Goal: Task Accomplishment & Management: Manage account settings

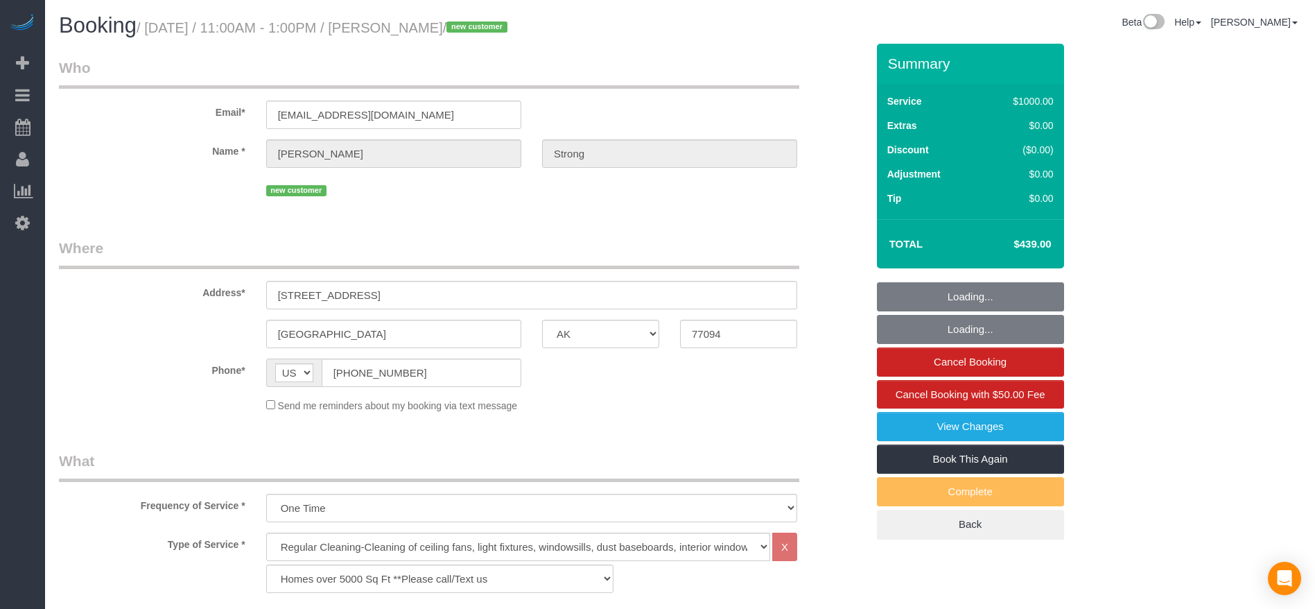
select select "[GEOGRAPHIC_DATA]"
select select "3"
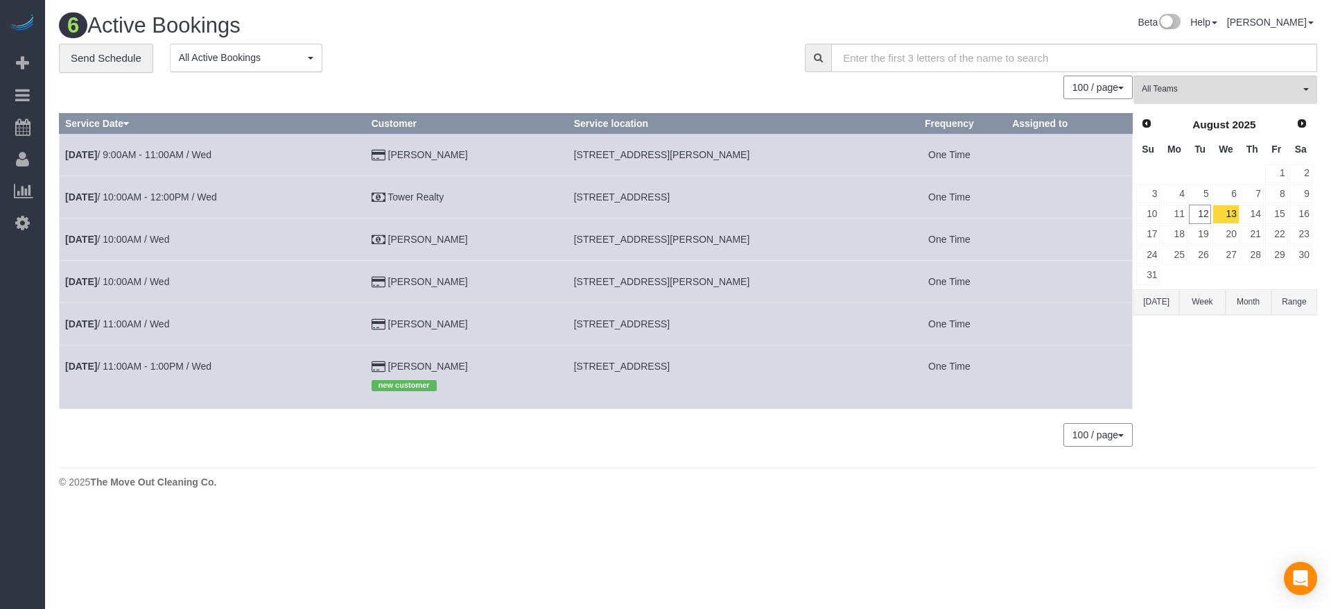
click at [1149, 301] on button "[DATE]" at bounding box center [1156, 302] width 46 height 26
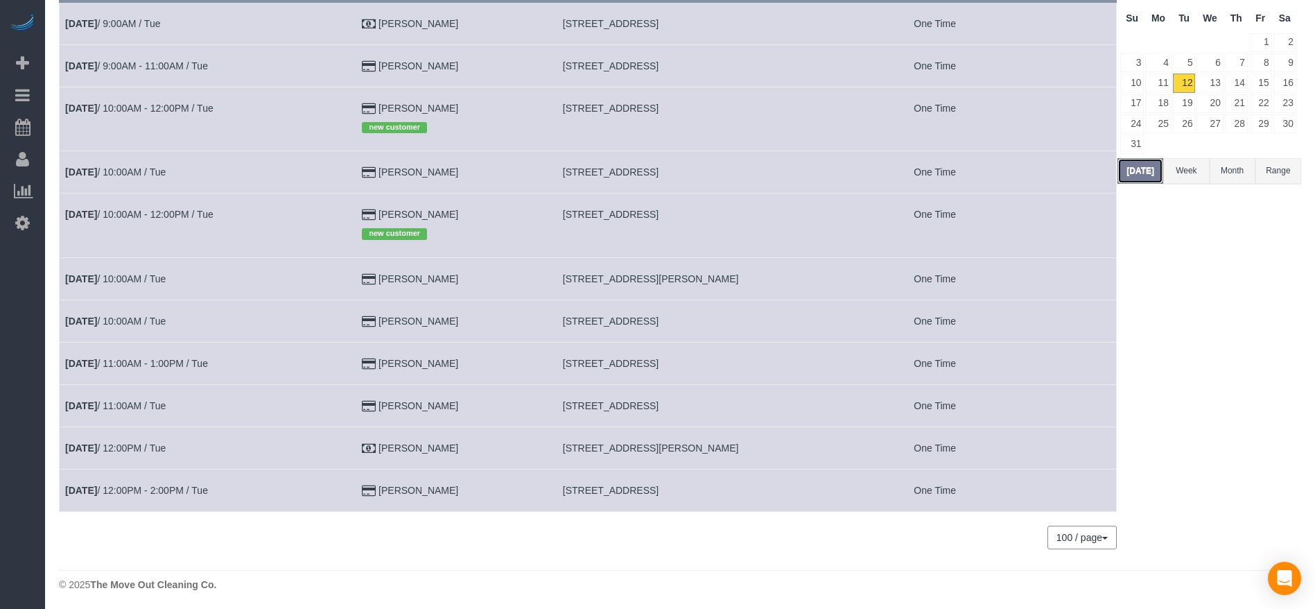
scroll to position [134, 0]
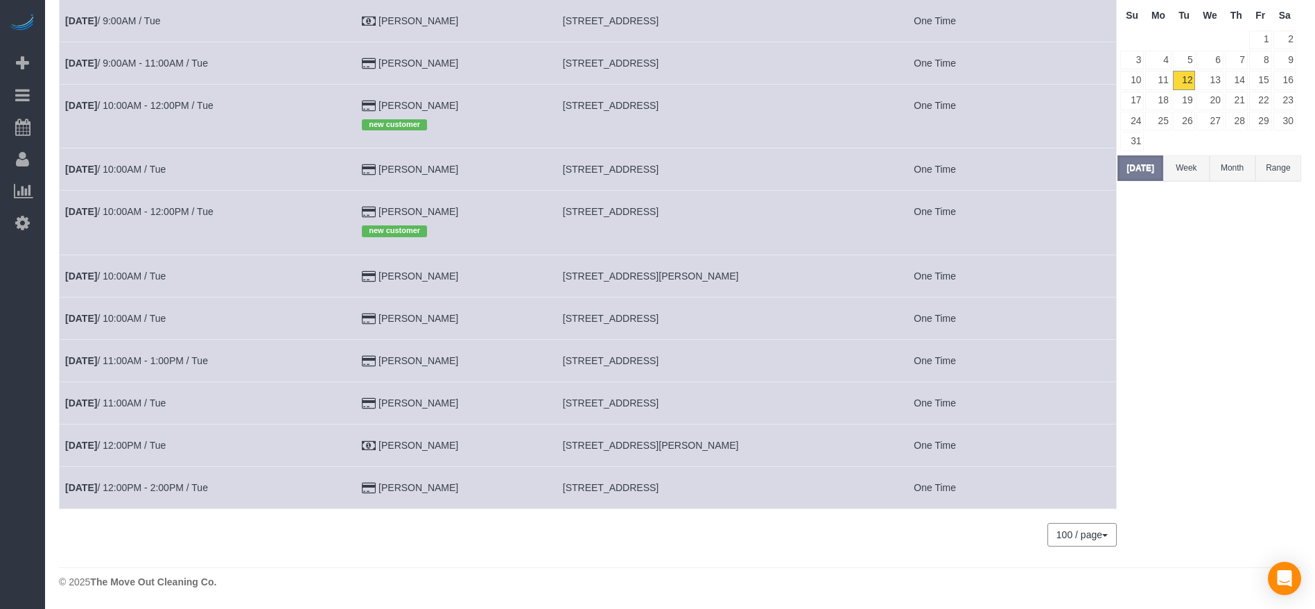
drag, startPoint x: 562, startPoint y: 487, endPoint x: 747, endPoint y: 489, distance: 185.1
click at [747, 489] on td "[STREET_ADDRESS]" at bounding box center [718, 487] width 322 height 42
copy span "[STREET_ADDRESS]"
click at [1214, 87] on link "13" at bounding box center [1209, 80] width 26 height 19
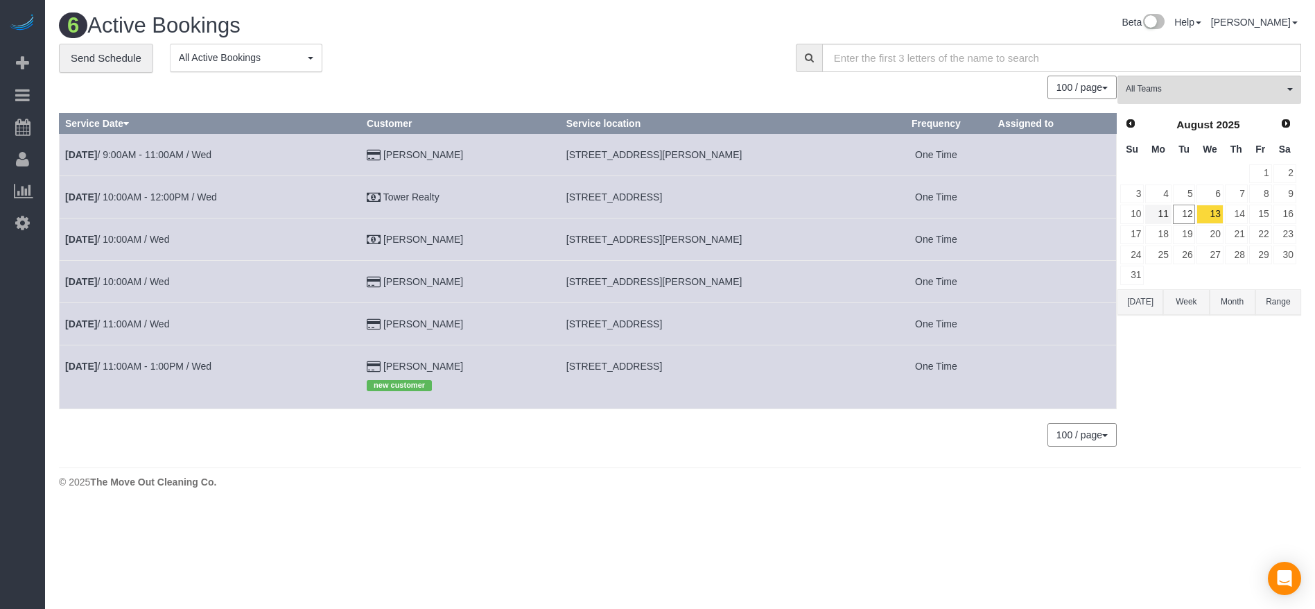
scroll to position [0, 0]
click at [1153, 301] on button "[DATE]" at bounding box center [1156, 302] width 46 height 26
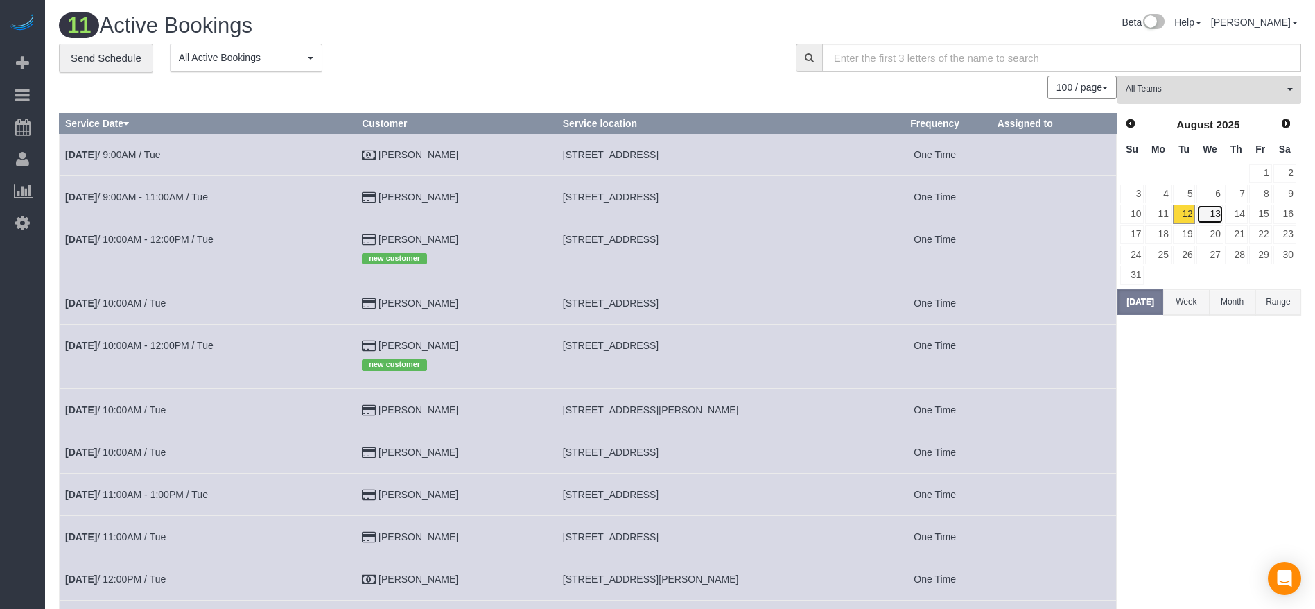
click at [1216, 214] on link "13" at bounding box center [1209, 213] width 26 height 19
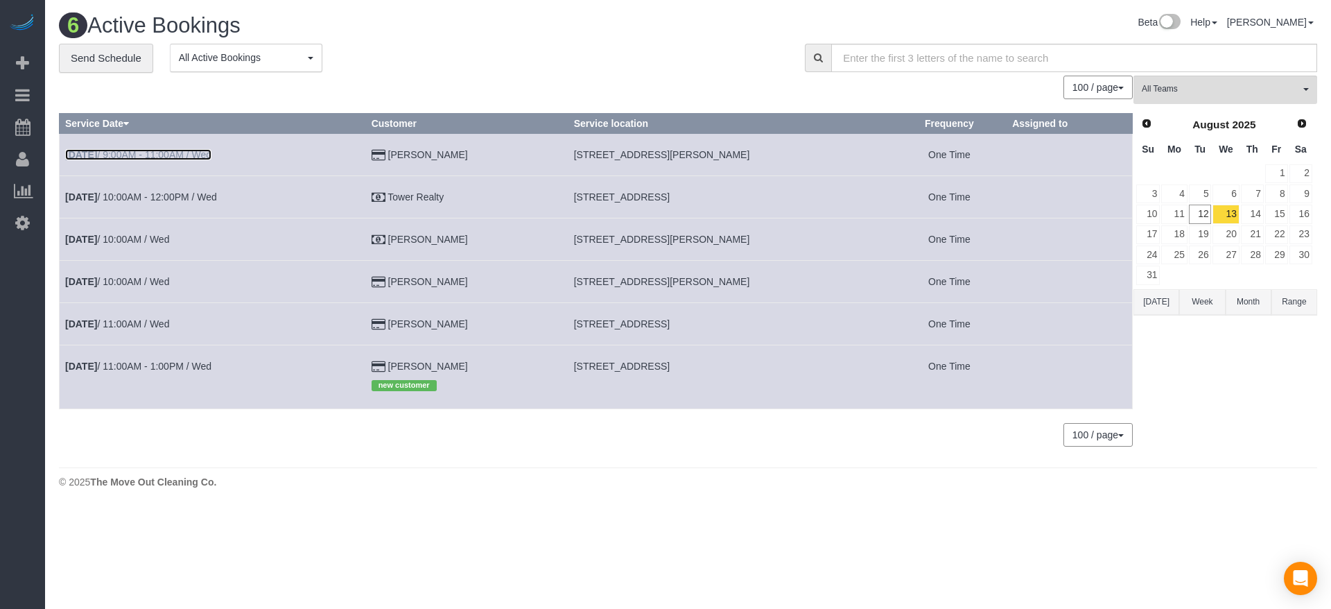
click at [185, 151] on link "[DATE] 9:00AM - 11:00AM / Wed" at bounding box center [138, 154] width 146 height 11
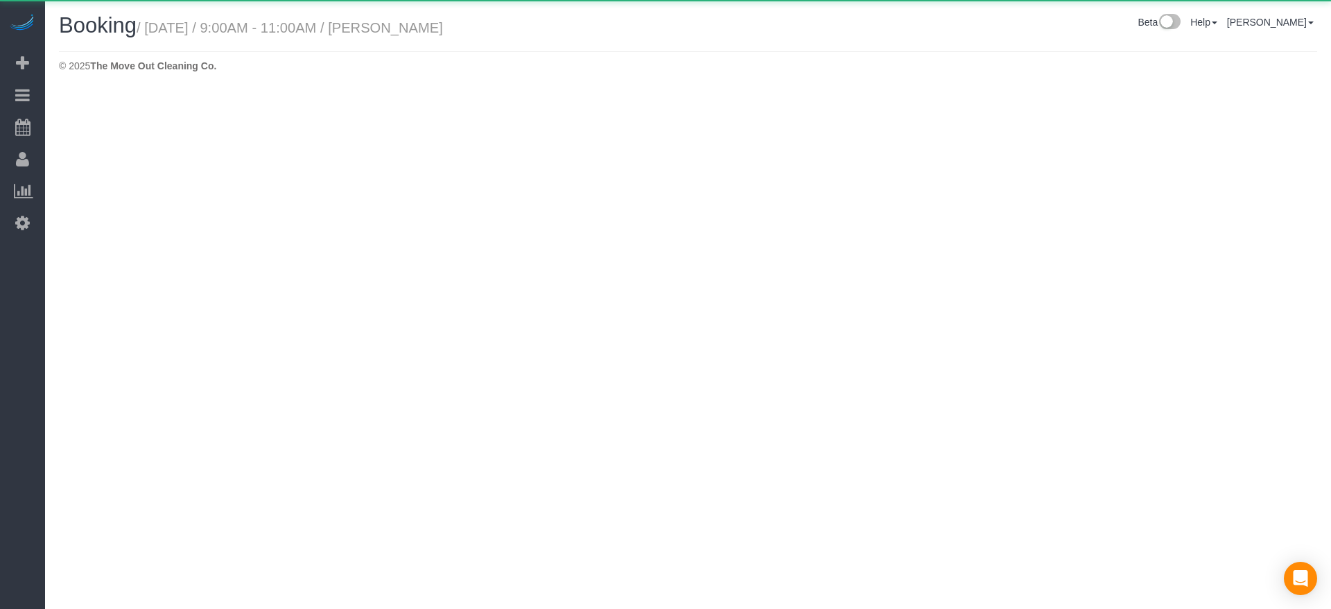
select select "[GEOGRAPHIC_DATA]"
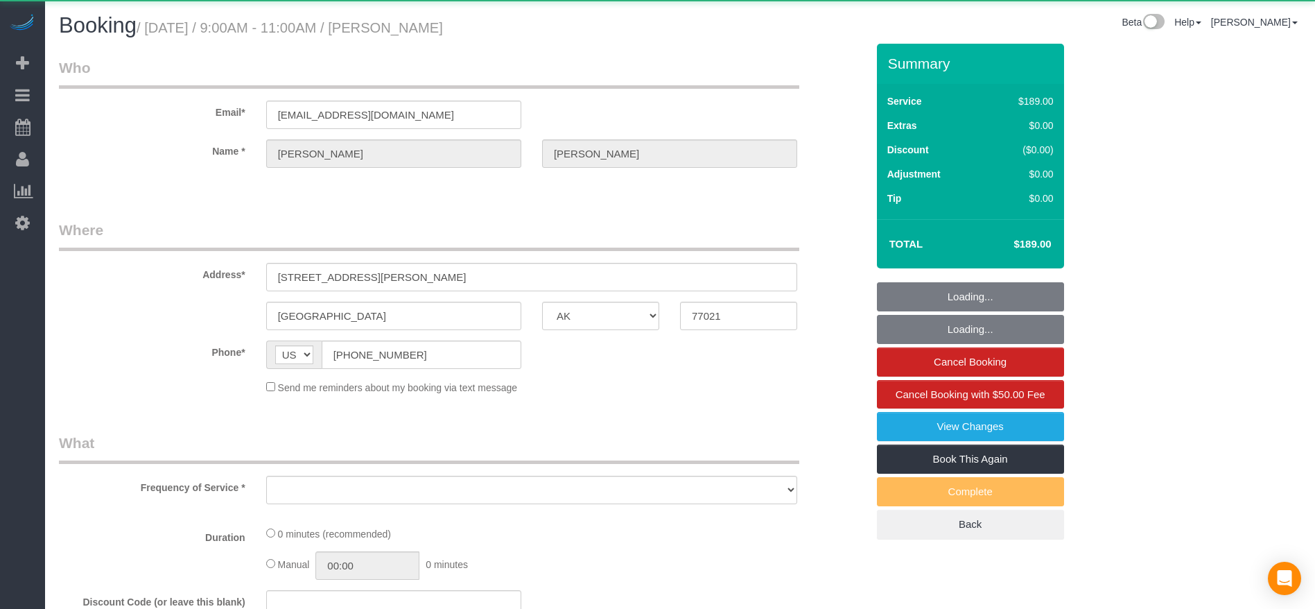
select select "string:fspay-8b0f49e3-40bc-42d0-ad1f-79dab4f53c41"
select select "object:2641"
select select "3"
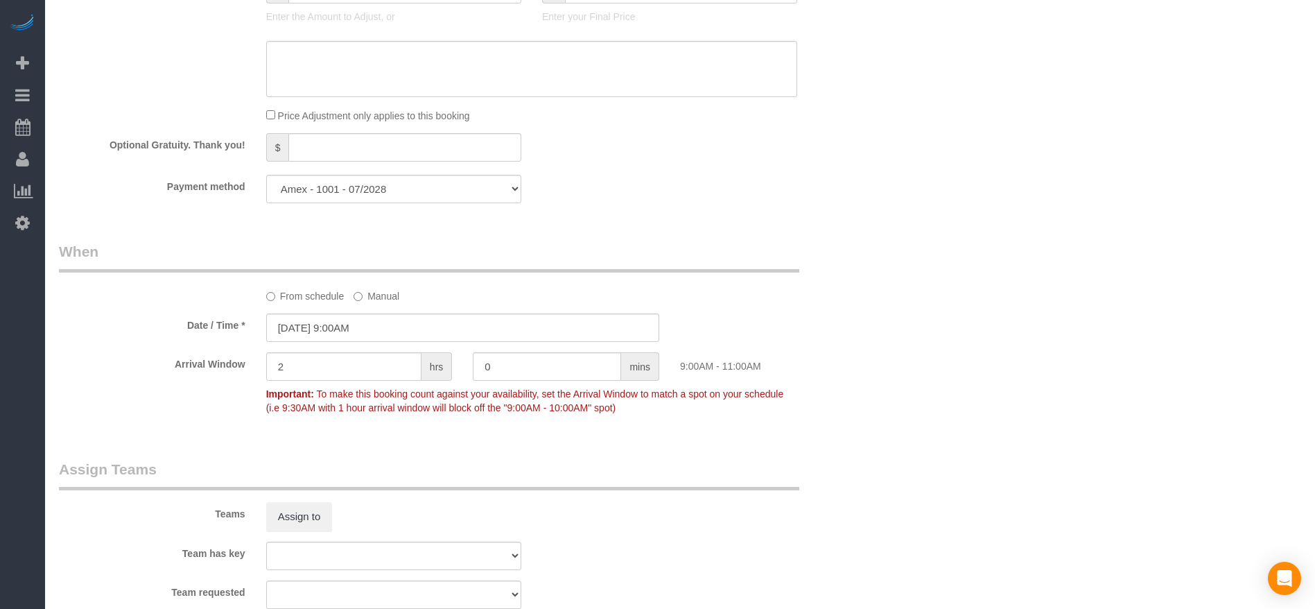
scroll to position [1002, 0]
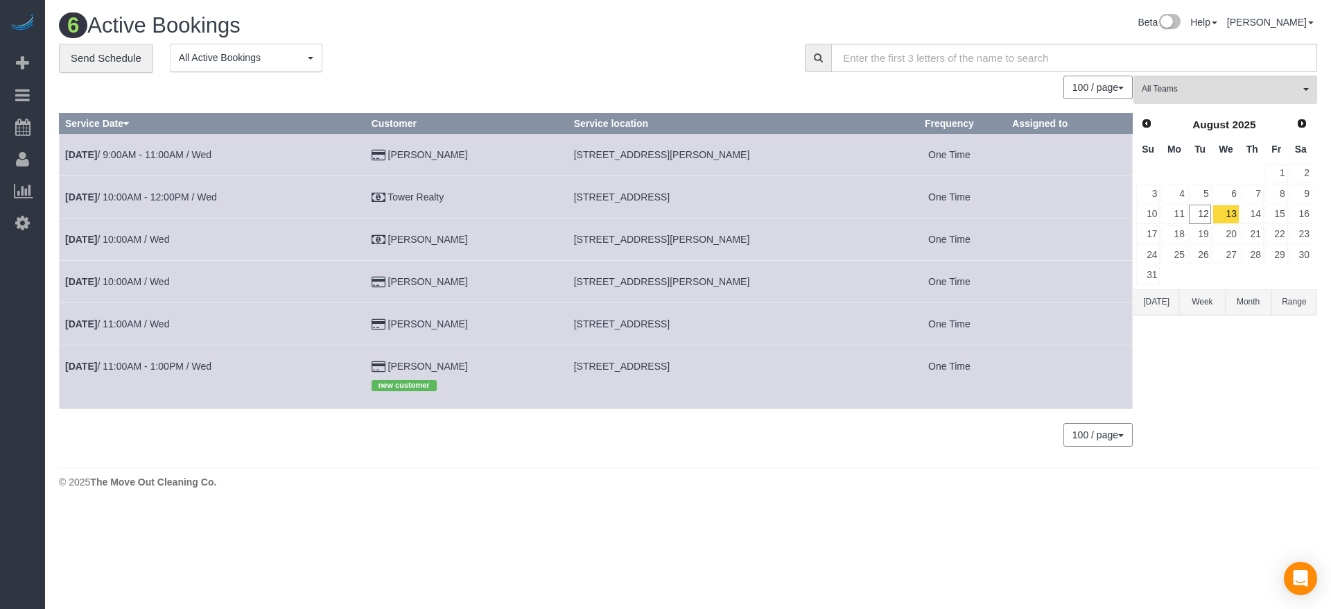
drag, startPoint x: 571, startPoint y: 278, endPoint x: 692, endPoint y: 282, distance: 120.7
click at [738, 284] on td "[STREET_ADDRESS][PERSON_NAME]" at bounding box center [730, 281] width 324 height 42
copy span "[STREET_ADDRESS][PERSON_NAME]"
drag, startPoint x: 776, startPoint y: 324, endPoint x: 573, endPoint y: 318, distance: 202.5
click at [573, 318] on td "[STREET_ADDRESS]" at bounding box center [730, 323] width 324 height 42
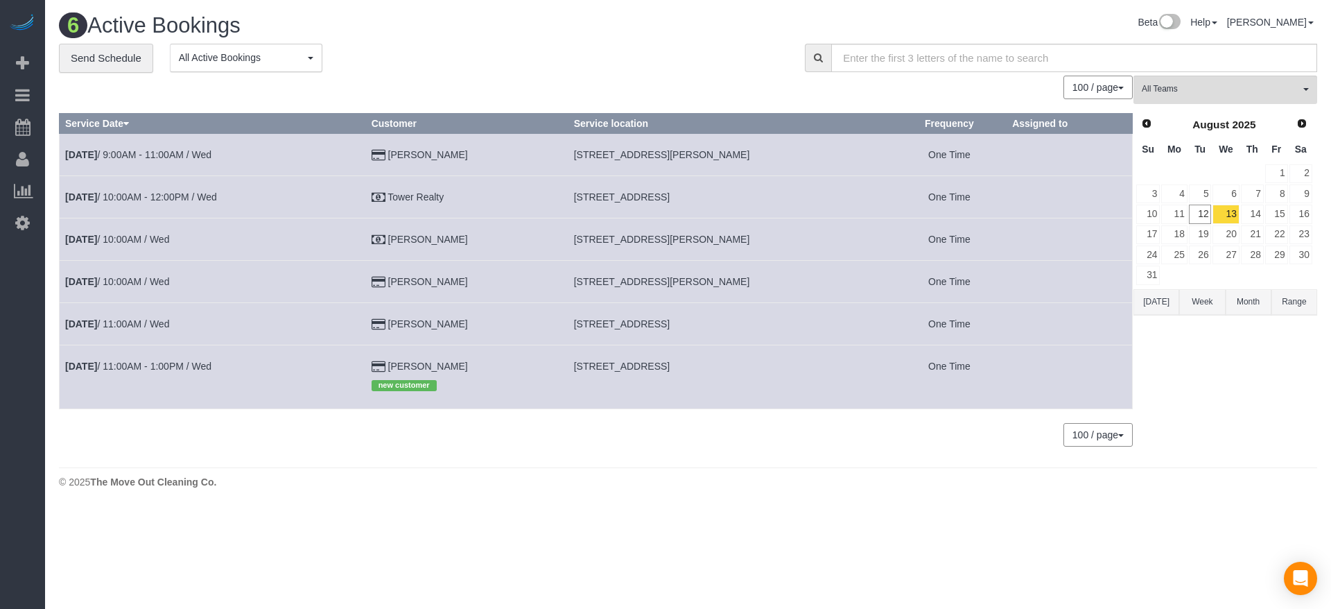
copy span "[STREET_ADDRESS]"
click at [159, 324] on link "[DATE] 11:00AM / Wed" at bounding box center [117, 323] width 104 height 11
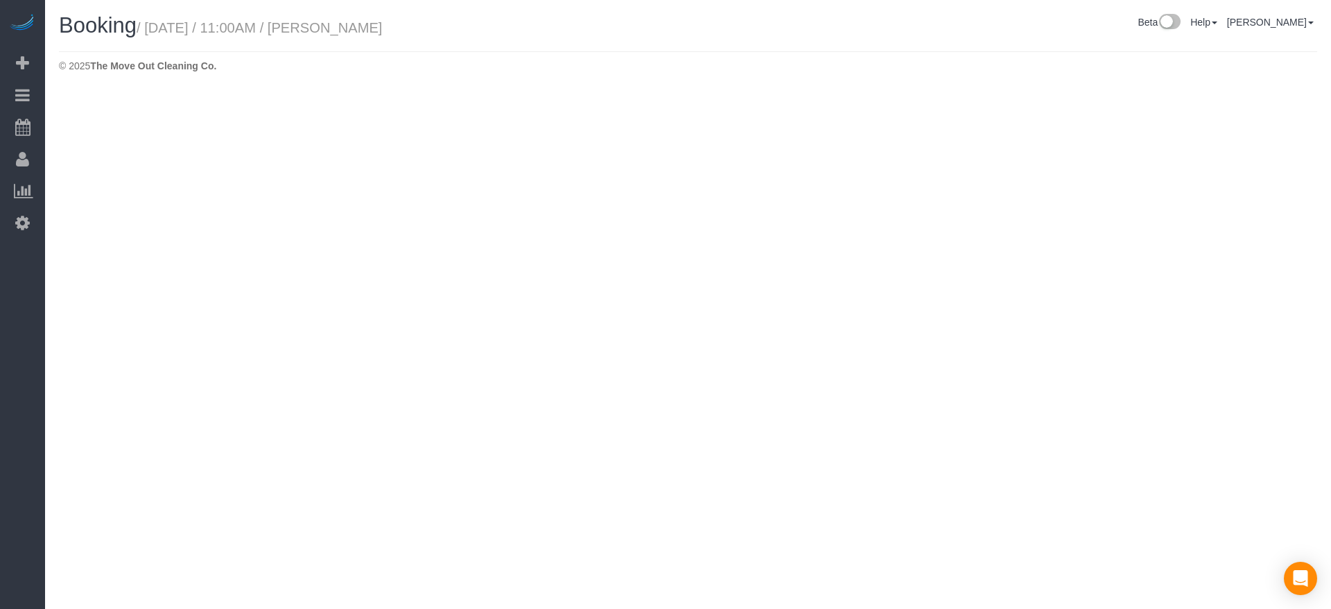
select select "[GEOGRAPHIC_DATA]"
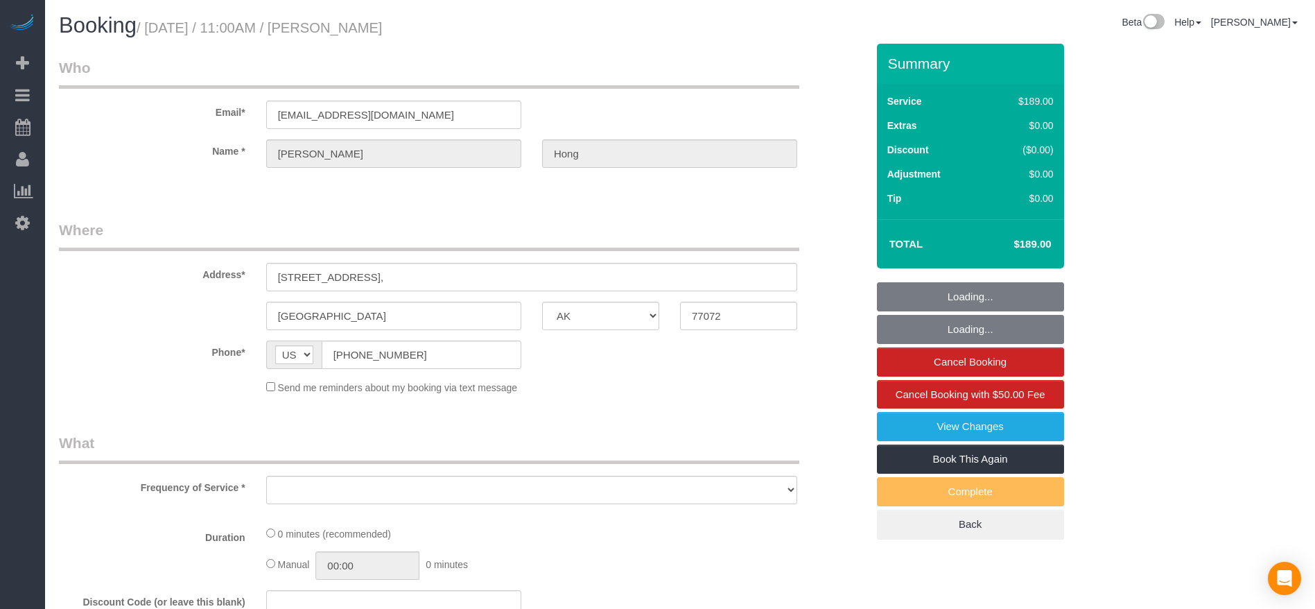
select select "object:3098"
select select "string:fspay-d4e4acbe-7445-49c3-a9dc-3faae8dd80e9"
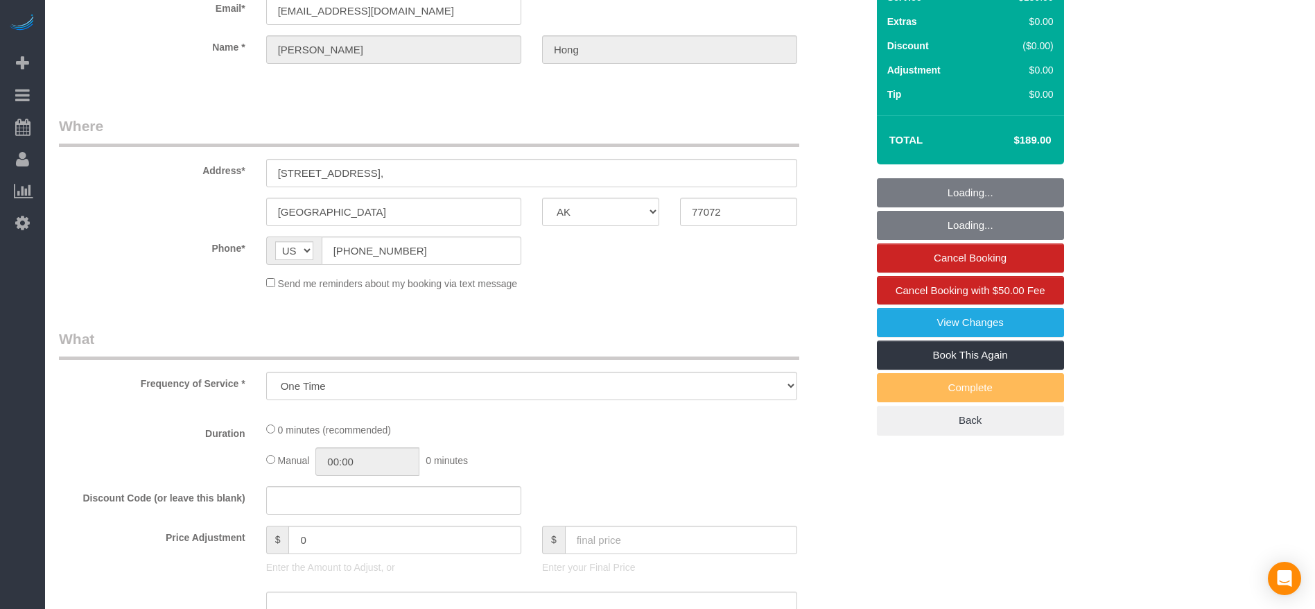
select select "3"
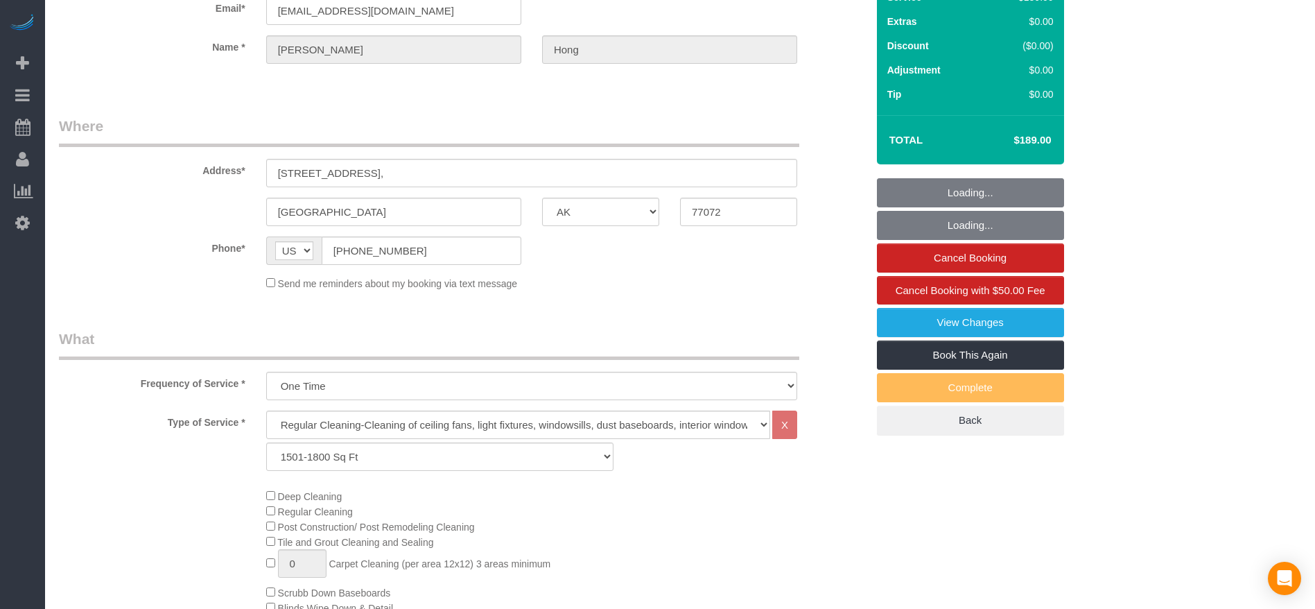
select select "object:3185"
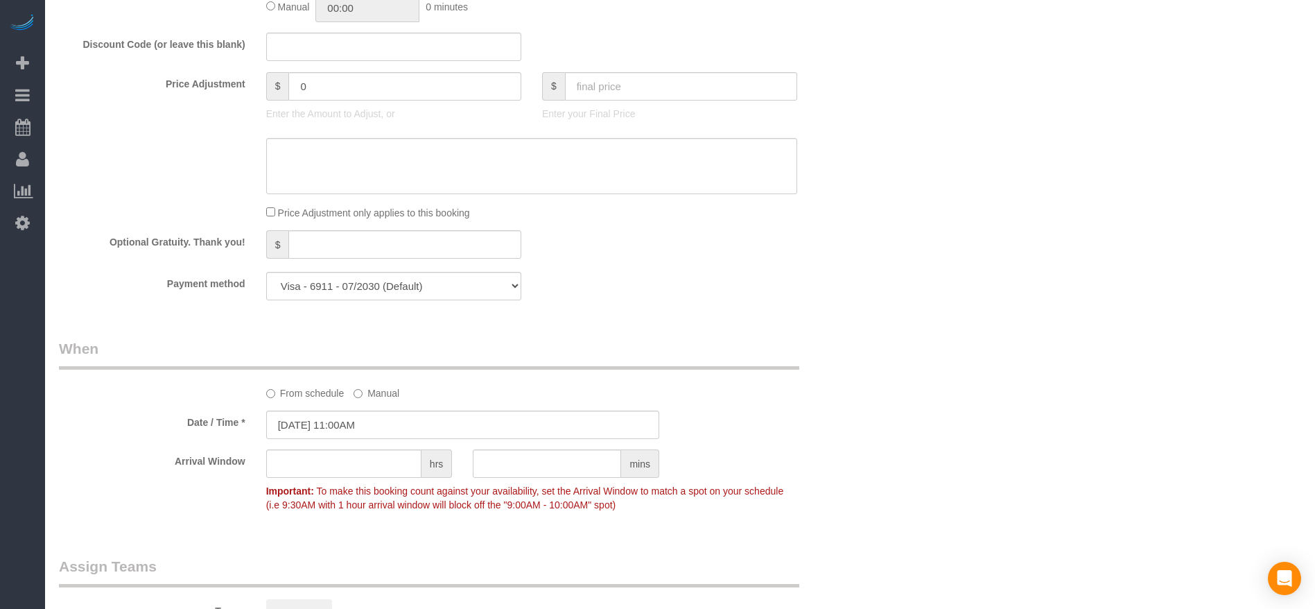
scroll to position [1248, 0]
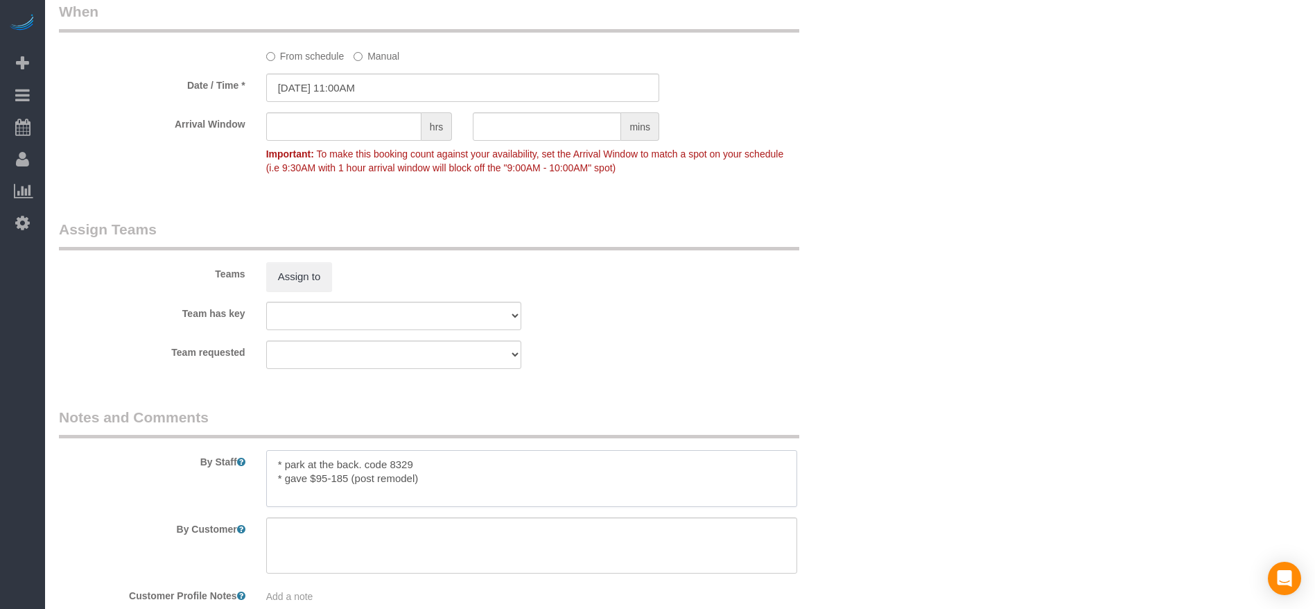
drag, startPoint x: 286, startPoint y: 467, endPoint x: 365, endPoint y: 464, distance: 79.0
click at [437, 464] on textarea at bounding box center [531, 478] width 531 height 57
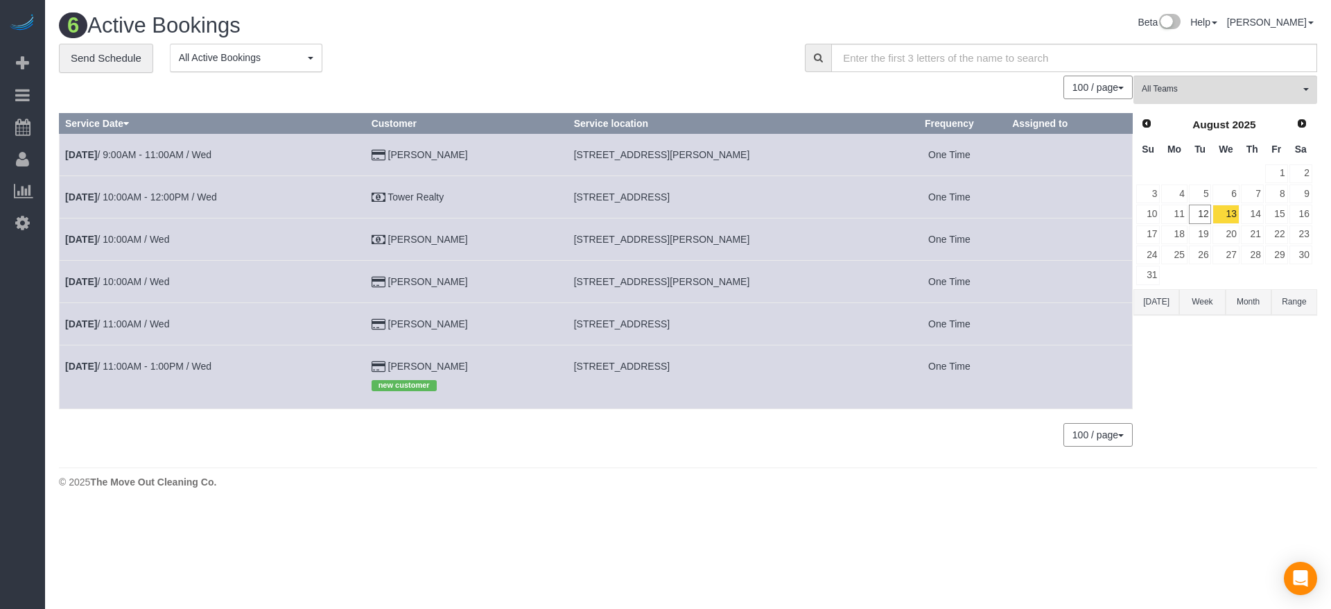
click at [1170, 297] on button "[DATE]" at bounding box center [1156, 302] width 46 height 26
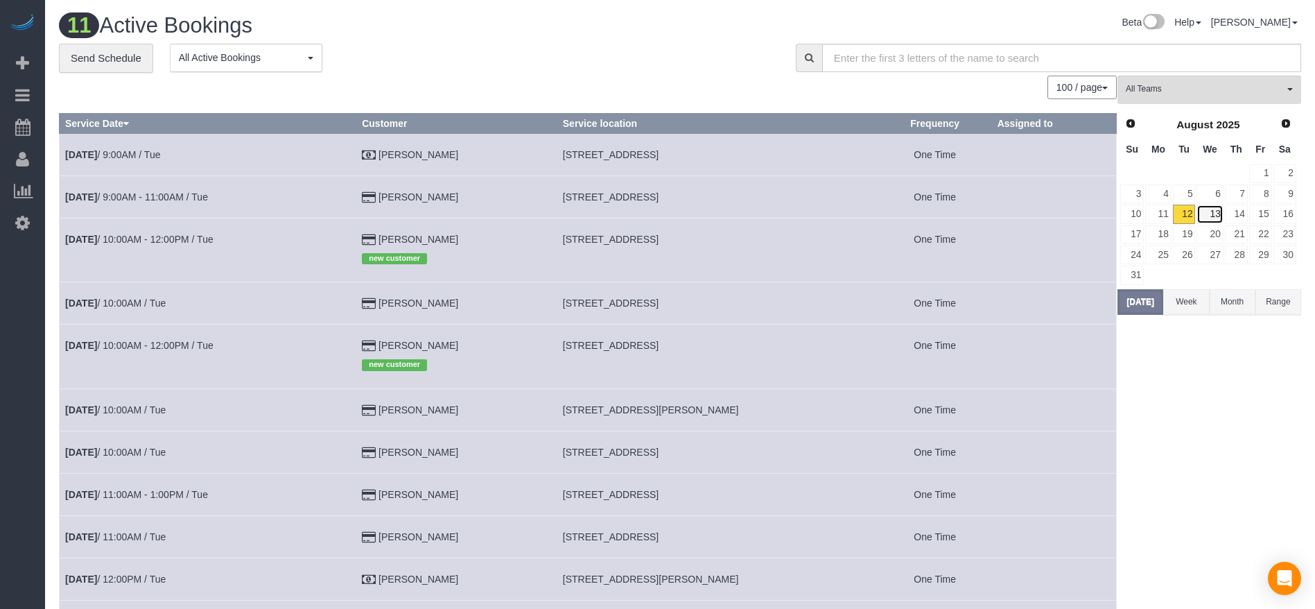
click at [1211, 216] on link "13" at bounding box center [1209, 213] width 26 height 19
click at [1241, 214] on link "14" at bounding box center [1236, 213] width 23 height 19
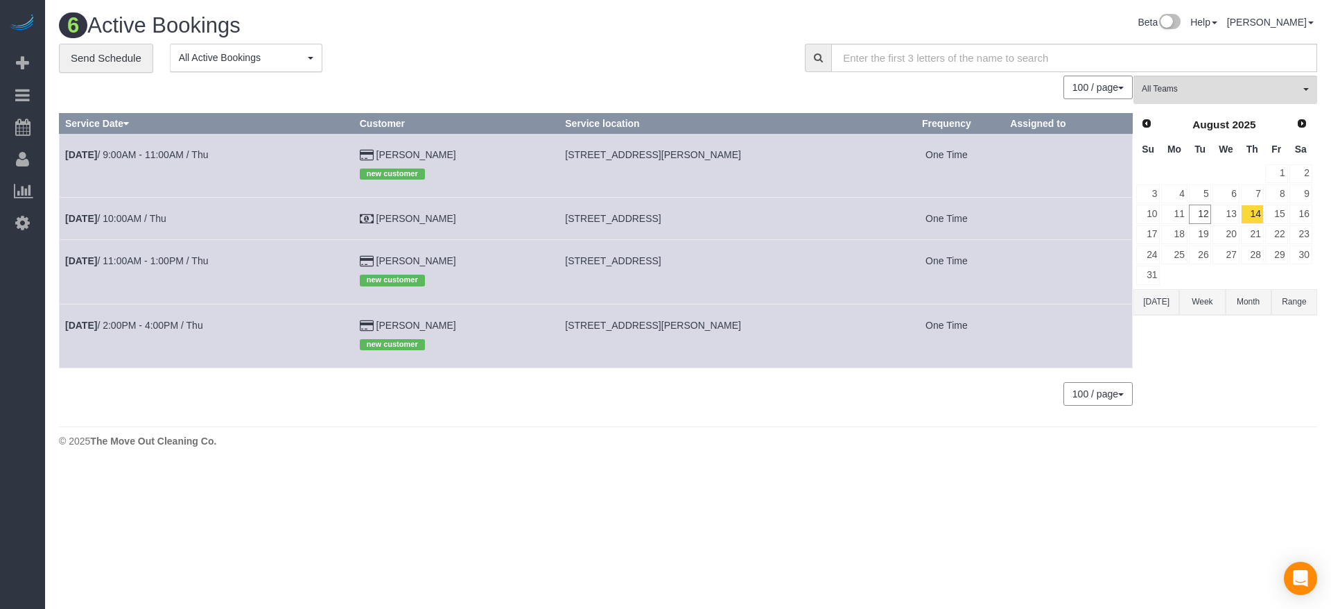
click at [1163, 304] on button "[DATE]" at bounding box center [1156, 302] width 46 height 26
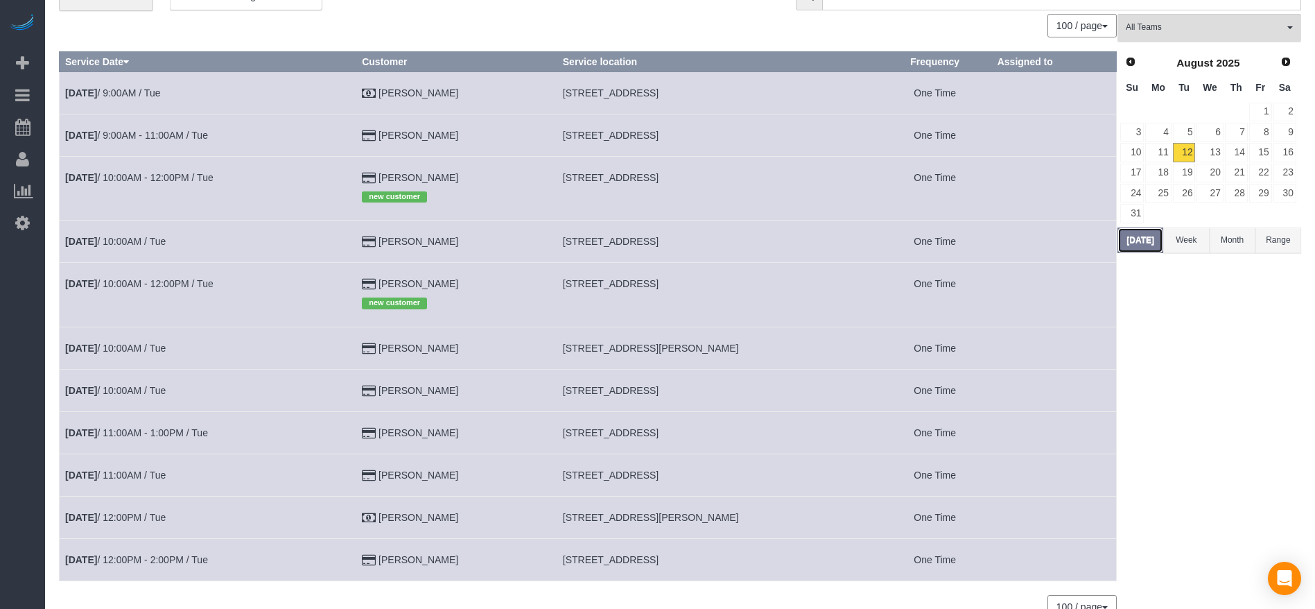
scroll to position [134, 0]
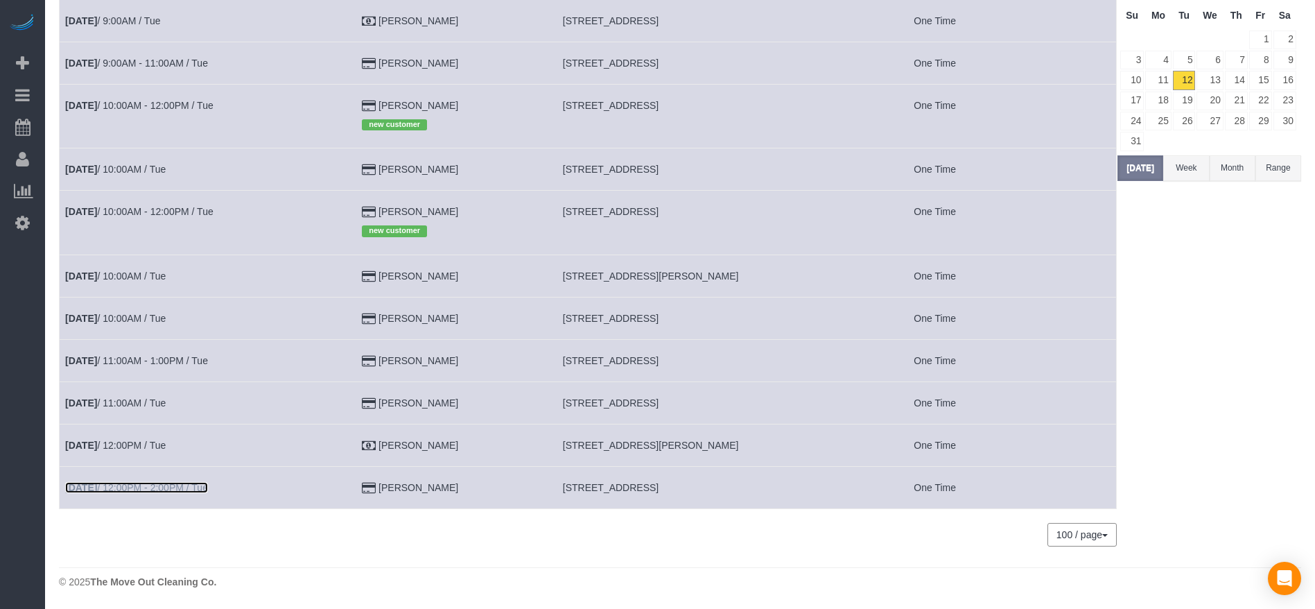
click at [200, 482] on link "[DATE] 12:00PM - 2:00PM / Tue" at bounding box center [136, 487] width 143 height 11
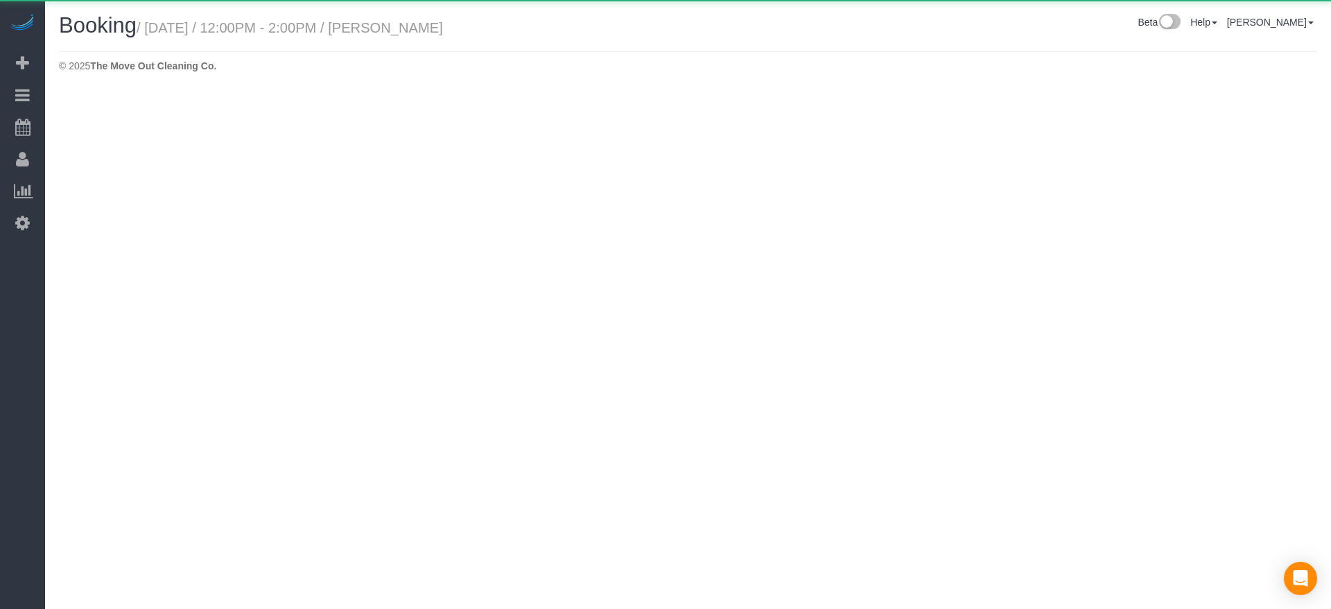
select select "[GEOGRAPHIC_DATA]"
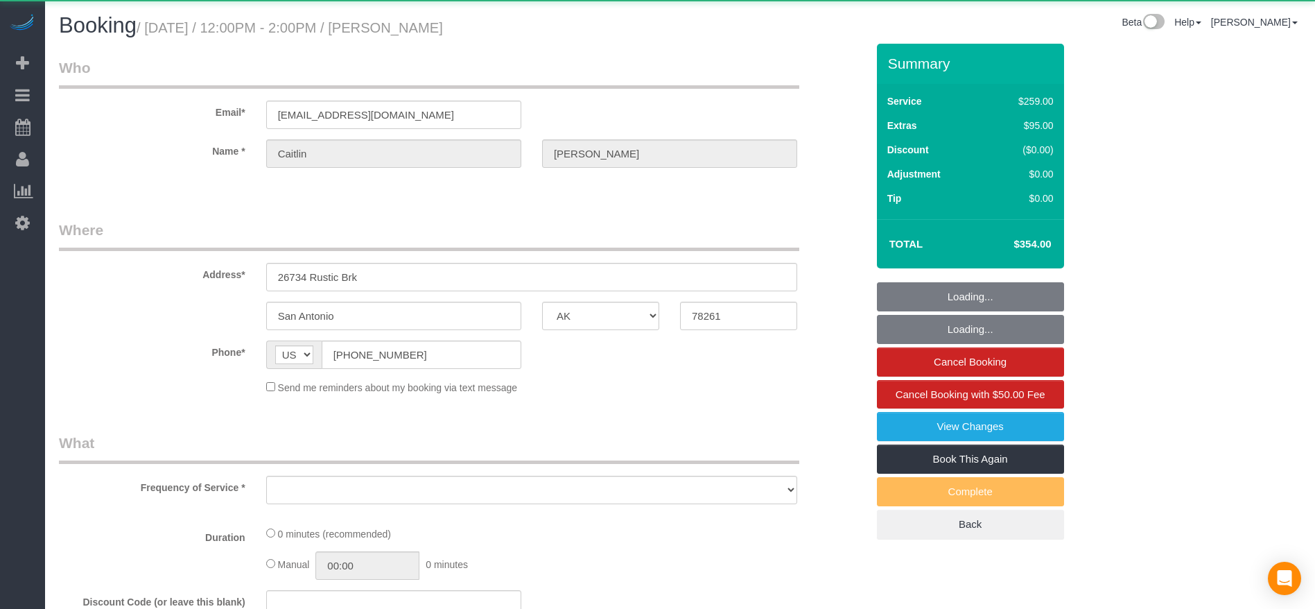
select select "string:fspay-a399918a-40e2-4790-a400-57de8e01021a"
select select "object:3969"
select select "3"
select select "spot64"
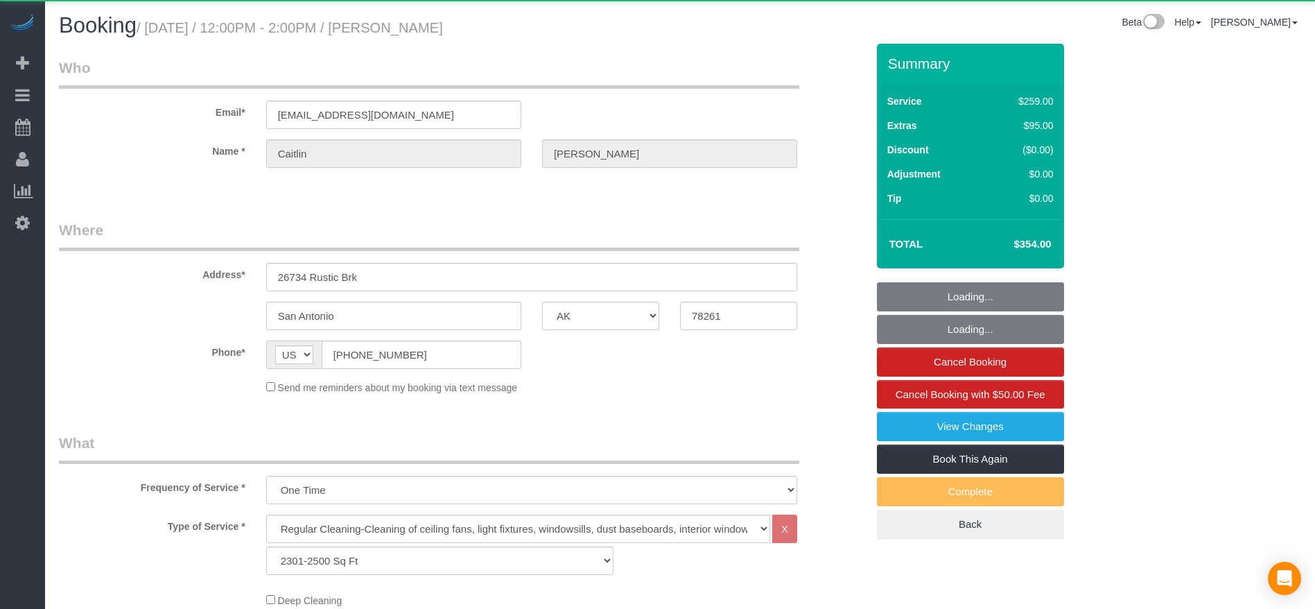
select select "object:4047"
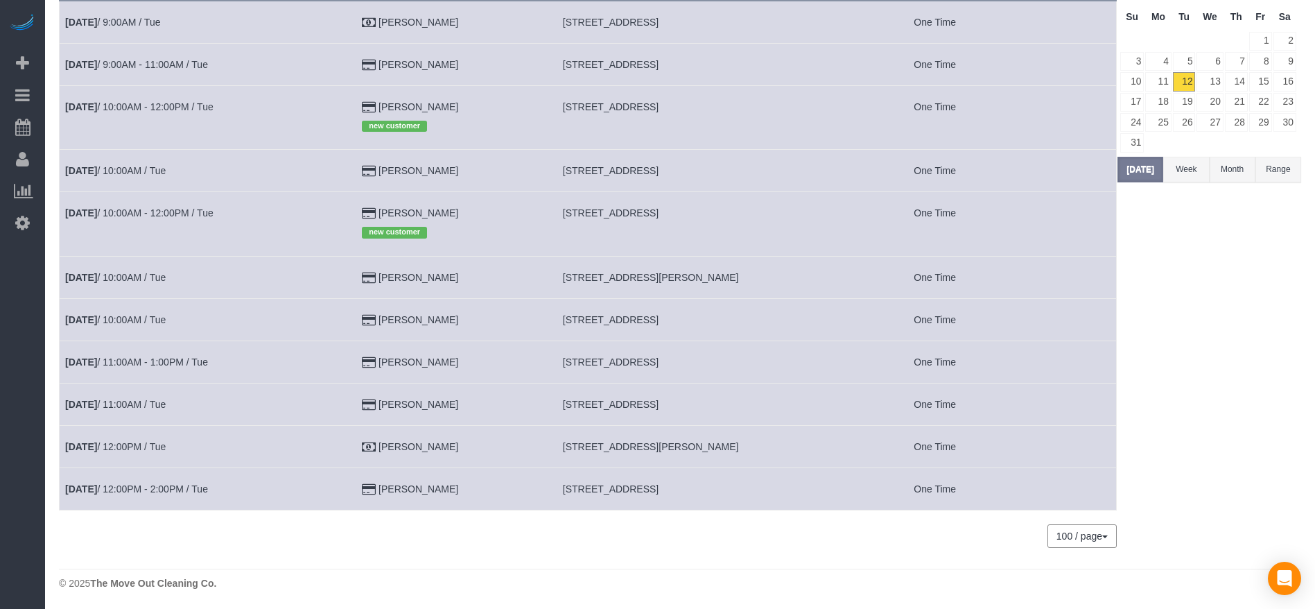
scroll to position [134, 0]
click at [152, 441] on link "[DATE] 12:00PM / Tue" at bounding box center [115, 444] width 101 height 11
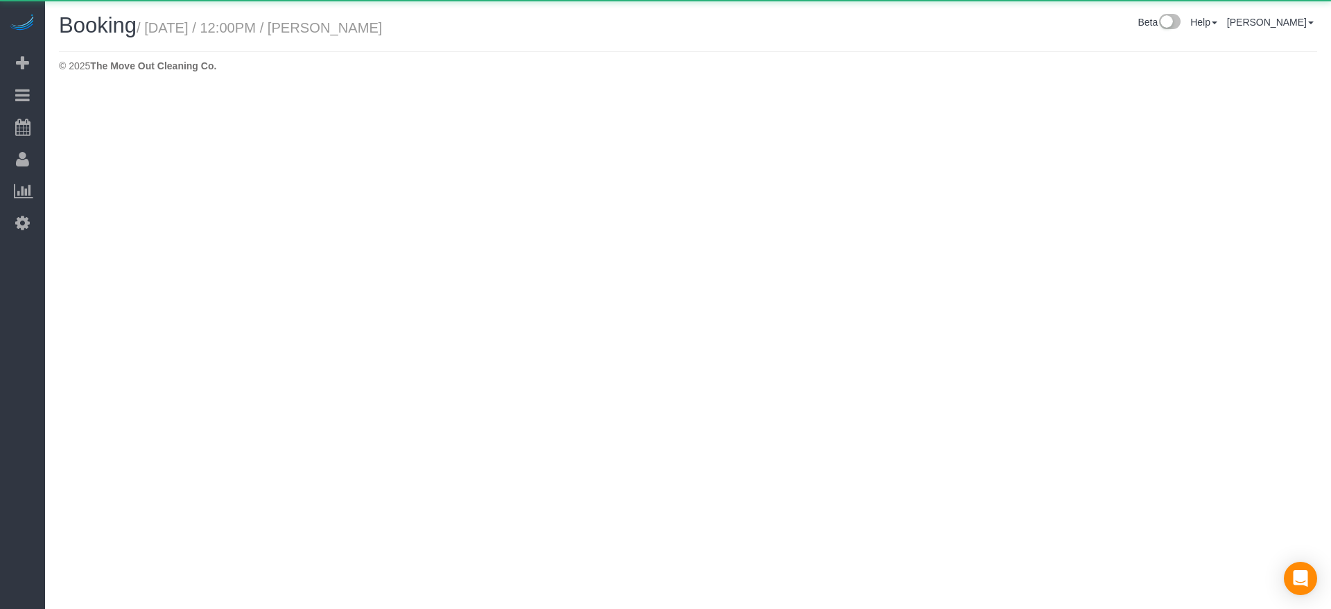
select select "[GEOGRAPHIC_DATA]"
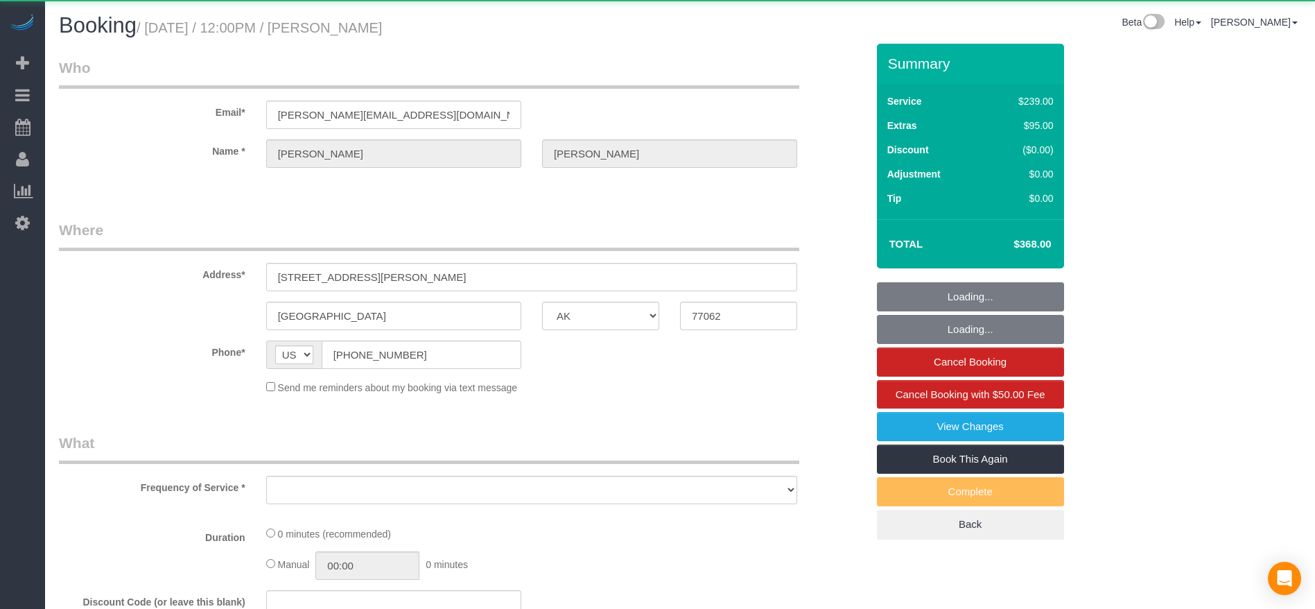
select select "object:4542"
select select "3"
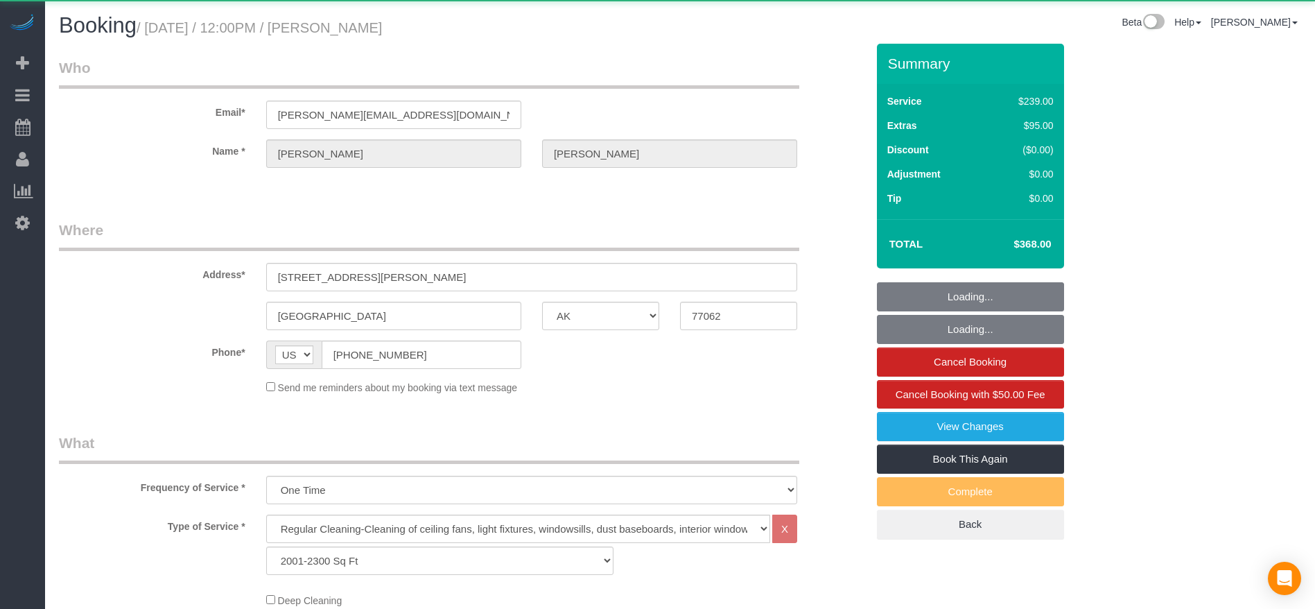
select select "object:4629"
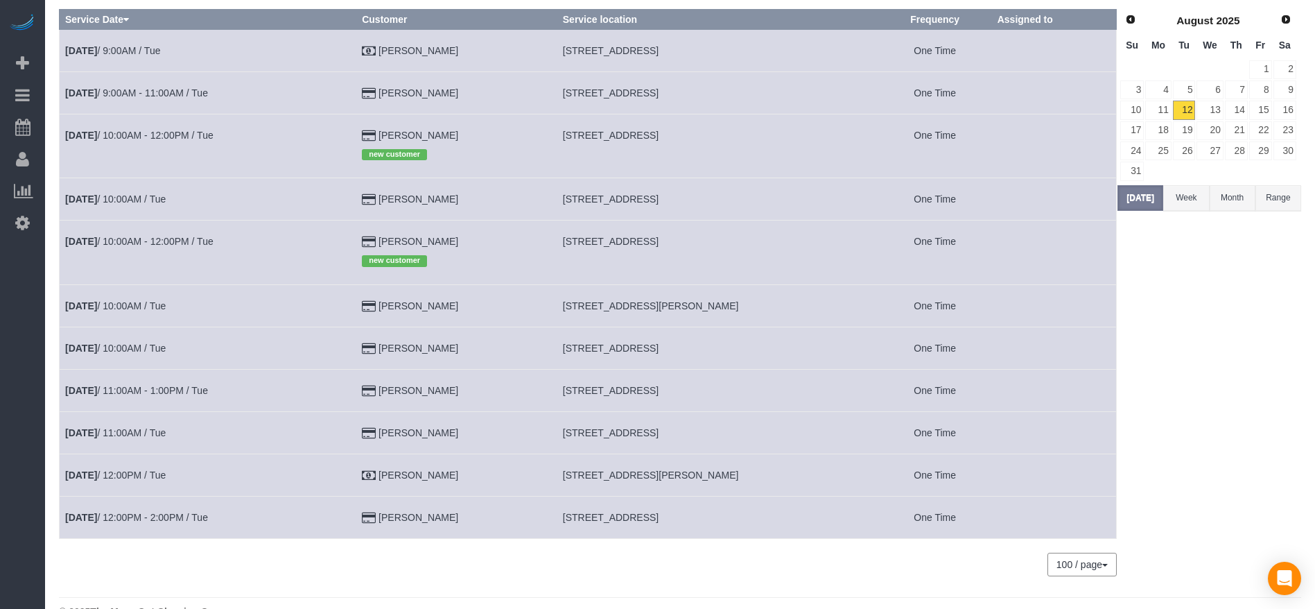
scroll to position [134, 0]
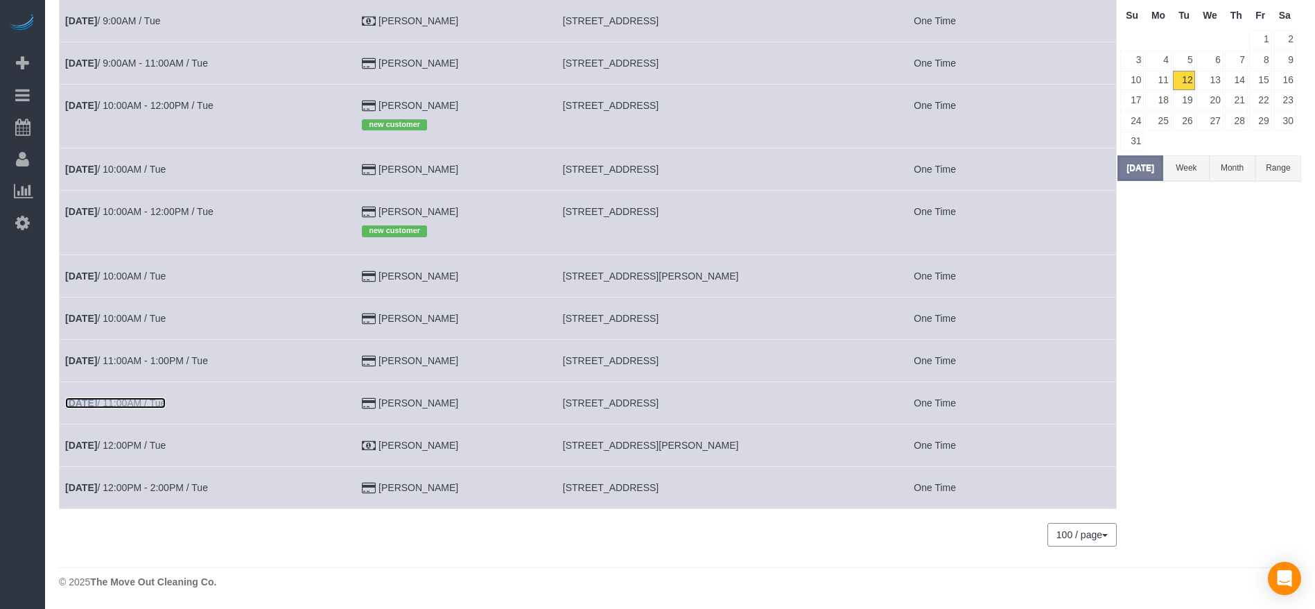
click at [148, 402] on link "[DATE] 11:00AM / Tue" at bounding box center [115, 402] width 101 height 11
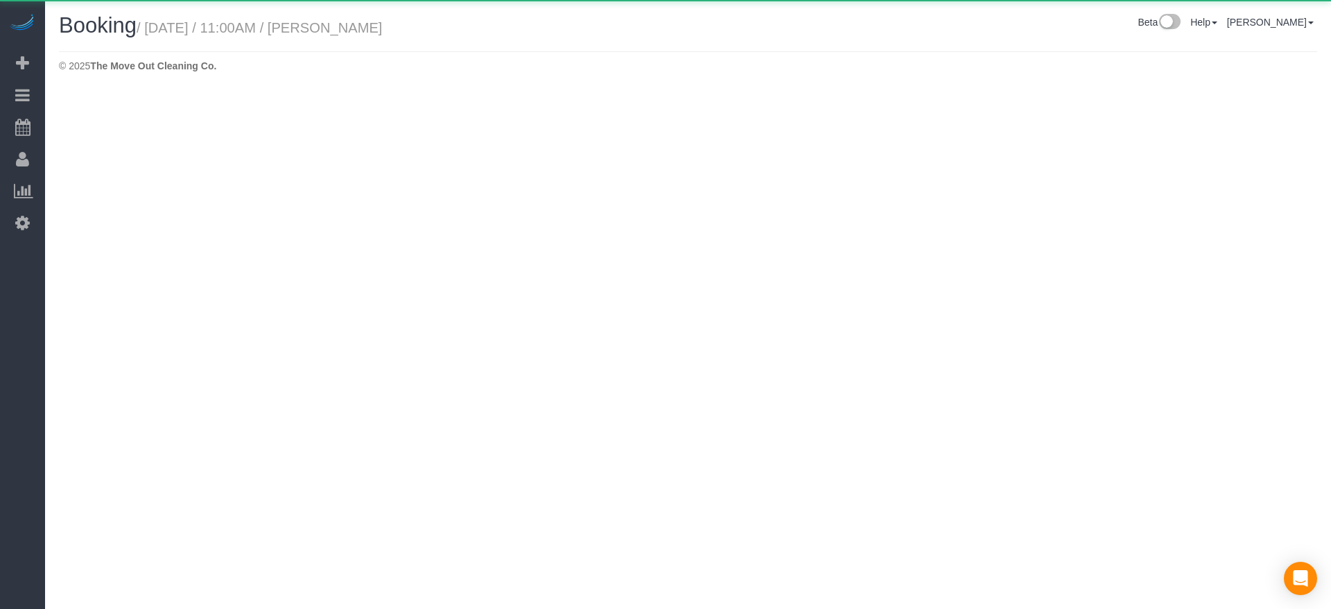
select select "[GEOGRAPHIC_DATA]"
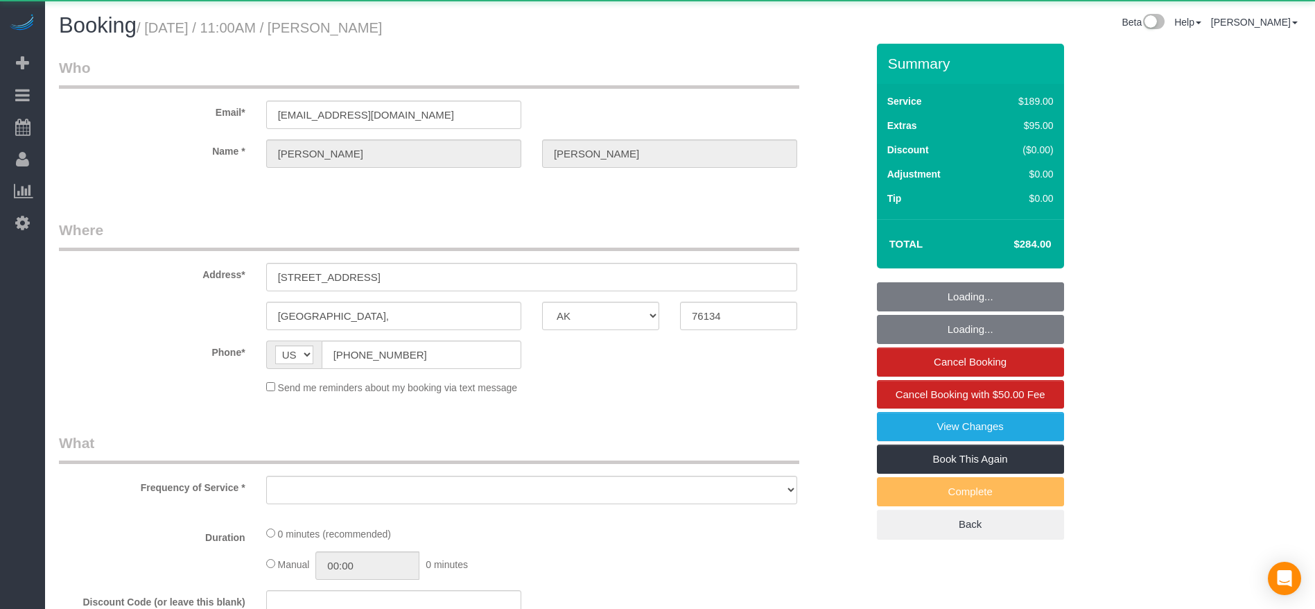
select select "object:5133"
select select "string:fspay-d2ff4b42-4623-44f7-b64d-f1808453b140"
select select "3"
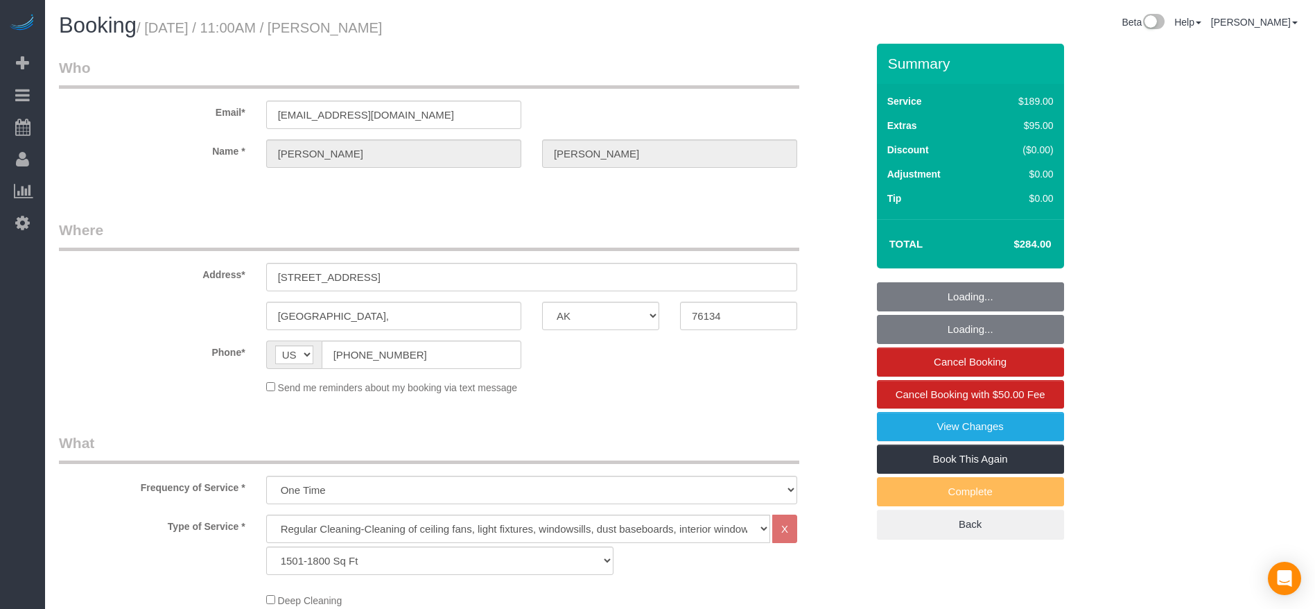
select select "object:5220"
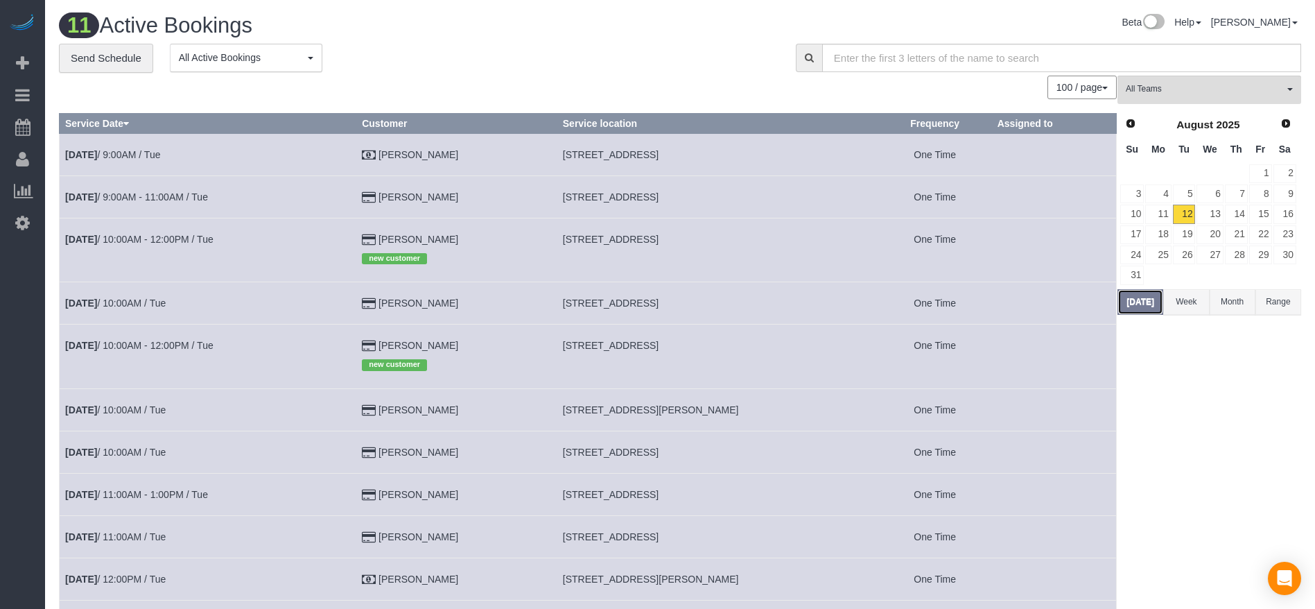
click at [1160, 298] on button "[DATE]" at bounding box center [1140, 302] width 46 height 26
click at [166, 409] on link "[DATE] 10:00AM / Tue" at bounding box center [115, 409] width 101 height 11
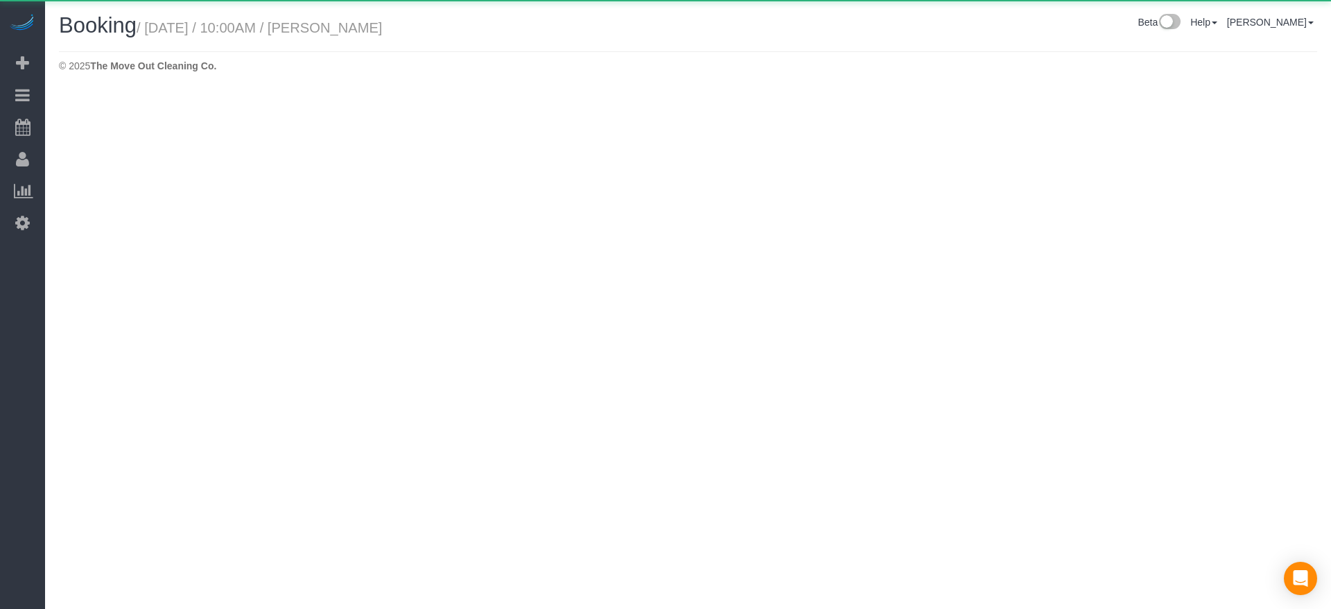
select select "[GEOGRAPHIC_DATA]"
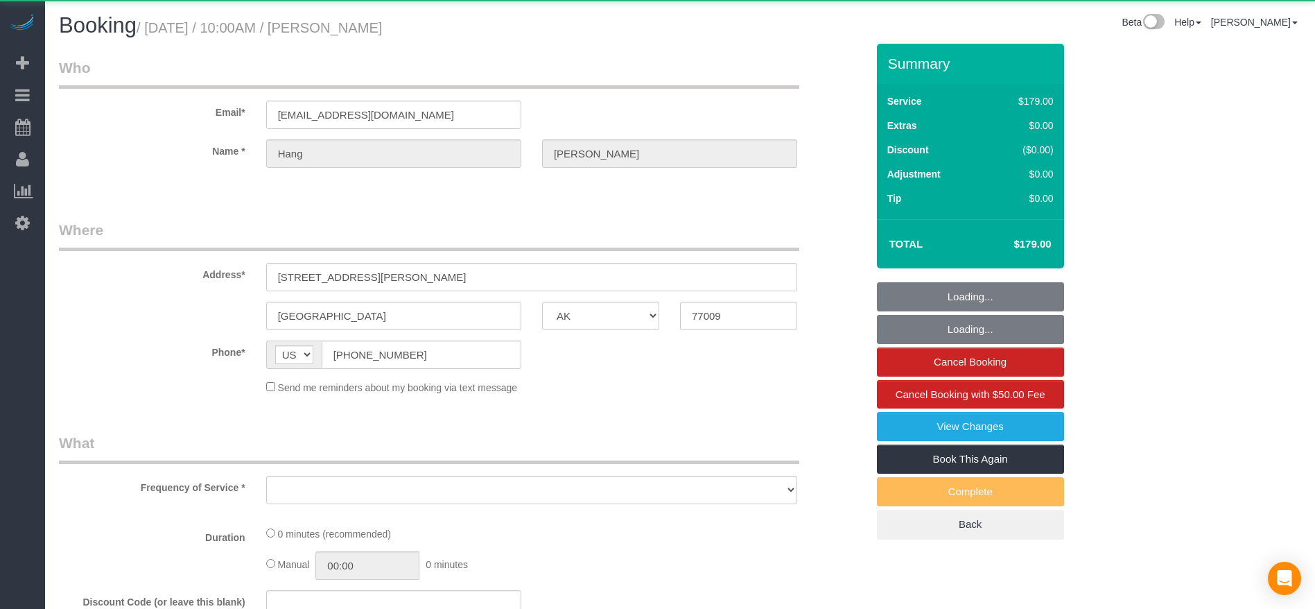
select select "object:5918"
select select "string:fspay-112da007-609a-4ad4-a4fd-2f26b576c929"
select select "3"
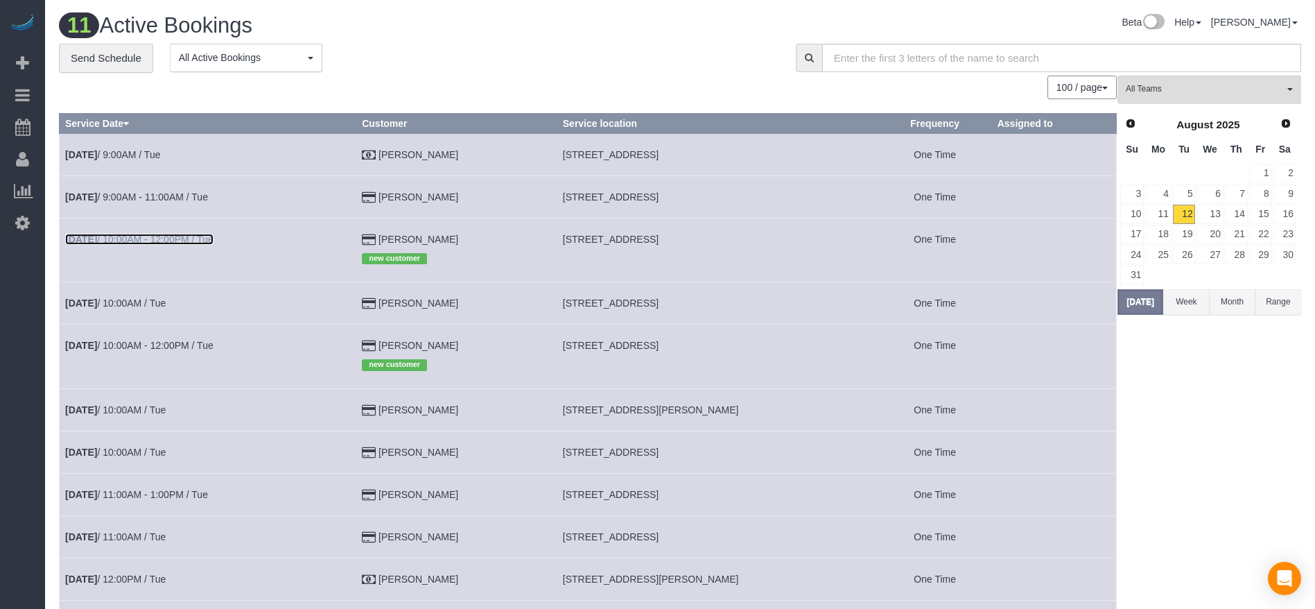
click at [124, 241] on link "[DATE] 10:00AM - 12:00PM / Tue" at bounding box center [139, 239] width 148 height 11
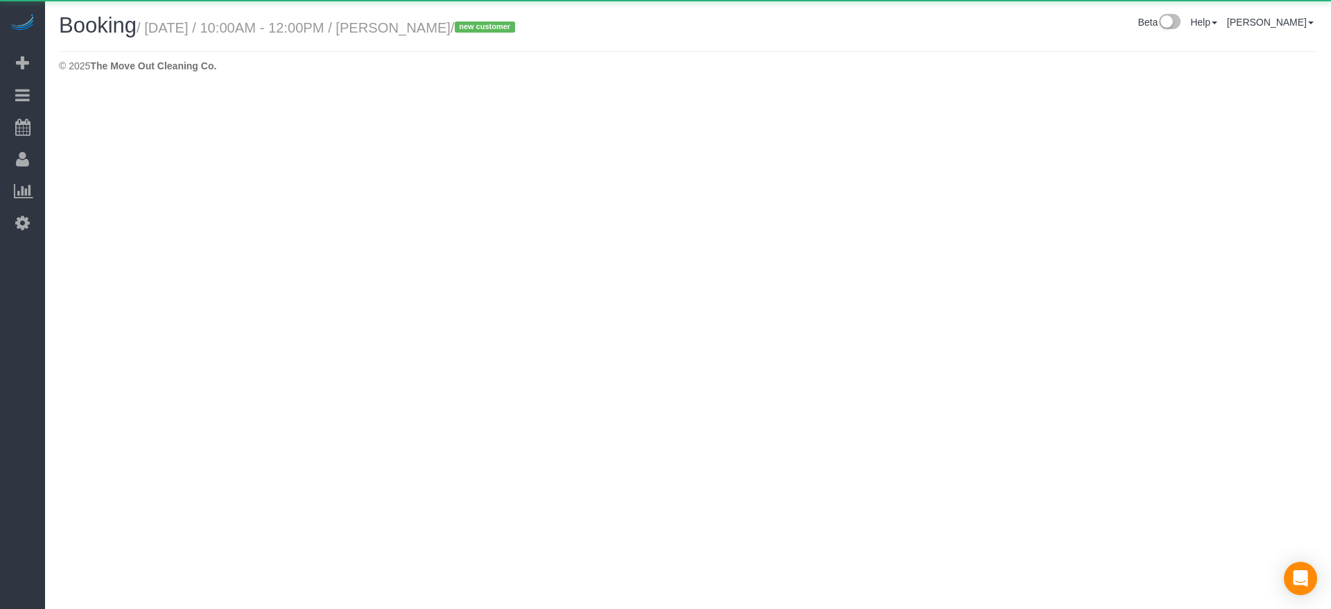
select select "[GEOGRAPHIC_DATA]"
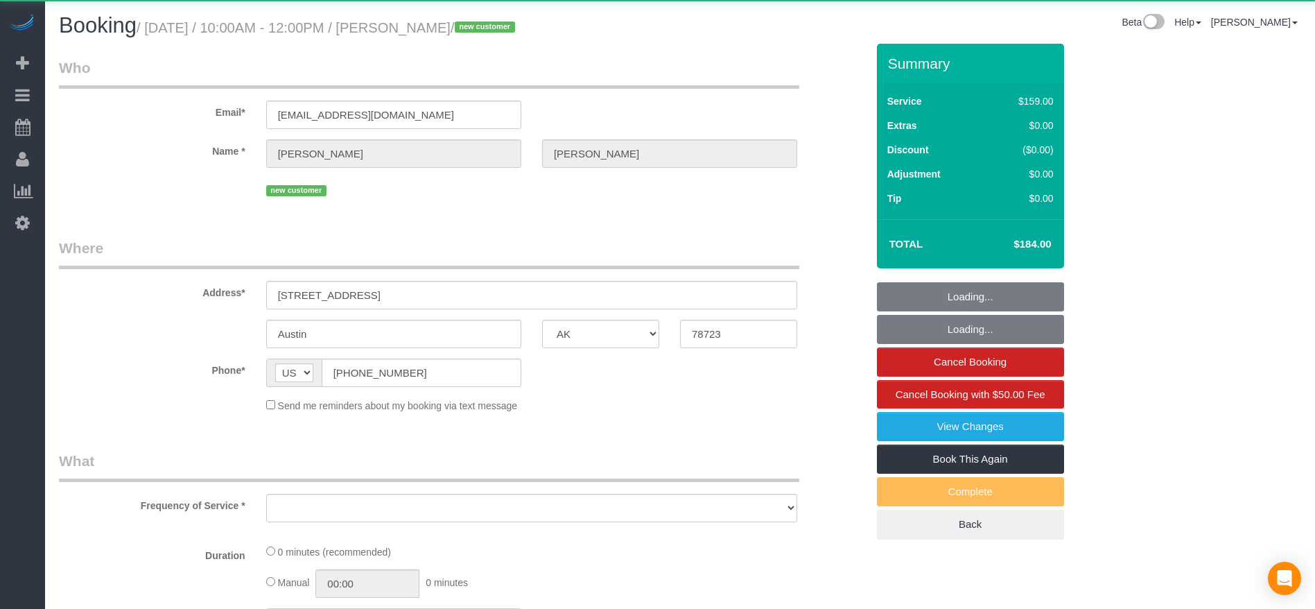
select select "object:6506"
select select "string:fspay-0caece6e-5a35-440a-b5ce-688470bc2cb3"
select select "3"
select select "spot132"
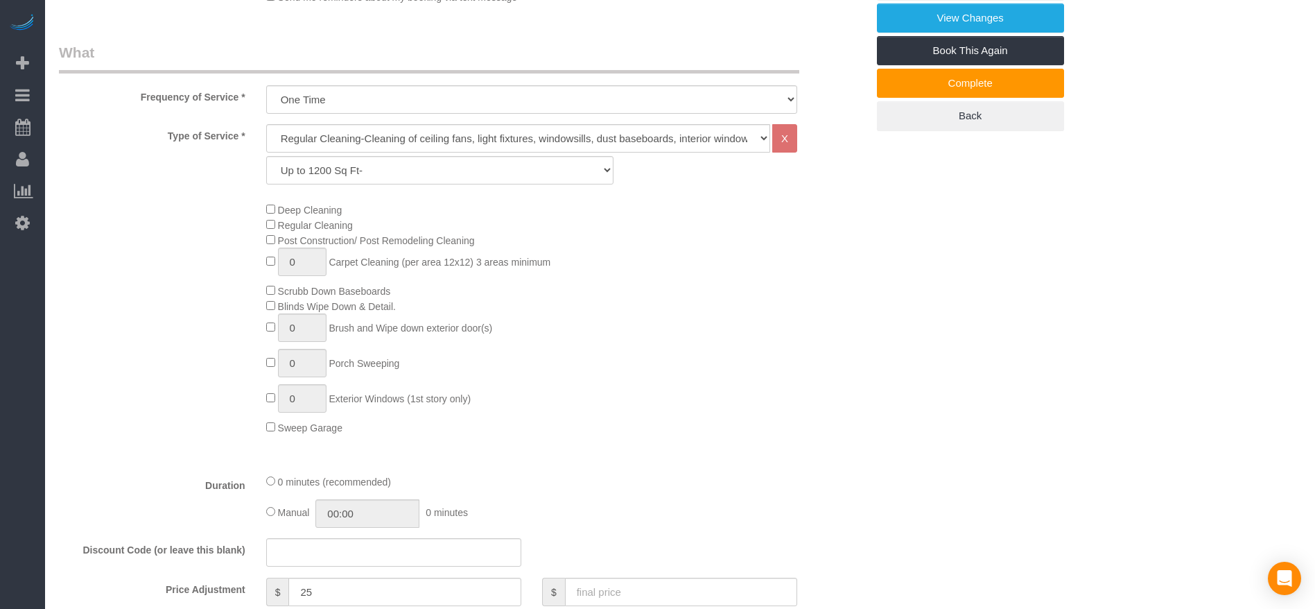
scroll to position [416, 0]
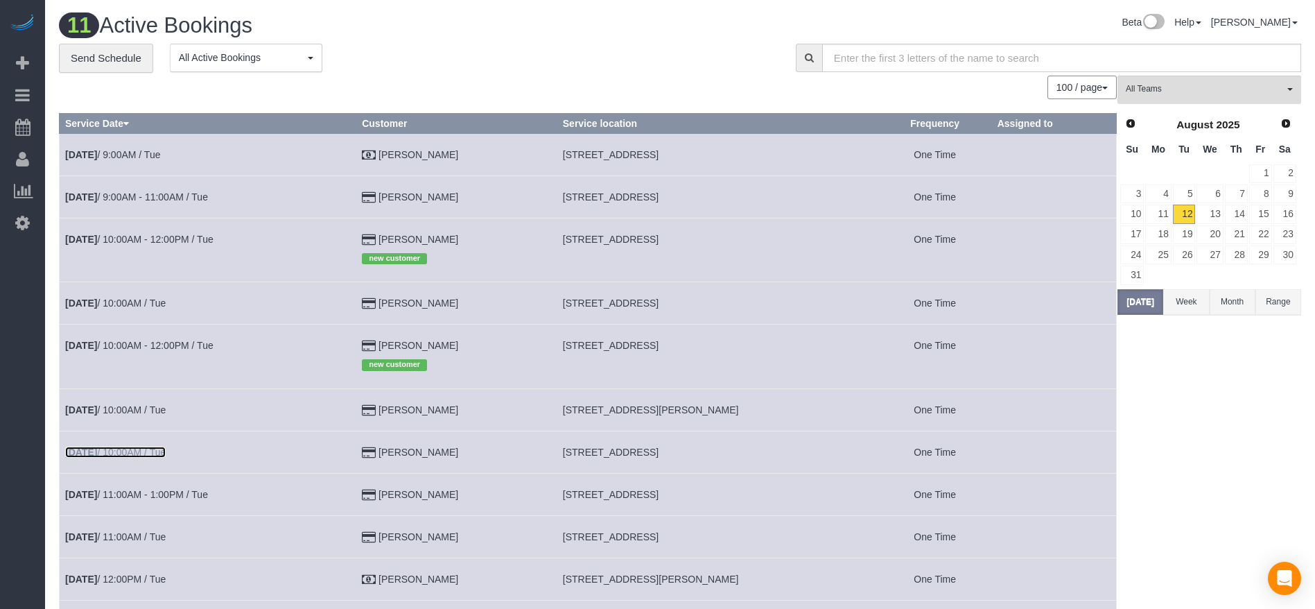
click at [152, 446] on link "[DATE] 10:00AM / Tue" at bounding box center [115, 451] width 101 height 11
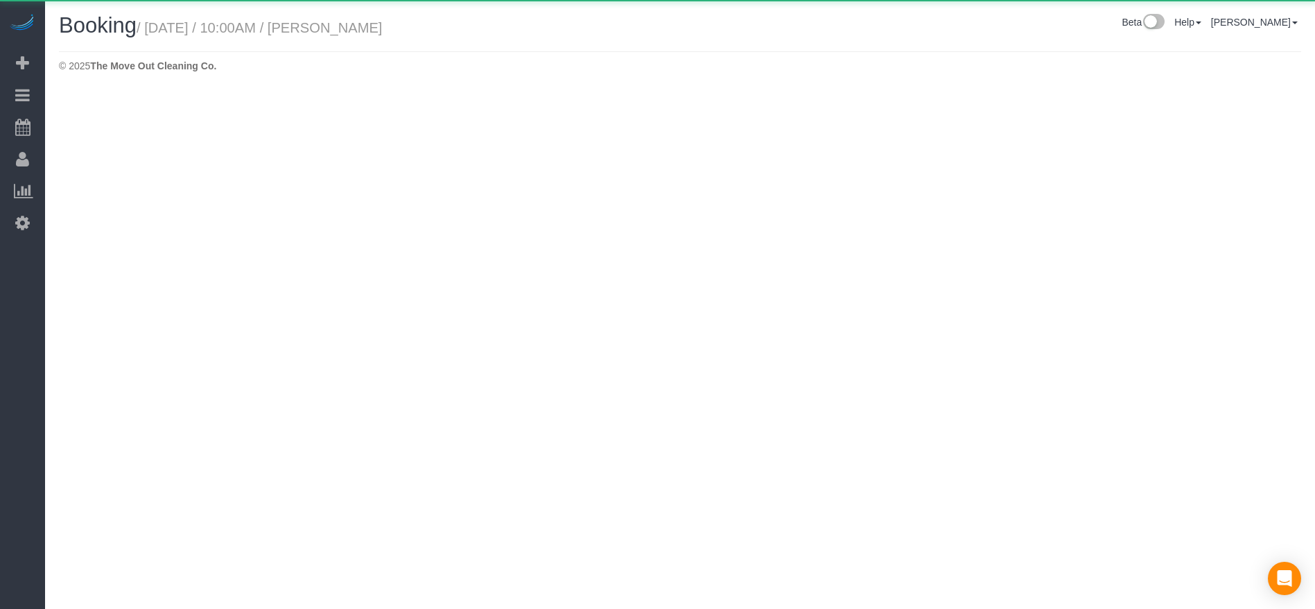
select select "[GEOGRAPHIC_DATA]"
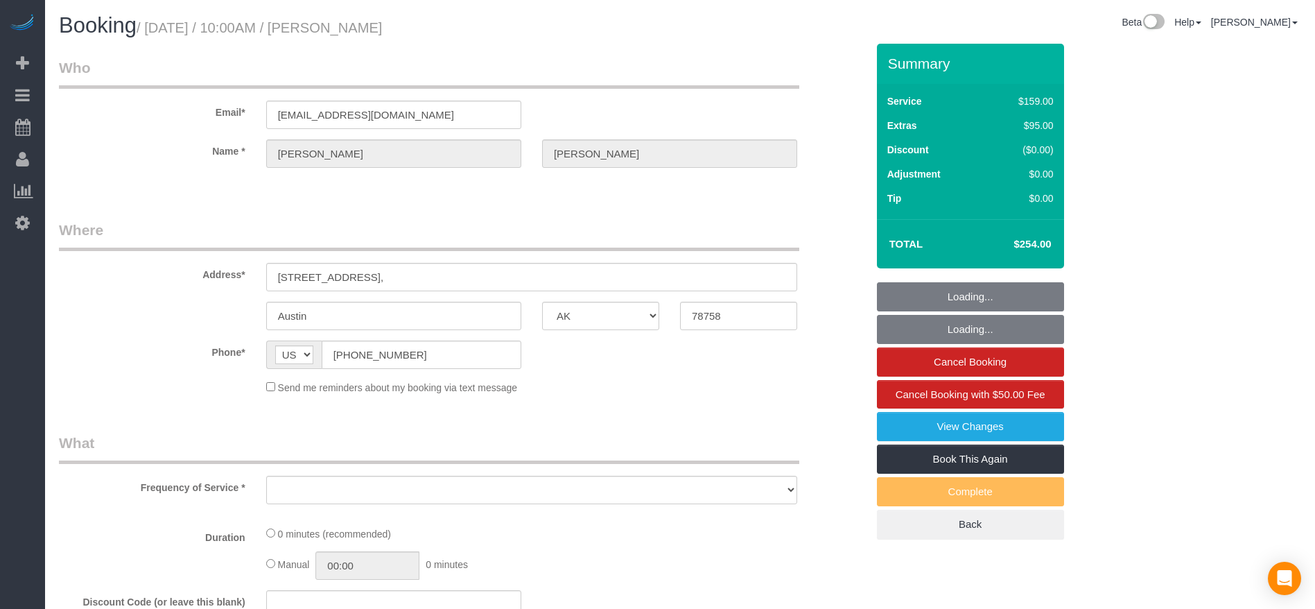
select select "object:7015"
select select "string:fspay-dbb55c0a-213e-4619-b7d9-b11c185fcf1d"
select select "3"
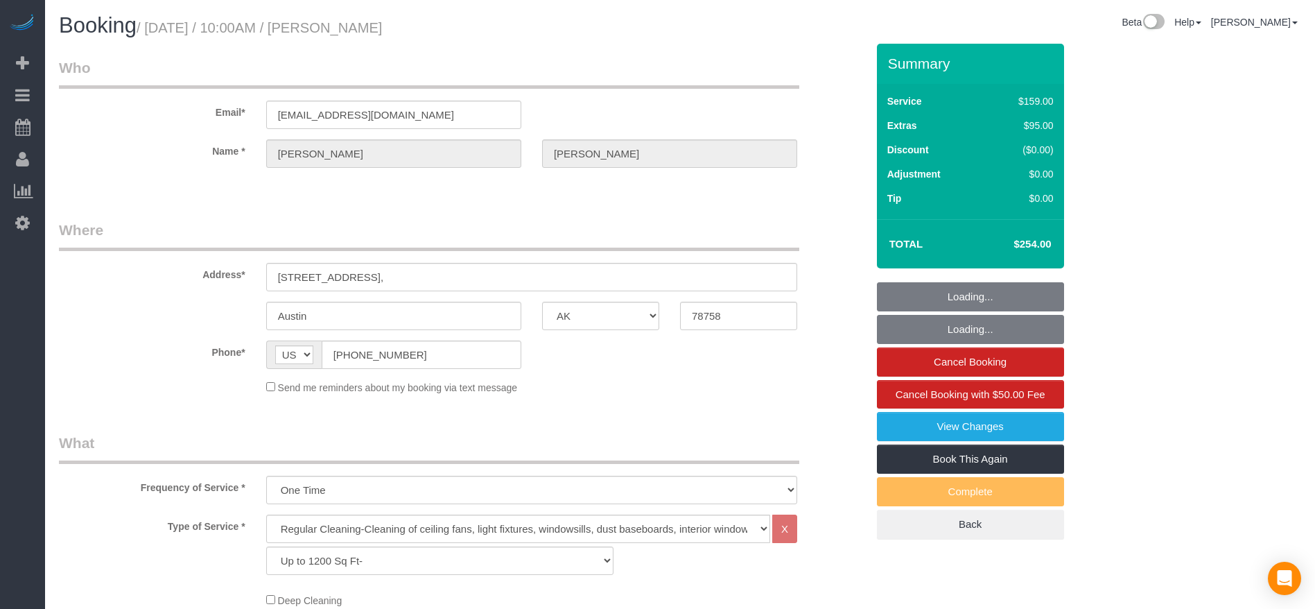
select select "object:7099"
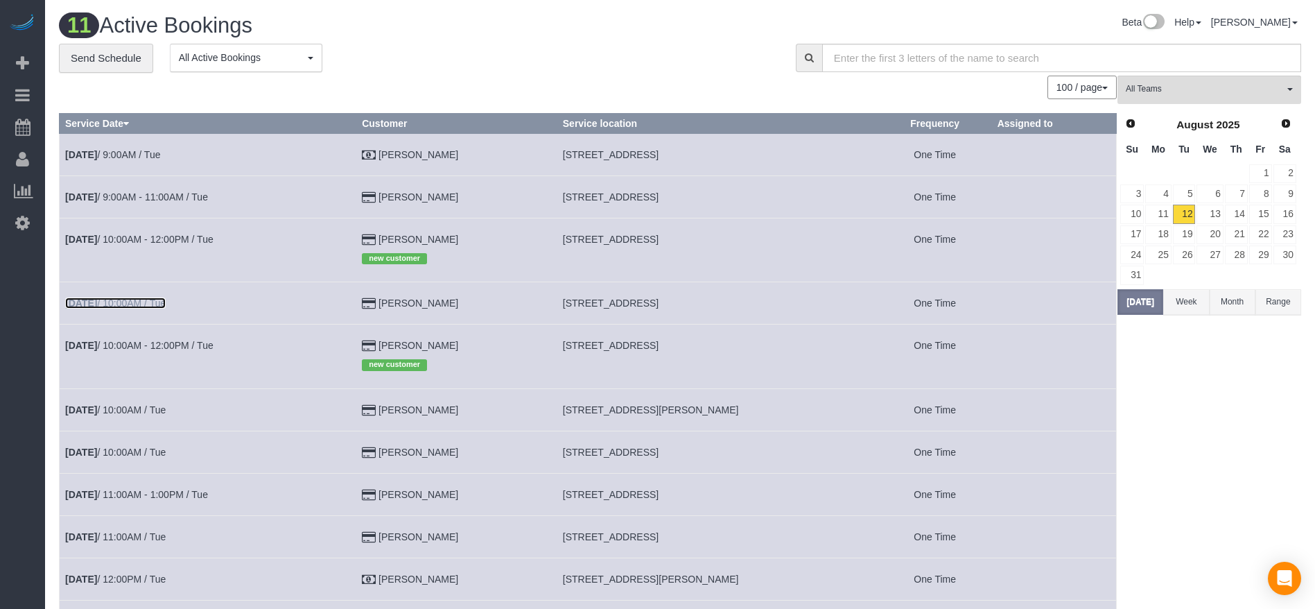
click at [140, 303] on link "[DATE] 10:00AM / Tue" at bounding box center [115, 302] width 101 height 11
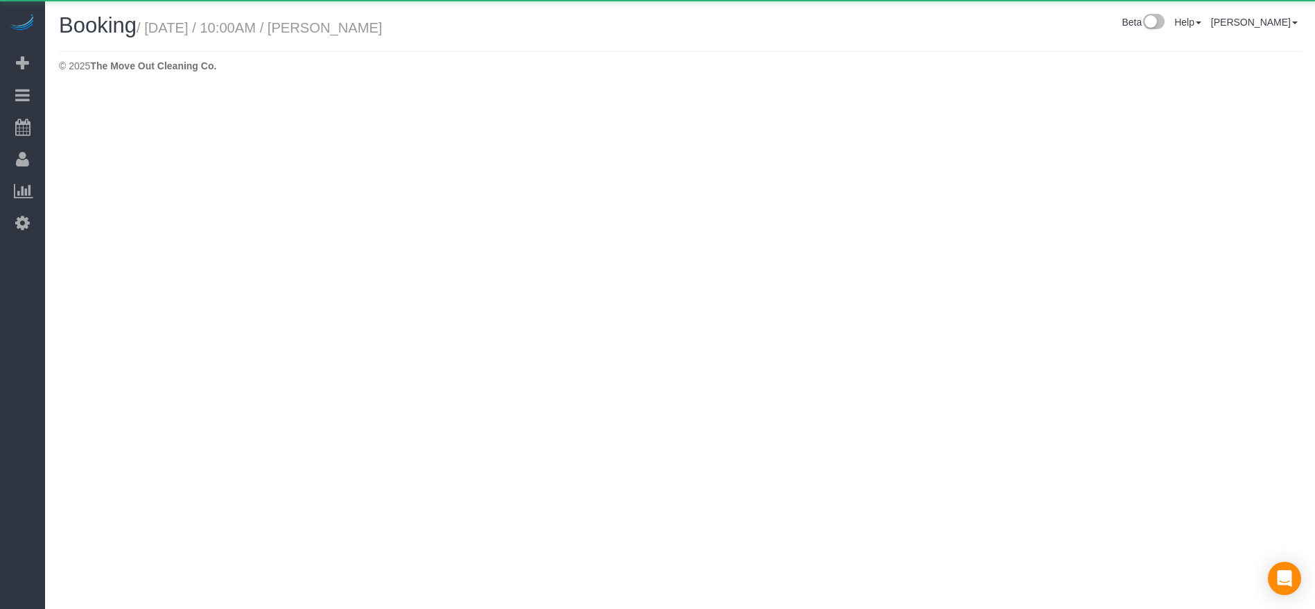
select select "[GEOGRAPHIC_DATA]"
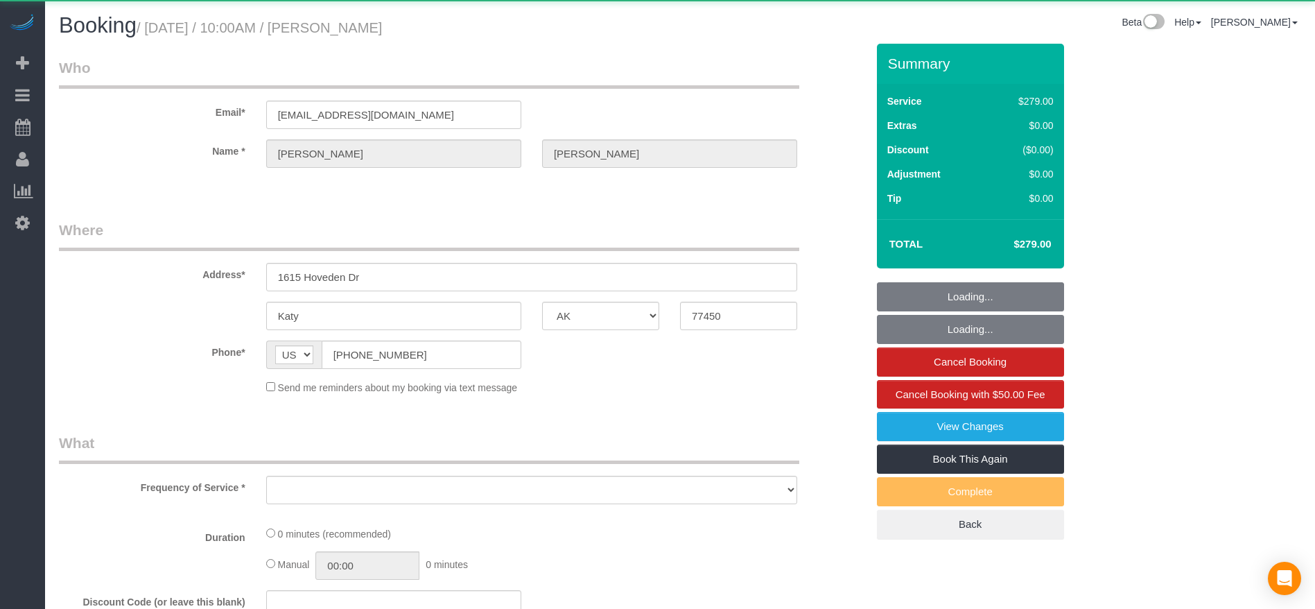
select select "object:7603"
select select "string:fspay-9c9b043c-e597-4870-b3fa-e0d33c1ca1bf"
select select "object:7690"
select select "3"
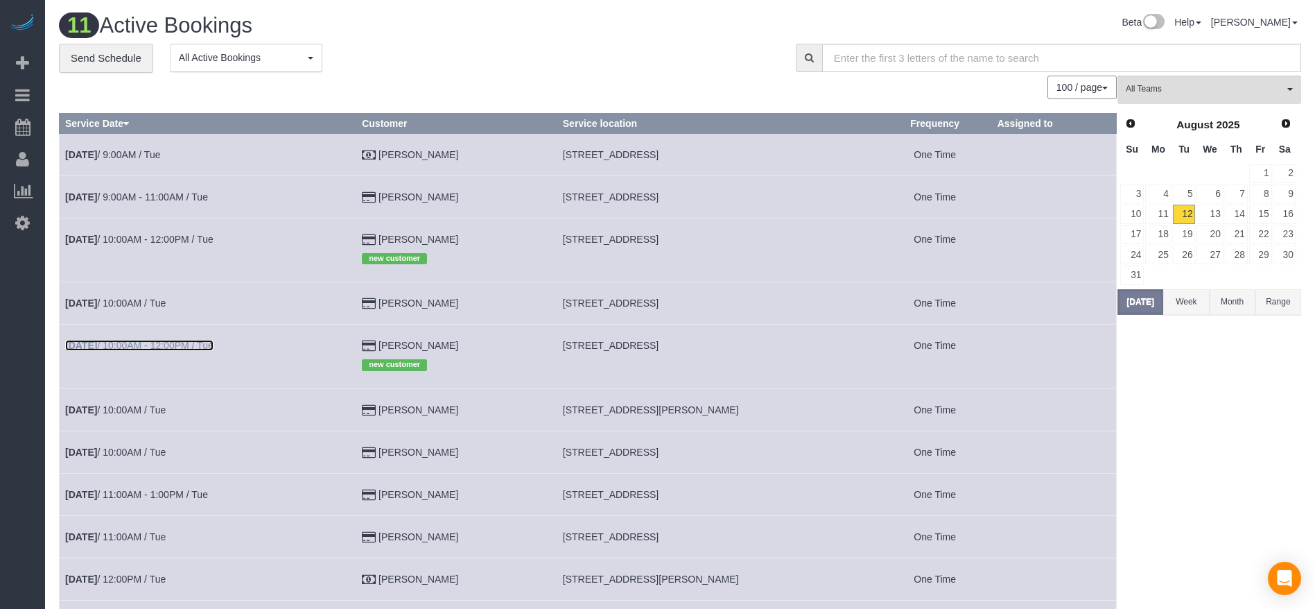
click at [180, 345] on link "[DATE] 10:00AM - 12:00PM / Tue" at bounding box center [139, 345] width 148 height 11
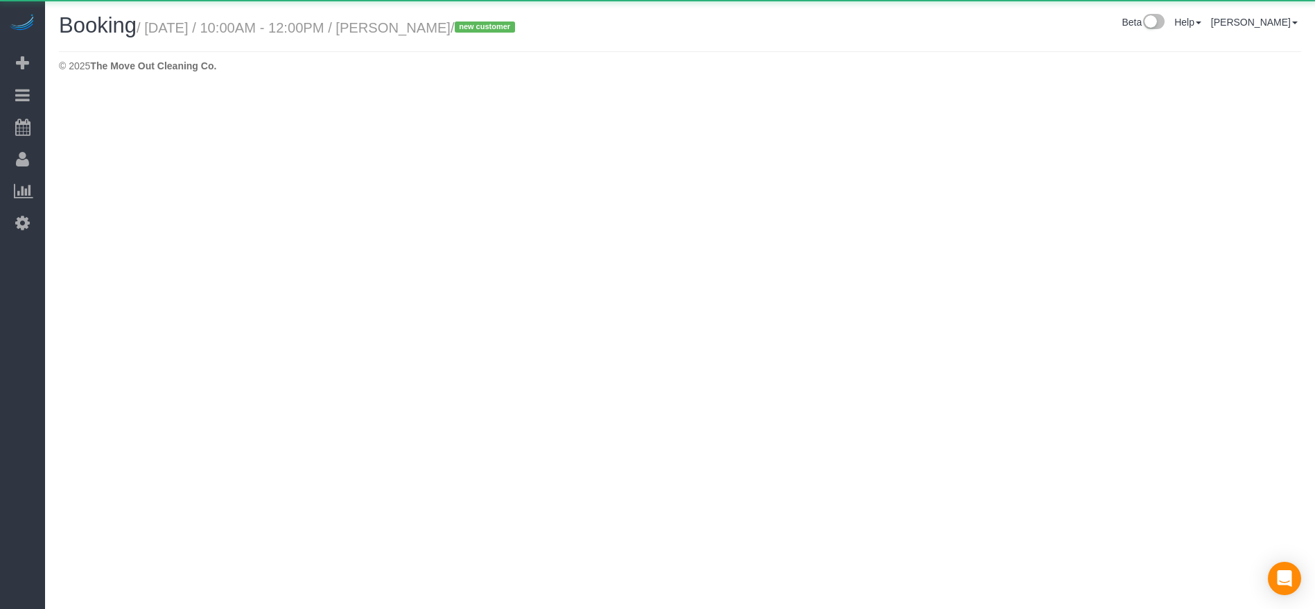
select select "[GEOGRAPHIC_DATA]"
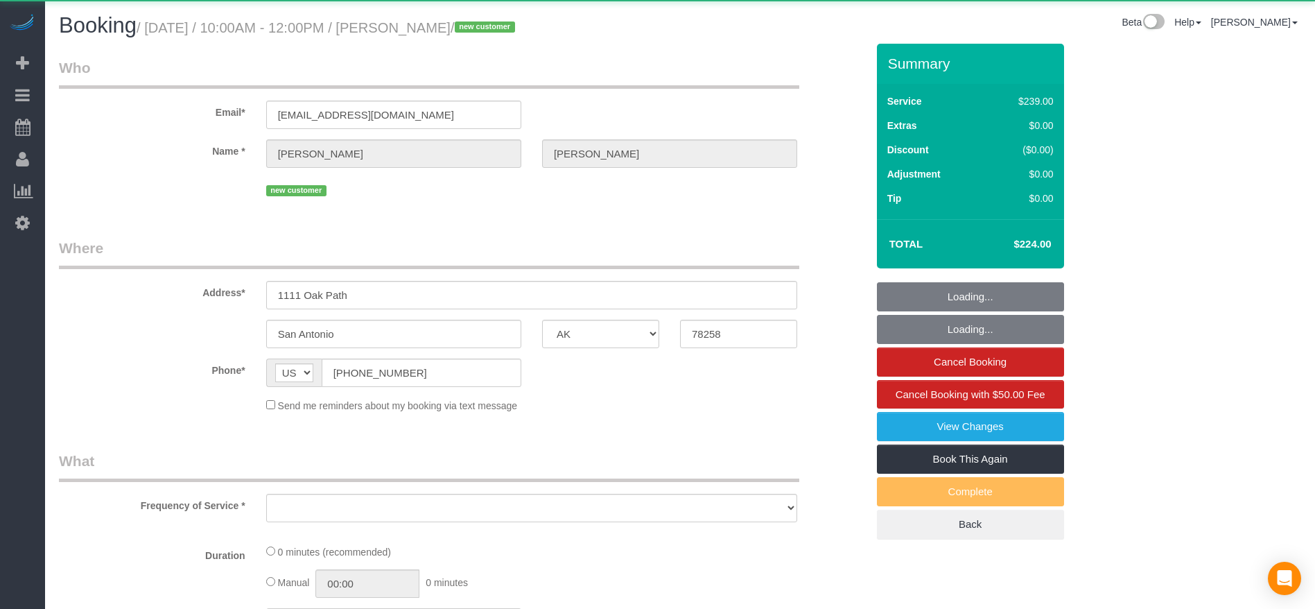
select select "object:8280"
select select "string:fspay-ef0d931c-d857-4ddb-9738-8b502ad1dc61"
select select "3"
select select "spot183"
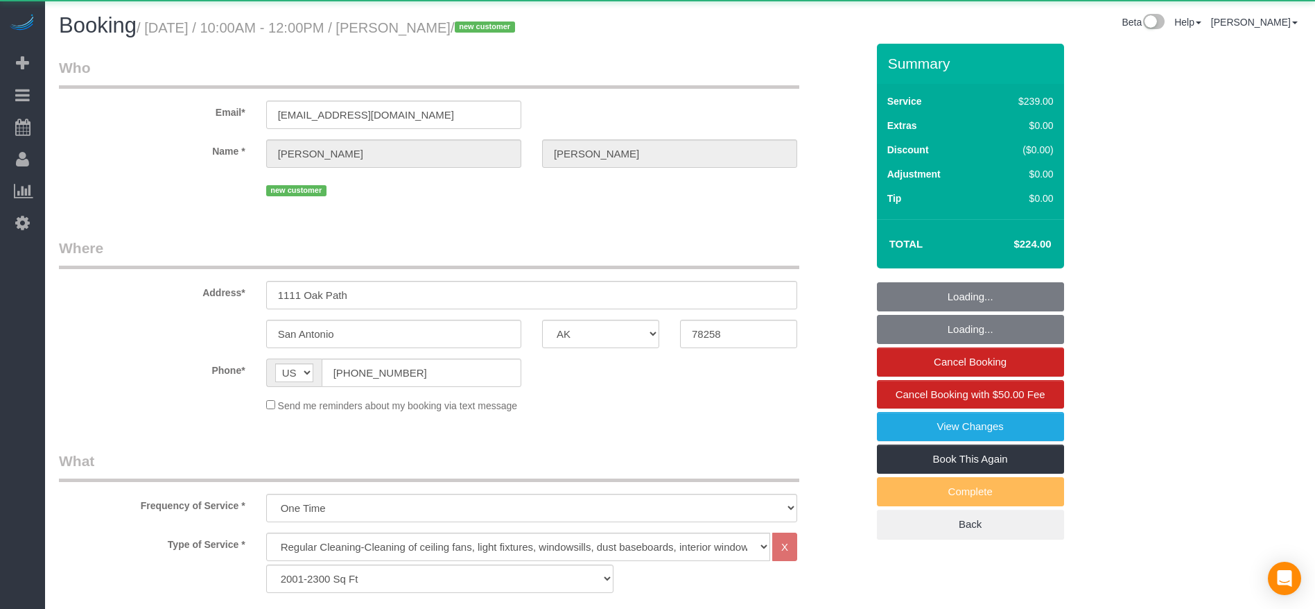
select select "object:8281"
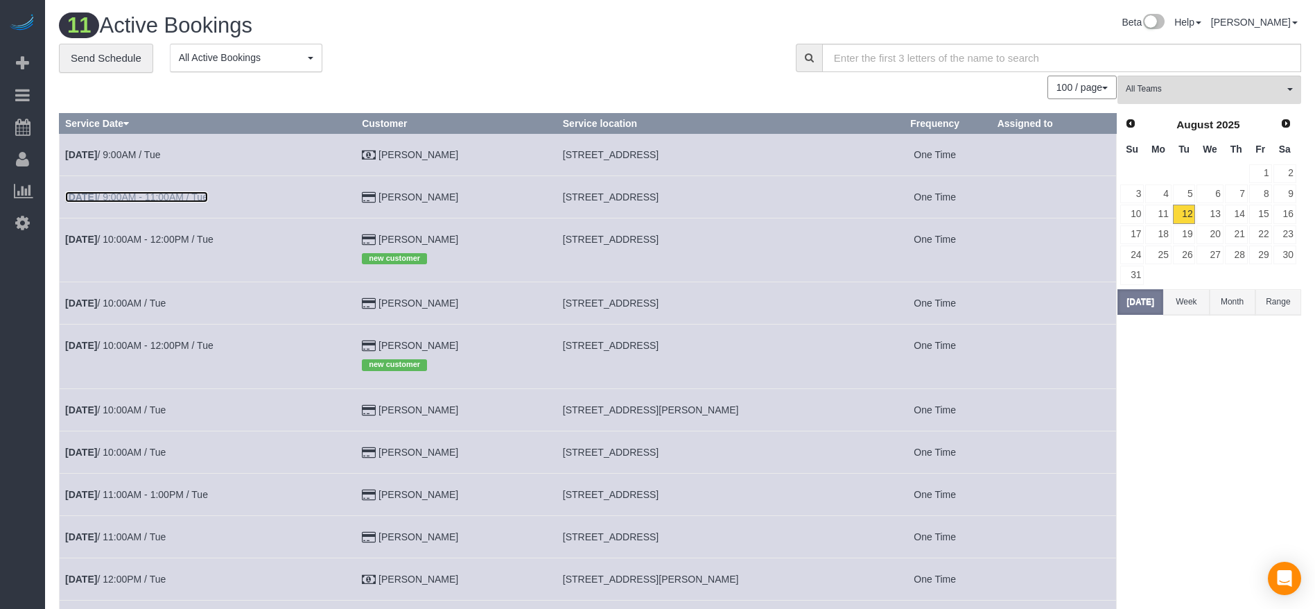
click at [197, 193] on link "[DATE] 9:00AM - 11:00AM / Tue" at bounding box center [136, 196] width 143 height 11
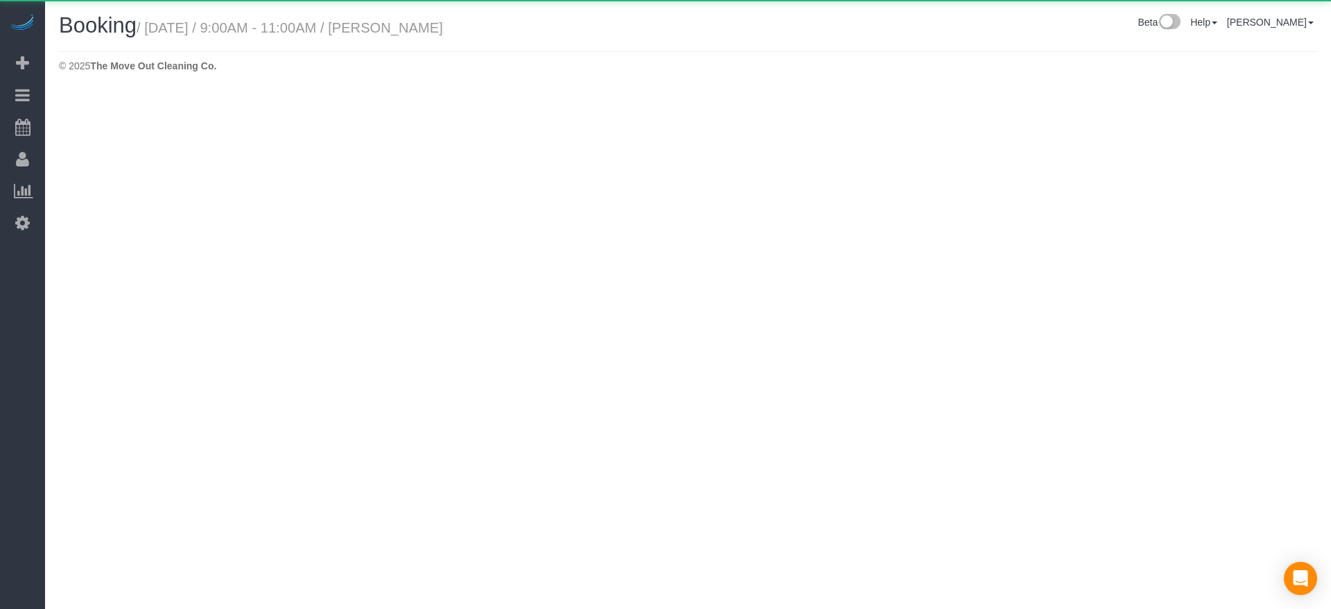
select select "[GEOGRAPHIC_DATA]"
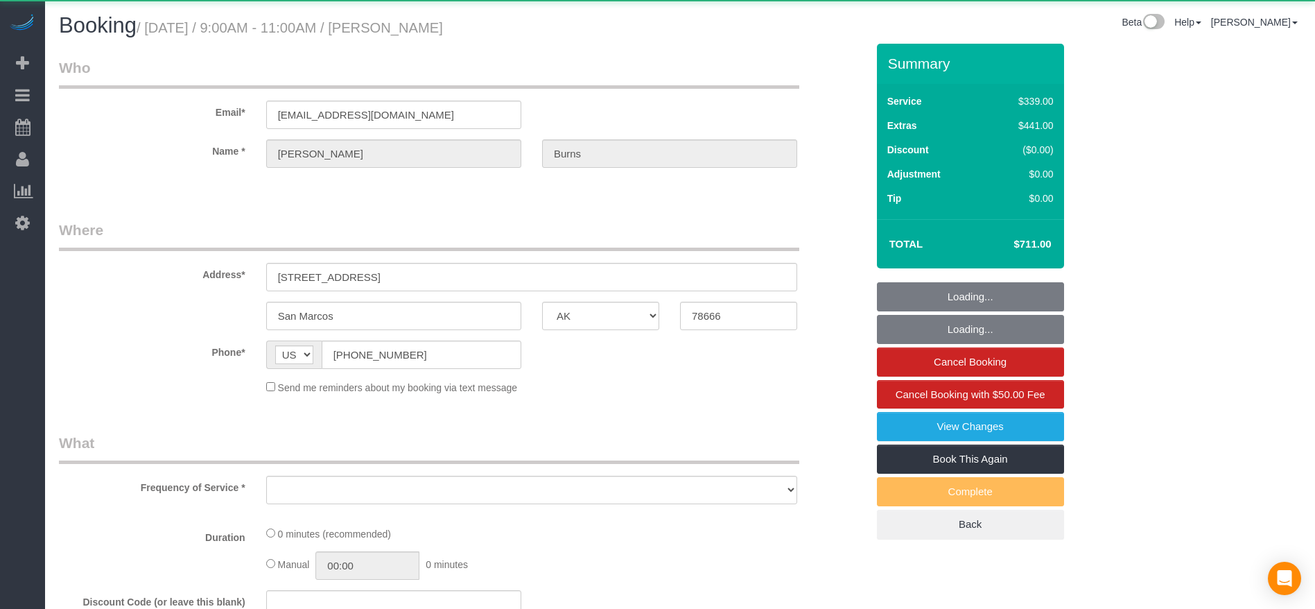
select select "object:8790"
select select "string:fspay-828515a9-e91b-458c-9a01-af527c52e24e"
select select "3"
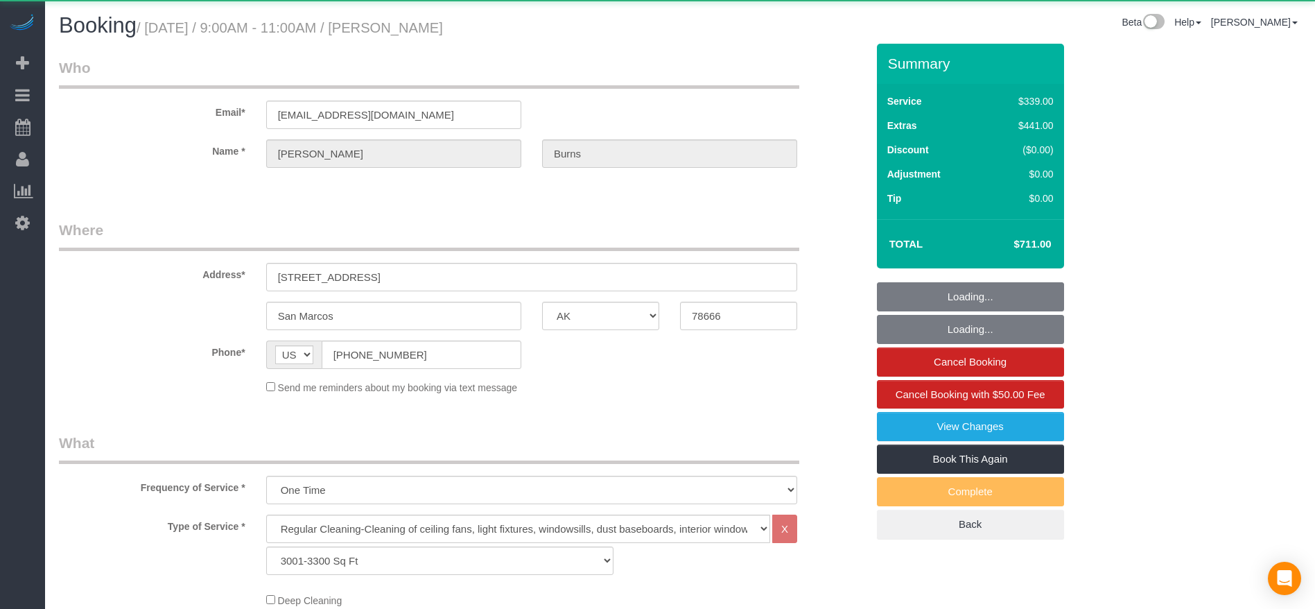
select select "object:8877"
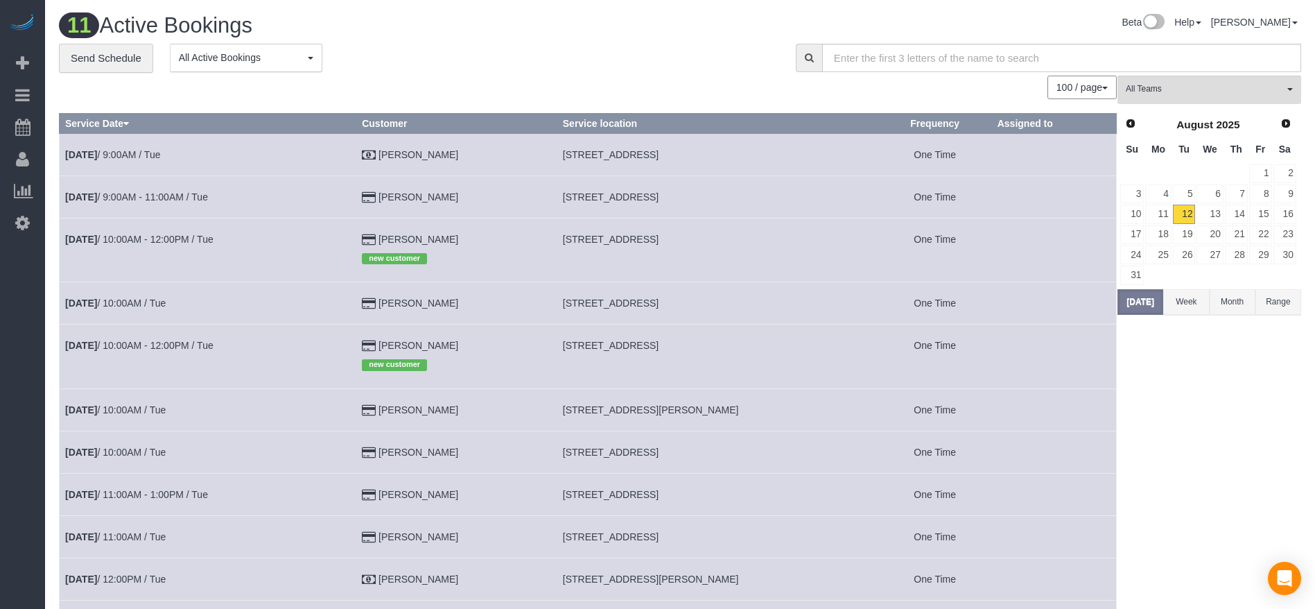
scroll to position [104, 0]
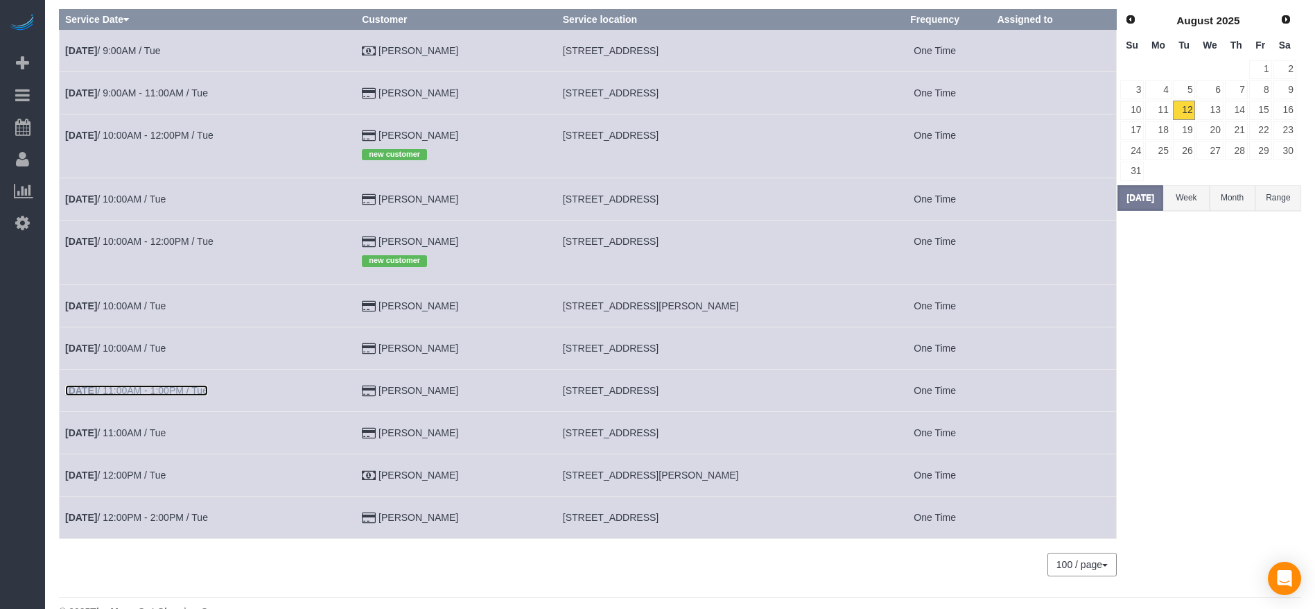
click at [190, 390] on link "[DATE] 11:00AM - 1:00PM / Tue" at bounding box center [136, 390] width 143 height 11
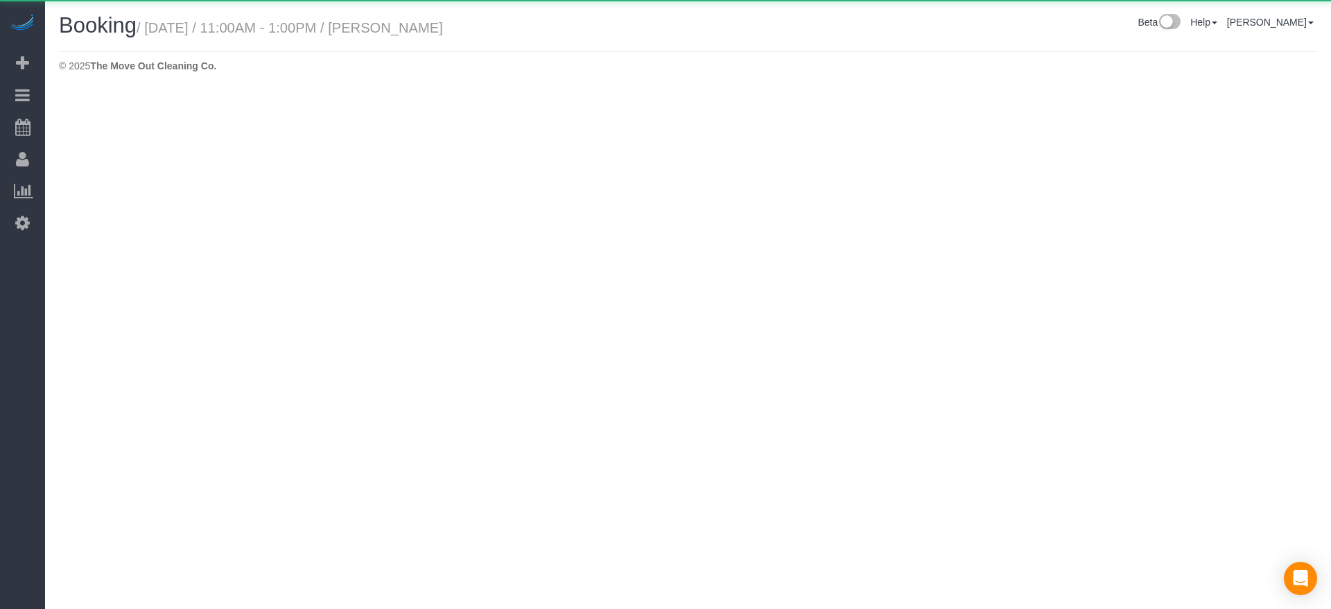
select select "[GEOGRAPHIC_DATA]"
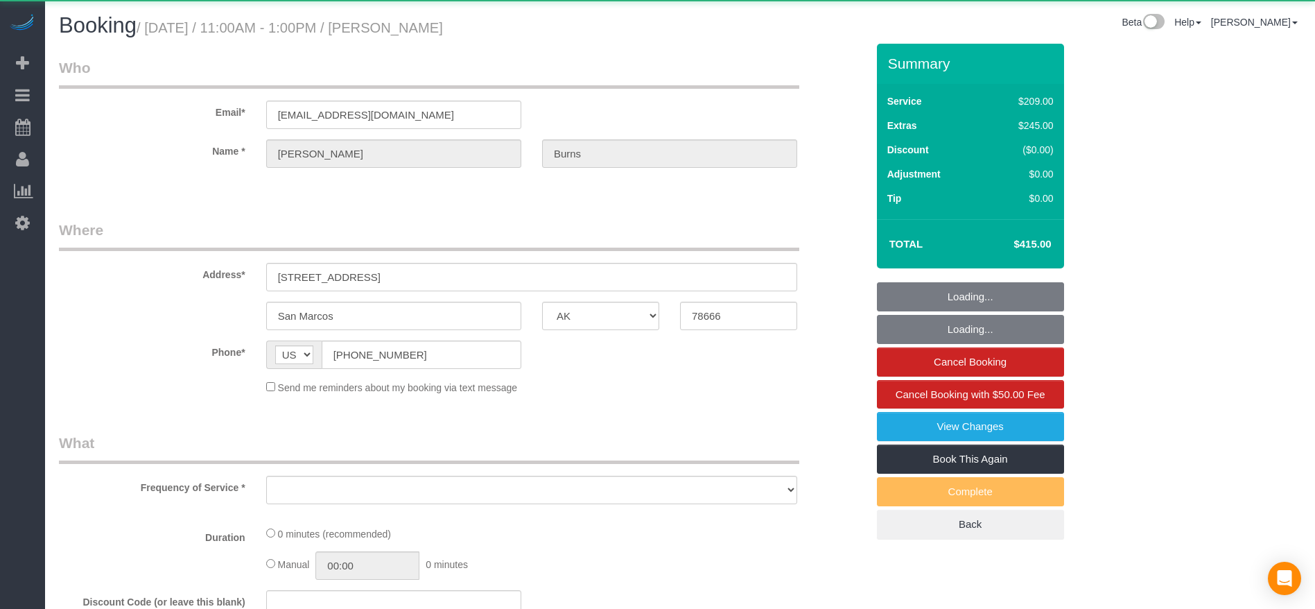
select select "object:9381"
select select "string:fspay-828515a9-e91b-458c-9a01-af527c52e24e"
select select "3"
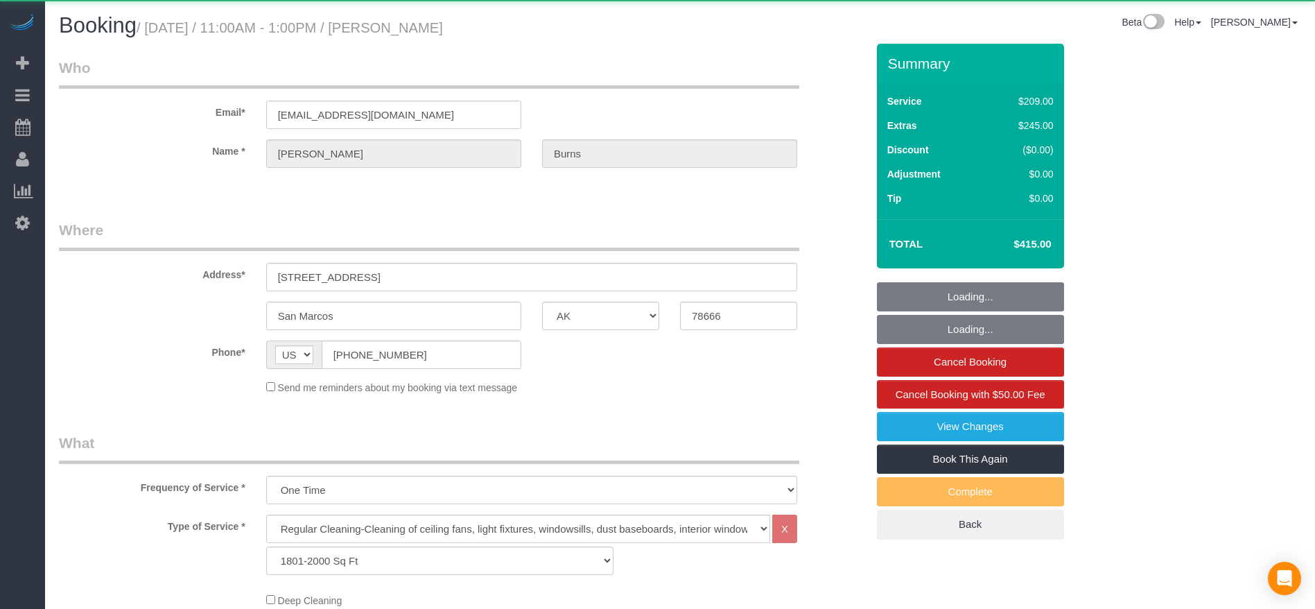
select select "object:9468"
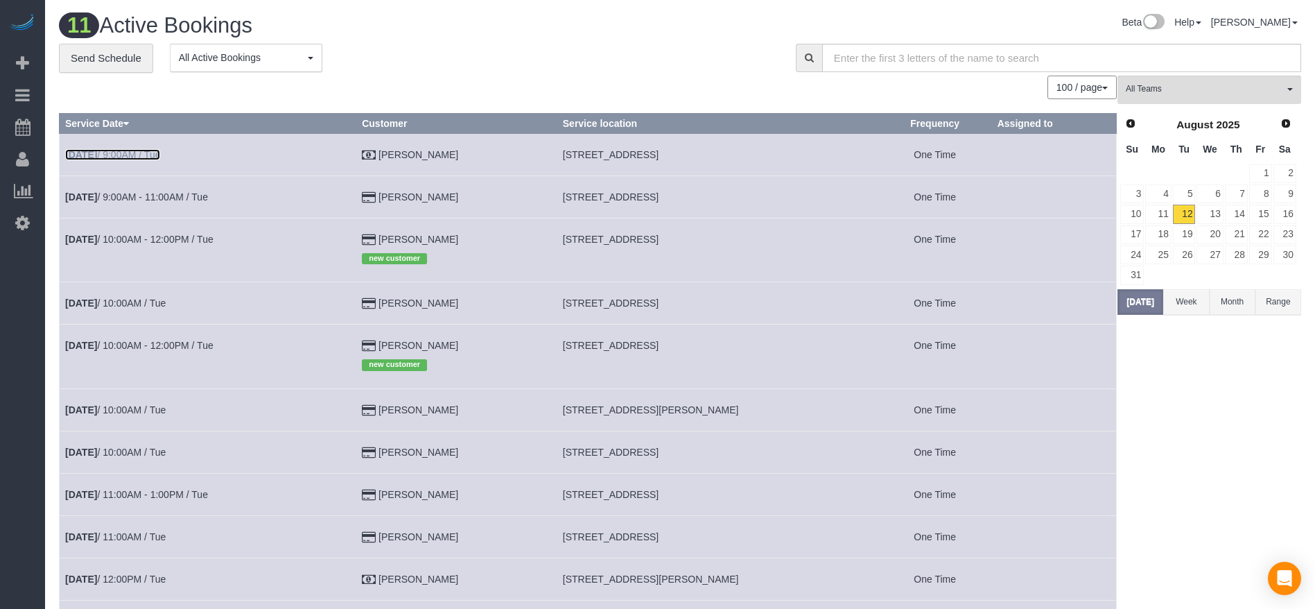
click at [143, 151] on link "[DATE] 9:00AM / Tue" at bounding box center [112, 154] width 95 height 11
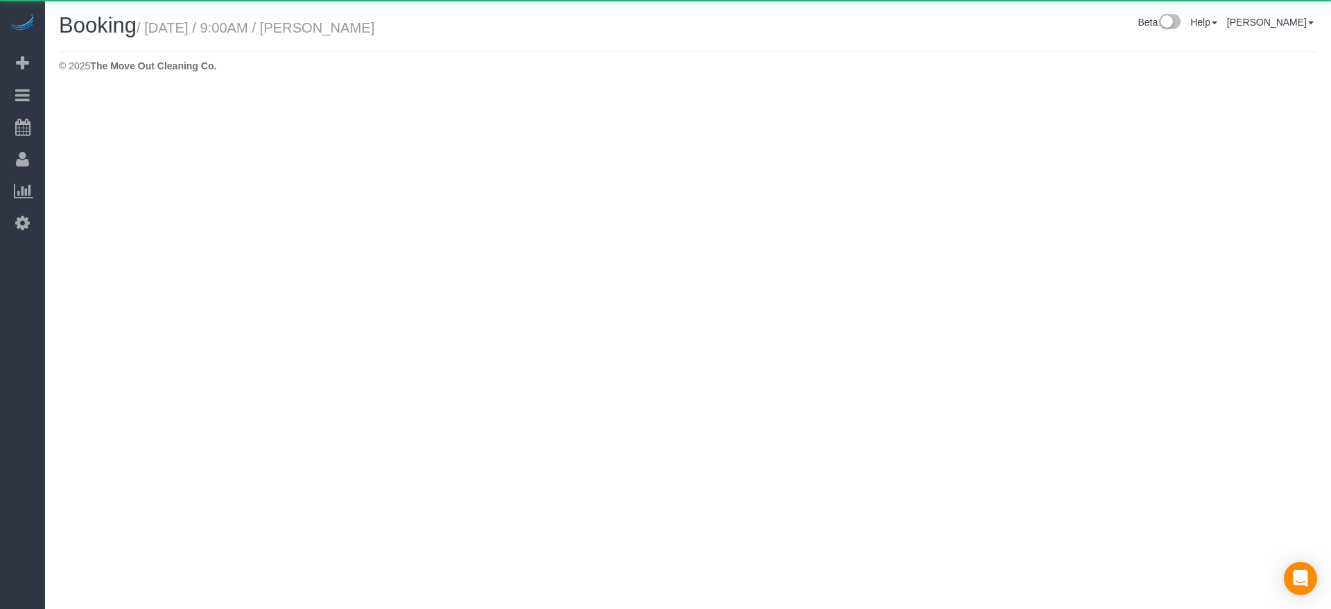
select select "[GEOGRAPHIC_DATA]"
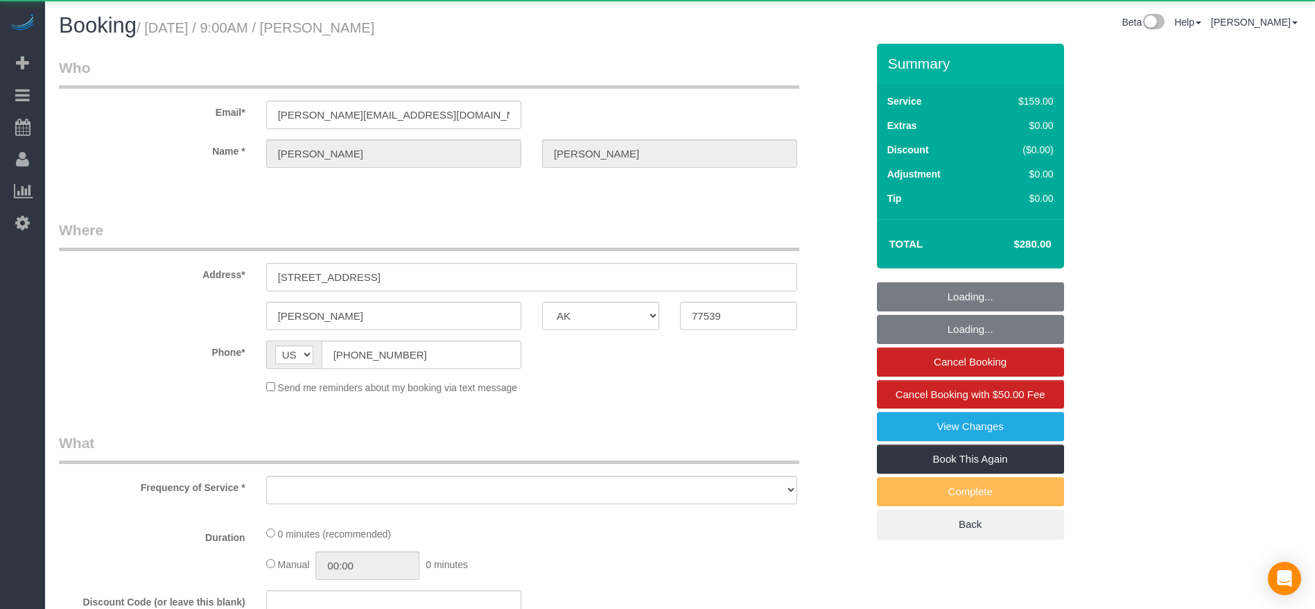
select select "object:10042"
select select "3"
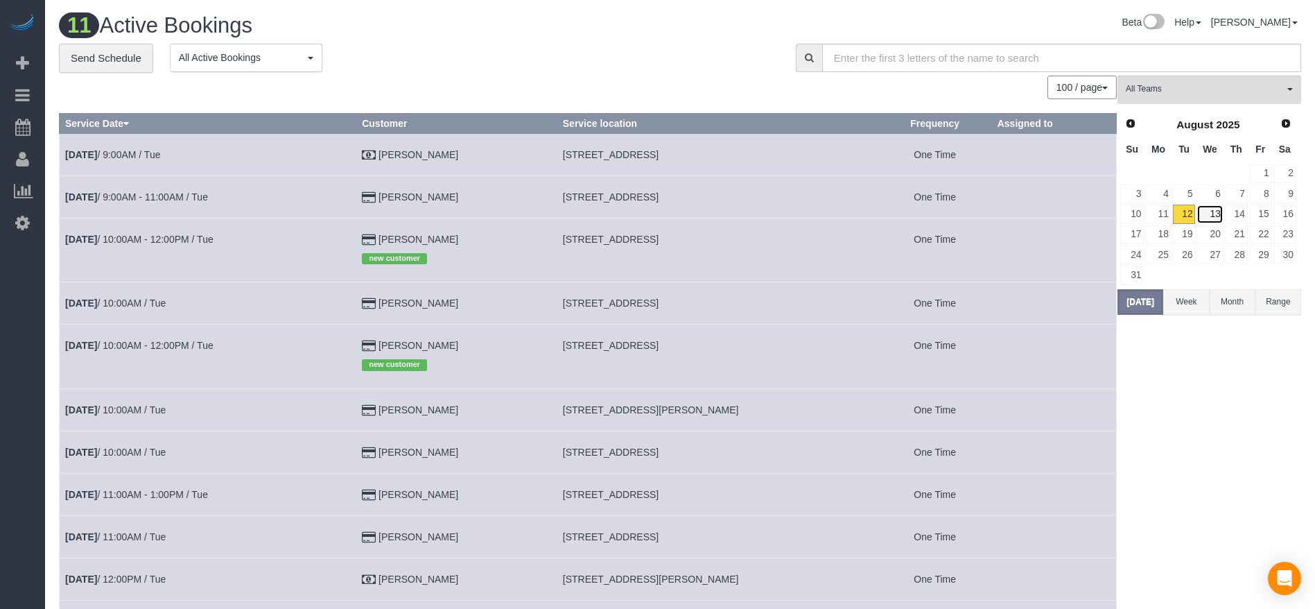
click at [1212, 216] on link "13" at bounding box center [1209, 213] width 26 height 19
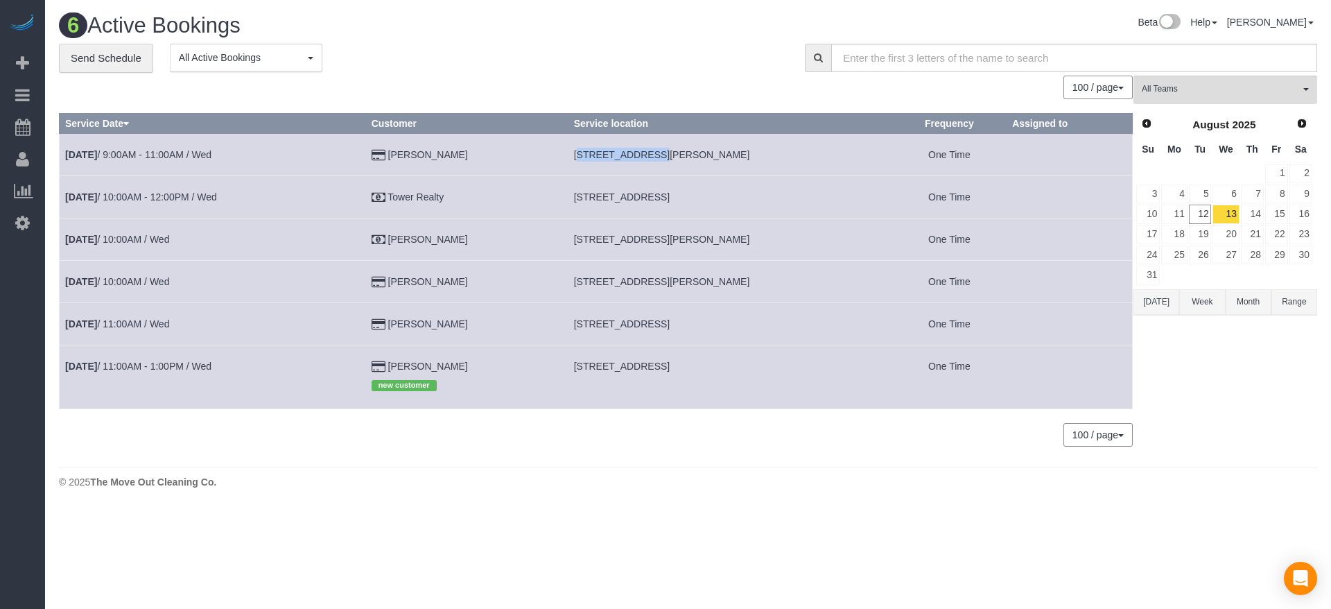
drag, startPoint x: 573, startPoint y: 154, endPoint x: 640, endPoint y: 160, distance: 68.2
click at [640, 160] on td "[STREET_ADDRESS][PERSON_NAME]" at bounding box center [730, 154] width 324 height 42
copy span "[STREET_ADDRESS][PERSON_NAME]"
drag, startPoint x: 573, startPoint y: 279, endPoint x: 649, endPoint y: 285, distance: 75.8
click at [649, 285] on span "[STREET_ADDRESS][PERSON_NAME]" at bounding box center [662, 281] width 176 height 11
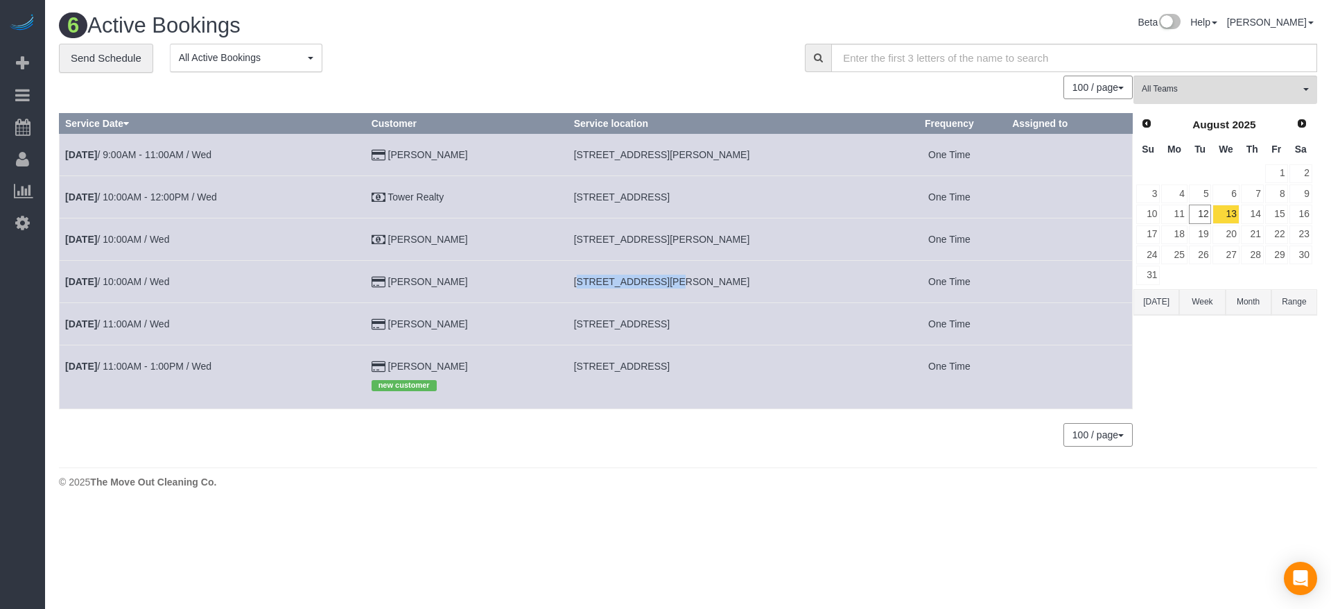
copy span "[STREET_ADDRESS][PERSON_NAME],"
drag, startPoint x: 570, startPoint y: 321, endPoint x: 684, endPoint y: 325, distance: 114.4
click at [684, 325] on td "[STREET_ADDRESS]" at bounding box center [730, 323] width 324 height 42
copy span "[STREET_ADDRESS]"
drag, startPoint x: 572, startPoint y: 367, endPoint x: 661, endPoint y: 367, distance: 88.7
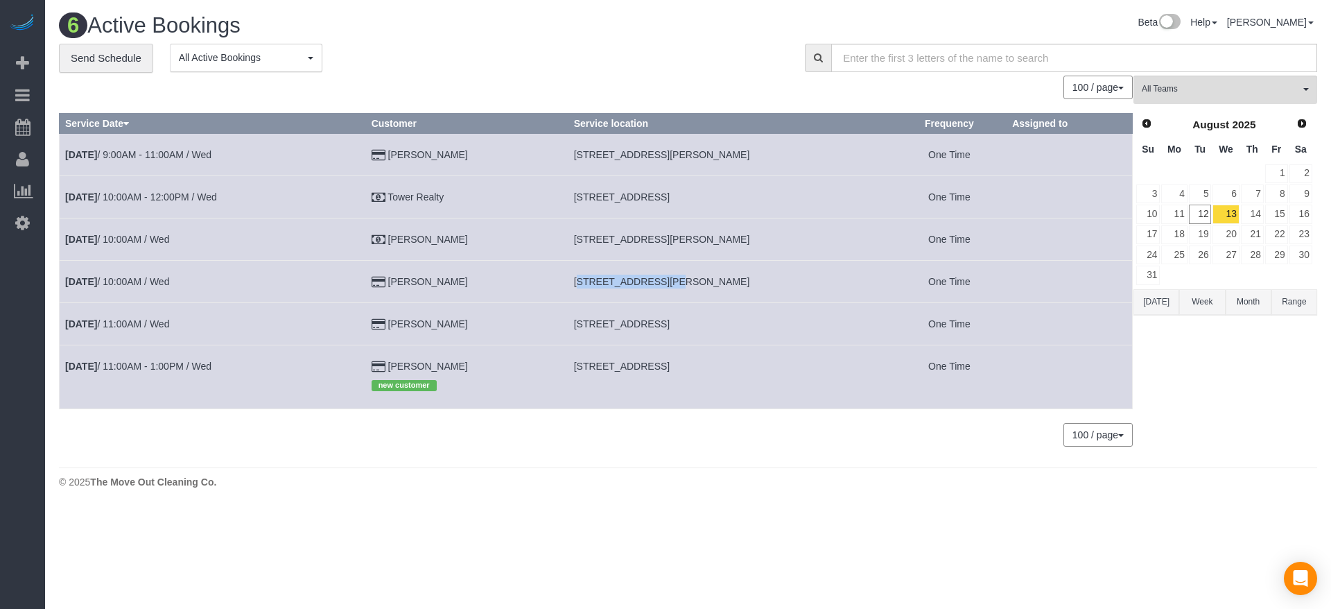
click at [661, 367] on span "[STREET_ADDRESS]" at bounding box center [622, 365] width 96 height 11
copy span "[STREET_ADDRESS]"
click at [1257, 216] on link "14" at bounding box center [1252, 213] width 23 height 19
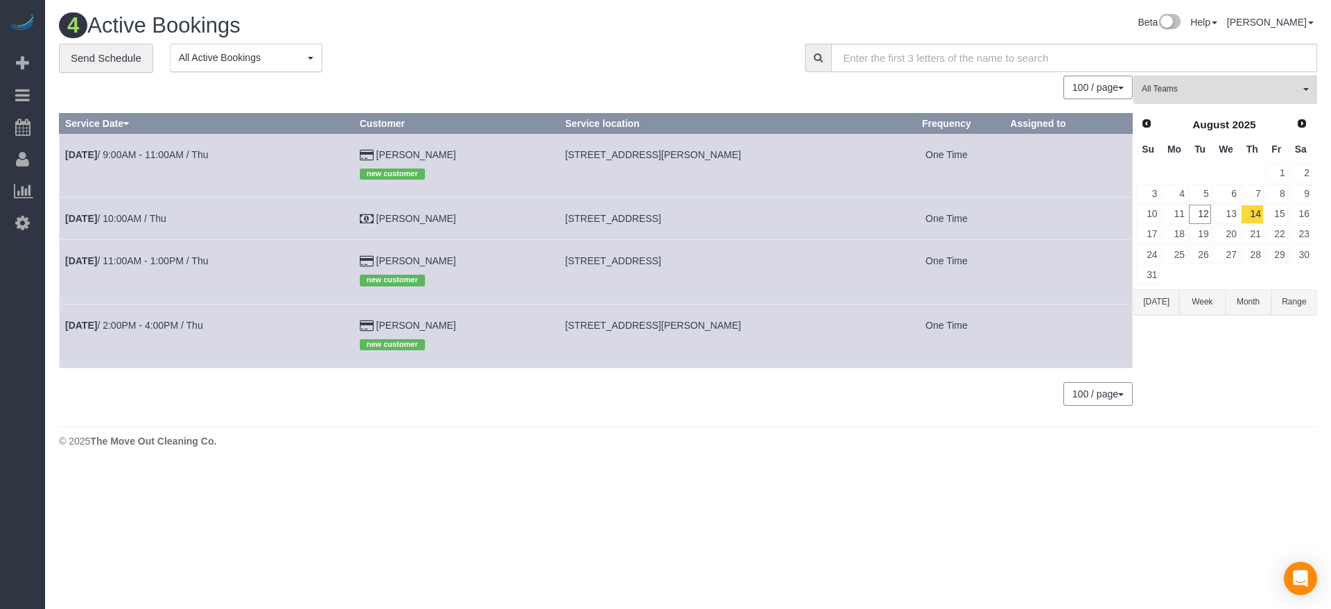
drag, startPoint x: 562, startPoint y: 157, endPoint x: 734, endPoint y: 158, distance: 171.9
click at [734, 158] on td "[STREET_ADDRESS][PERSON_NAME]" at bounding box center [723, 165] width 329 height 64
copy span "[STREET_ADDRESS][PERSON_NAME]"
click at [1280, 216] on link "15" at bounding box center [1276, 213] width 23 height 19
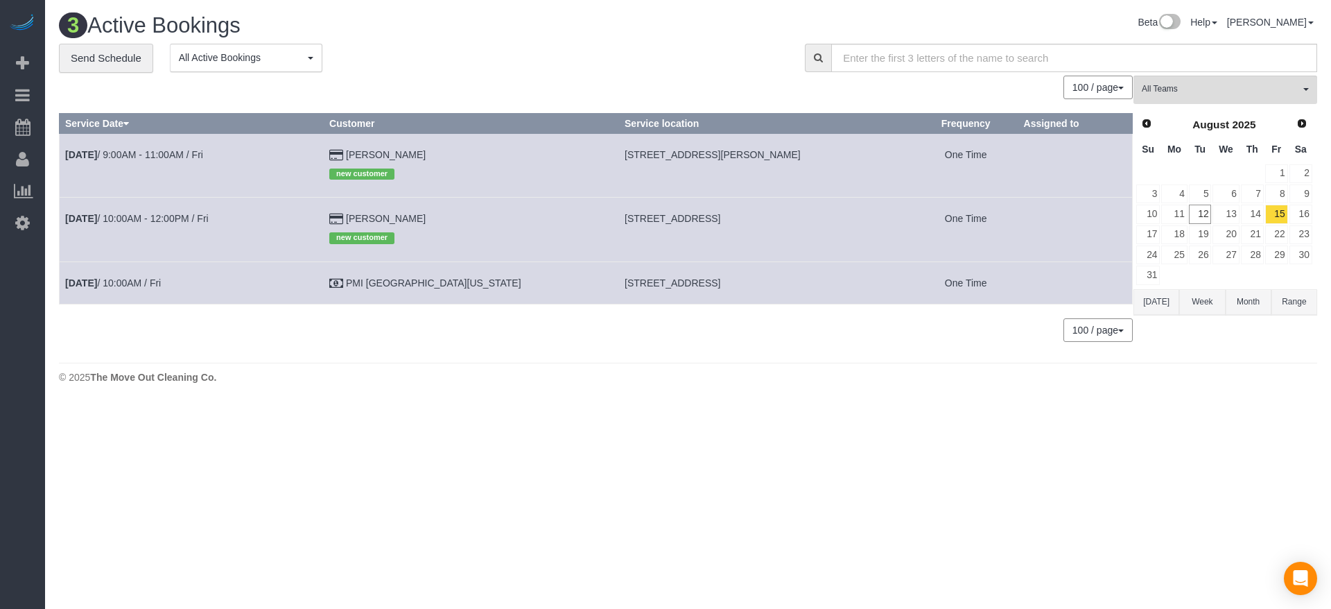
drag, startPoint x: 570, startPoint y: 156, endPoint x: 742, endPoint y: 156, distance: 171.2
click at [742, 156] on td "[STREET_ADDRESS][PERSON_NAME]" at bounding box center [766, 165] width 295 height 64
copy span "[STREET_ADDRESS][PERSON_NAME]"
click at [179, 153] on link "[DATE] 9:00AM - 11:00AM / Fri" at bounding box center [134, 154] width 138 height 11
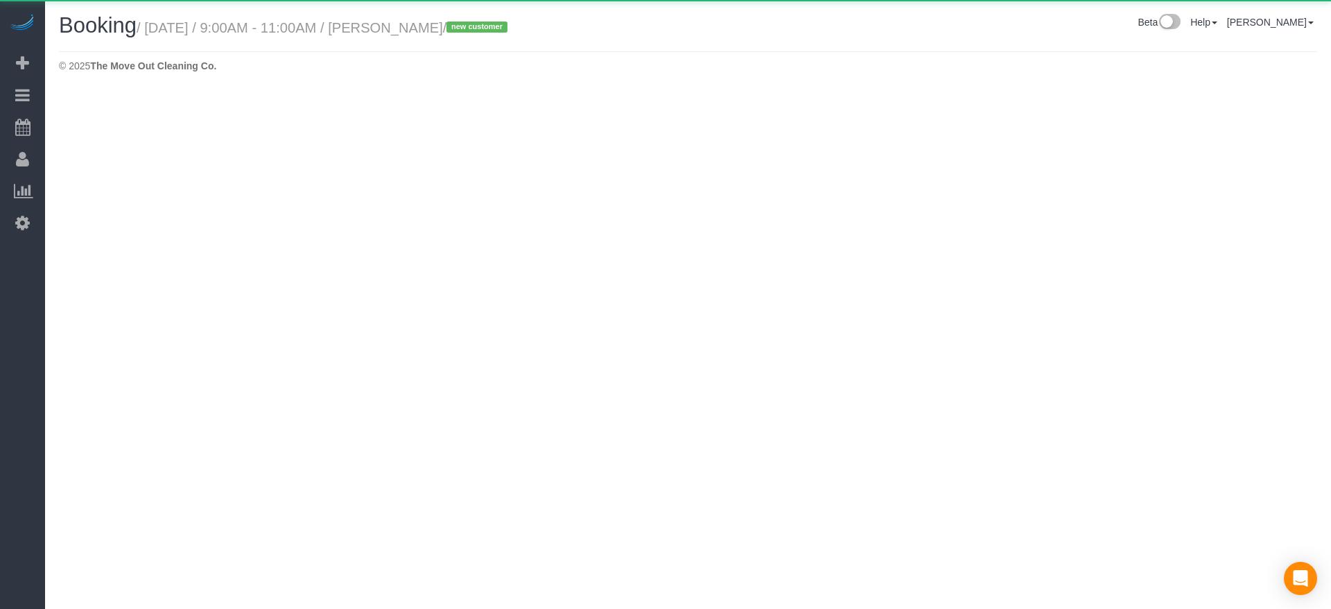
select select "[GEOGRAPHIC_DATA]"
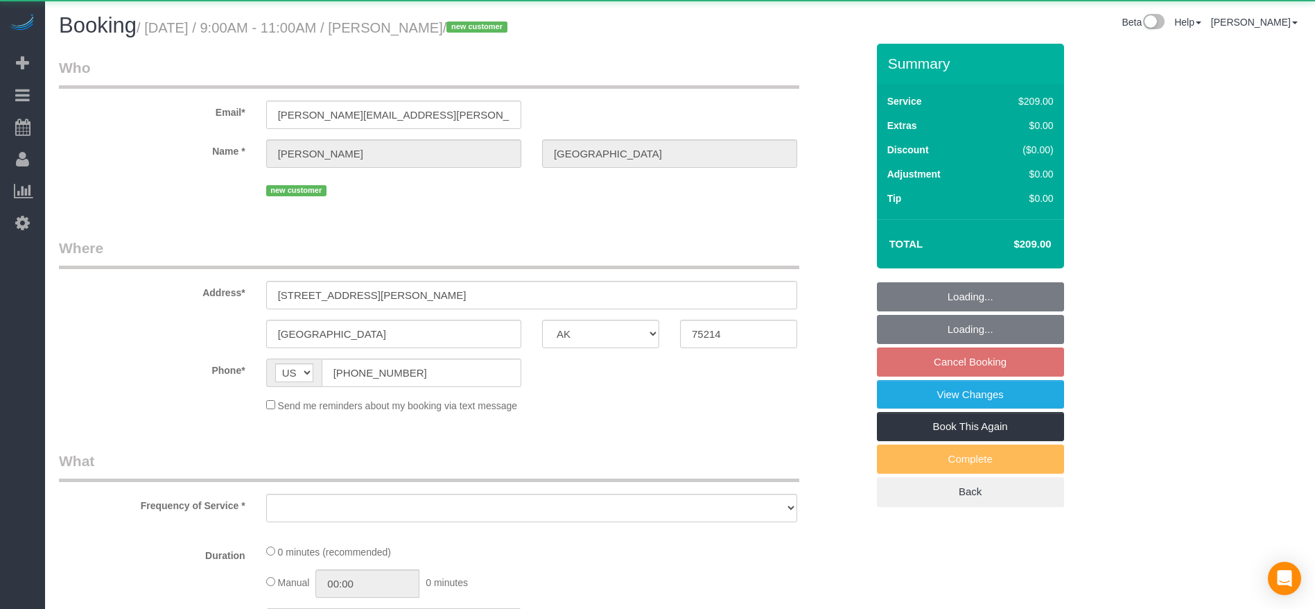
select select "object:10780"
select select "string:fspay-36667892-fdd2-44ab-aaf4-1bed11697ad0"
select select "3"
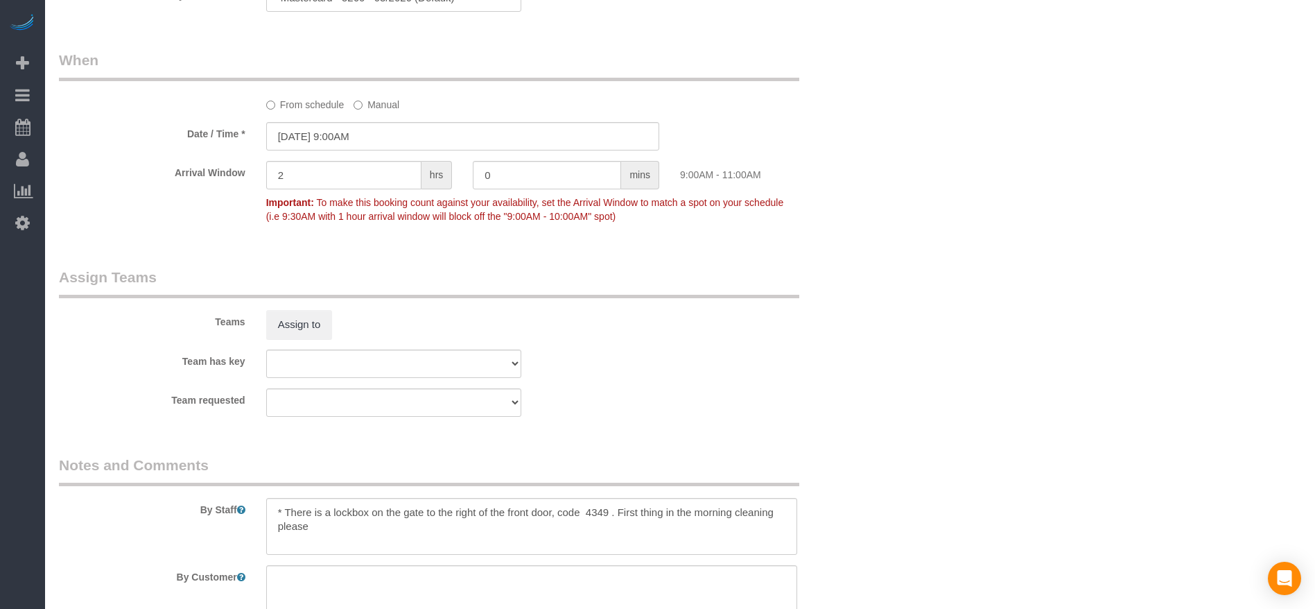
scroll to position [1352, 0]
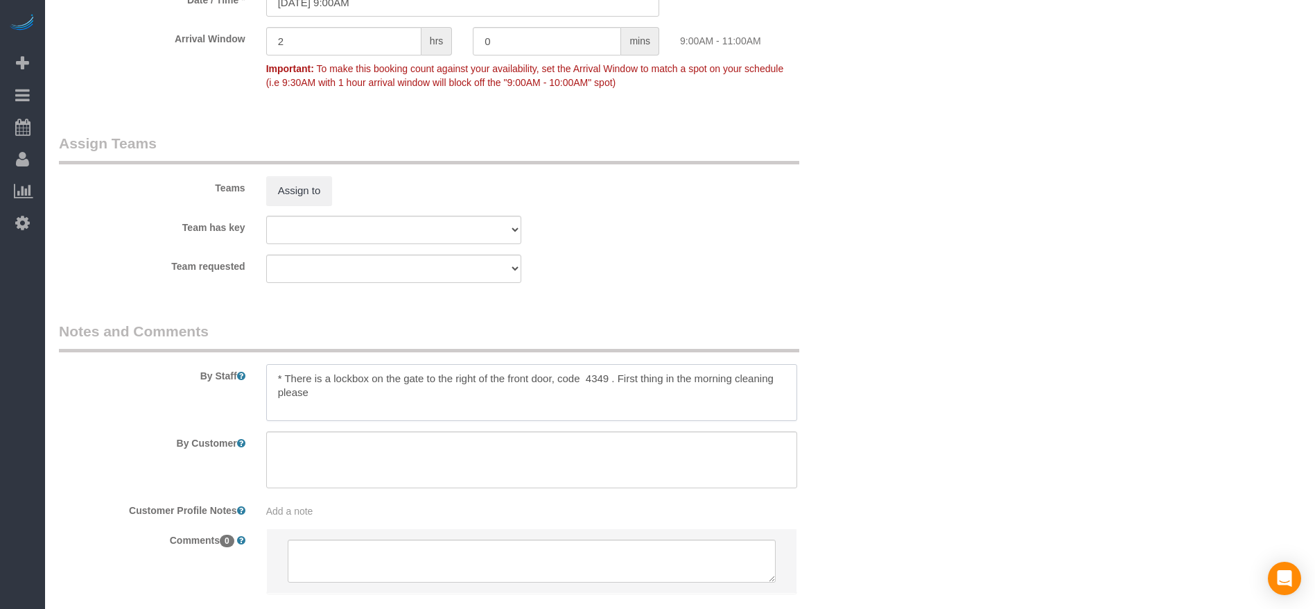
drag, startPoint x: 318, startPoint y: 394, endPoint x: 239, endPoint y: 358, distance: 86.9
click at [239, 358] on div "By Staff" at bounding box center [463, 371] width 828 height 100
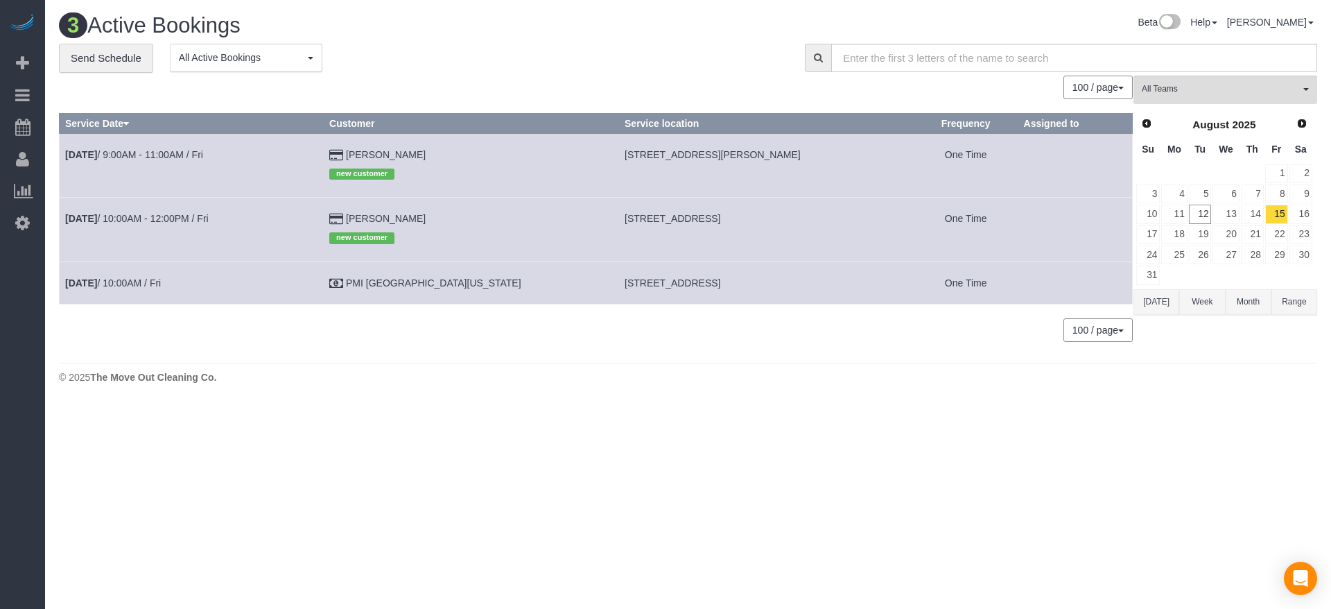
drag, startPoint x: 568, startPoint y: 277, endPoint x: 731, endPoint y: 285, distance: 163.1
click at [731, 285] on td "[STREET_ADDRESS]" at bounding box center [766, 282] width 295 height 42
click at [145, 283] on link "[DATE] 10:00AM / Fri" at bounding box center [113, 282] width 96 height 11
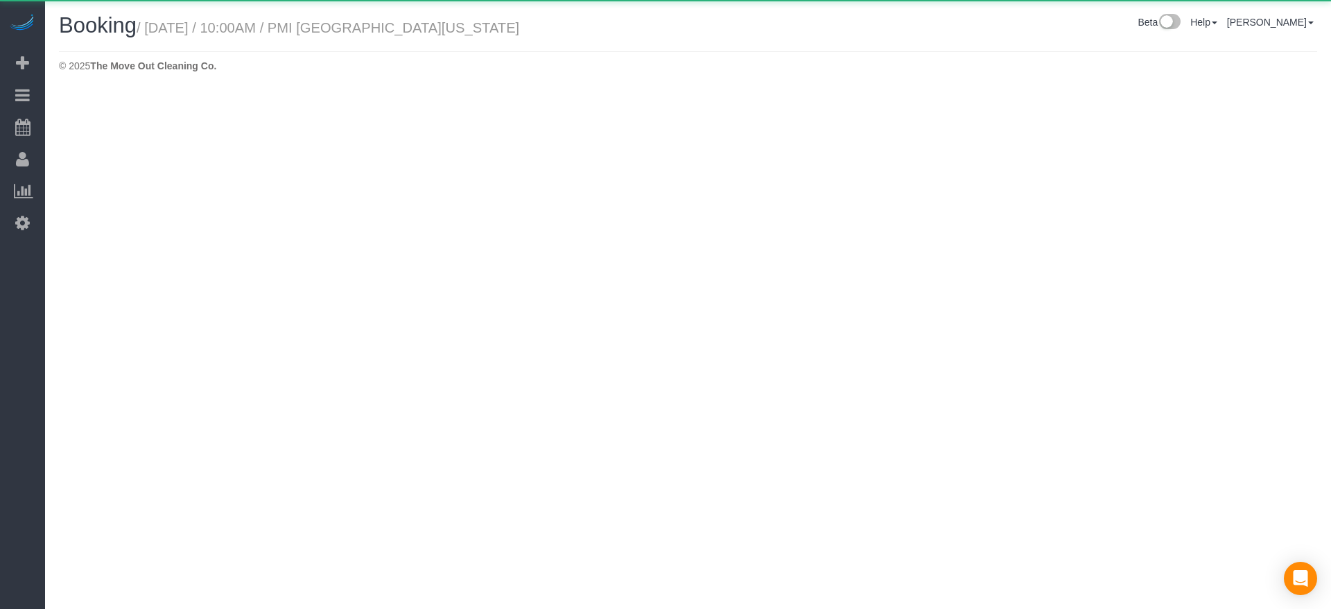
select select "[GEOGRAPHIC_DATA]"
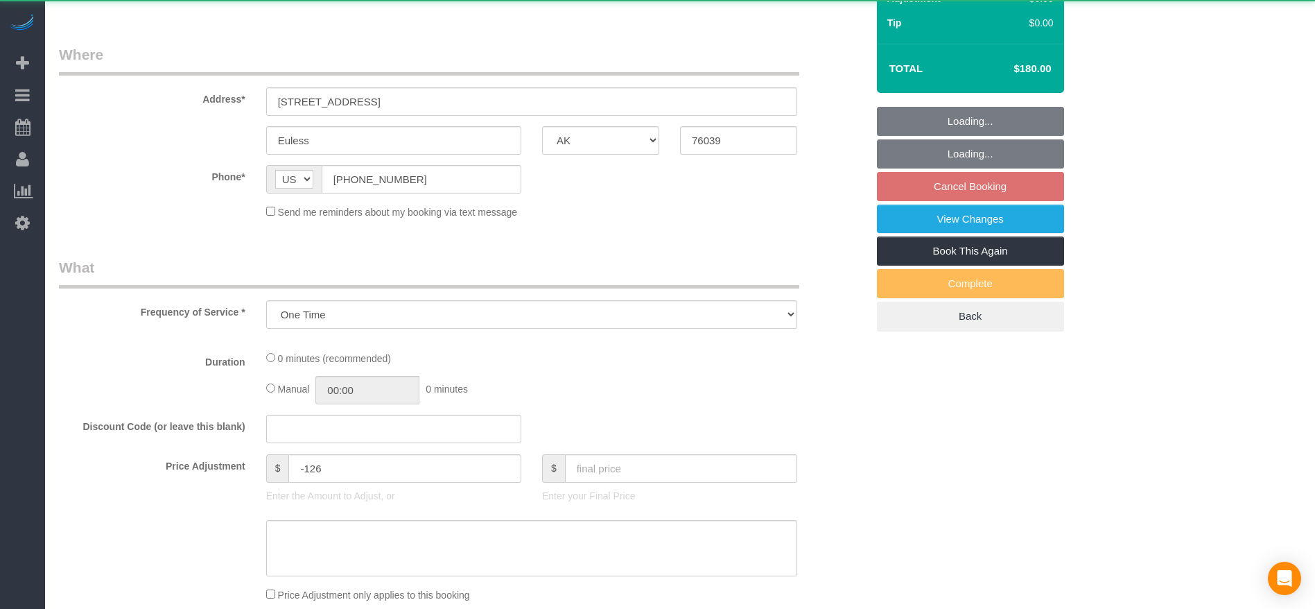
select select "object:11283"
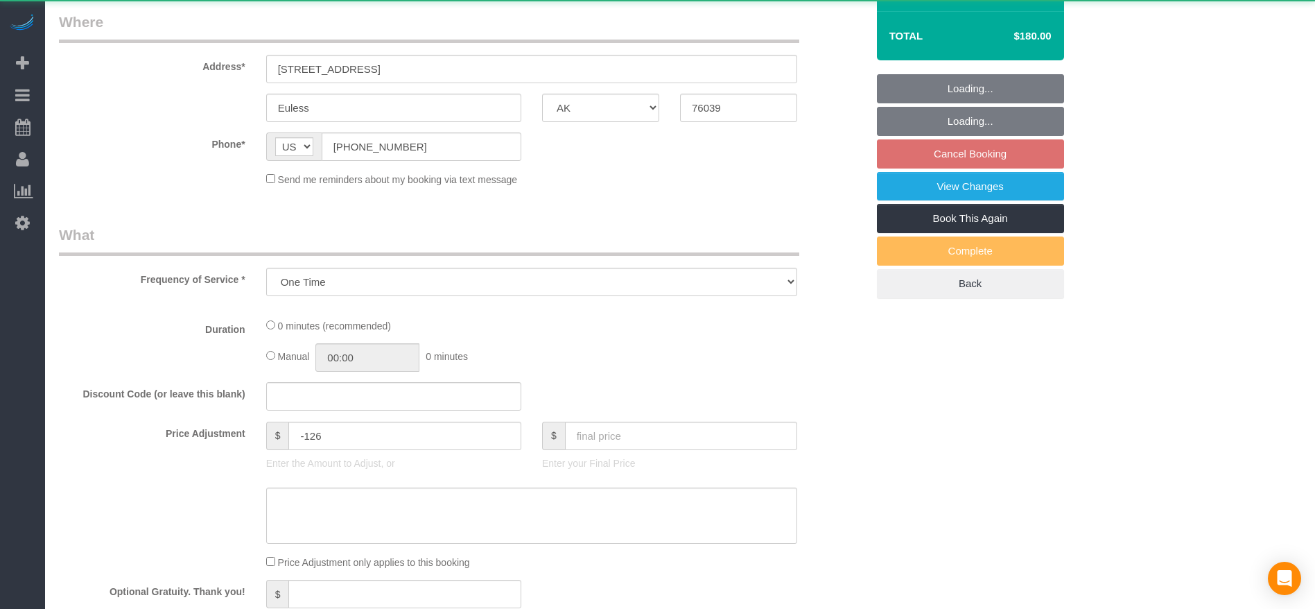
select select "3"
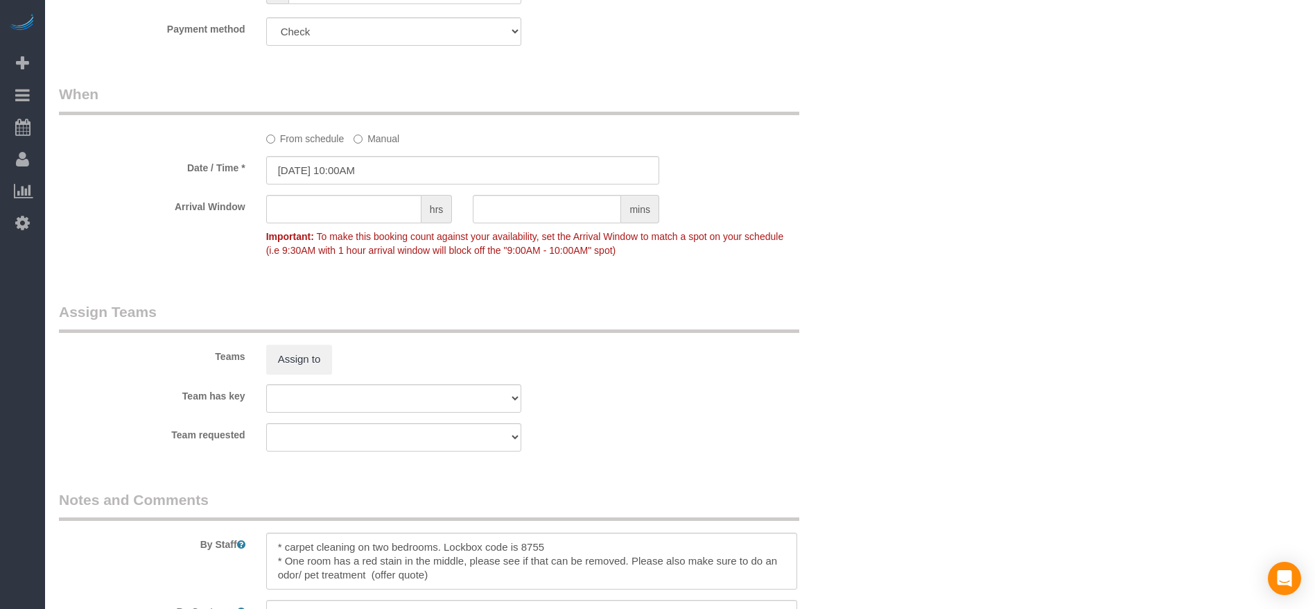
scroll to position [1403, 0]
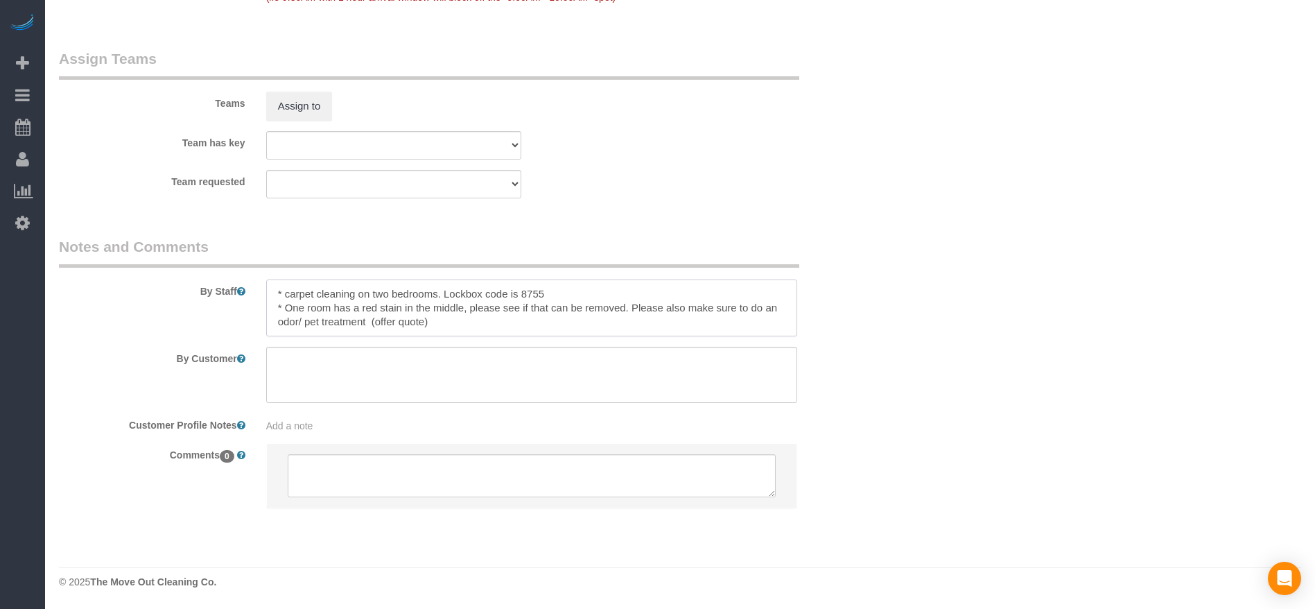
drag, startPoint x: 444, startPoint y: 292, endPoint x: 498, endPoint y: 329, distance: 66.3
click at [498, 329] on textarea at bounding box center [531, 307] width 531 height 57
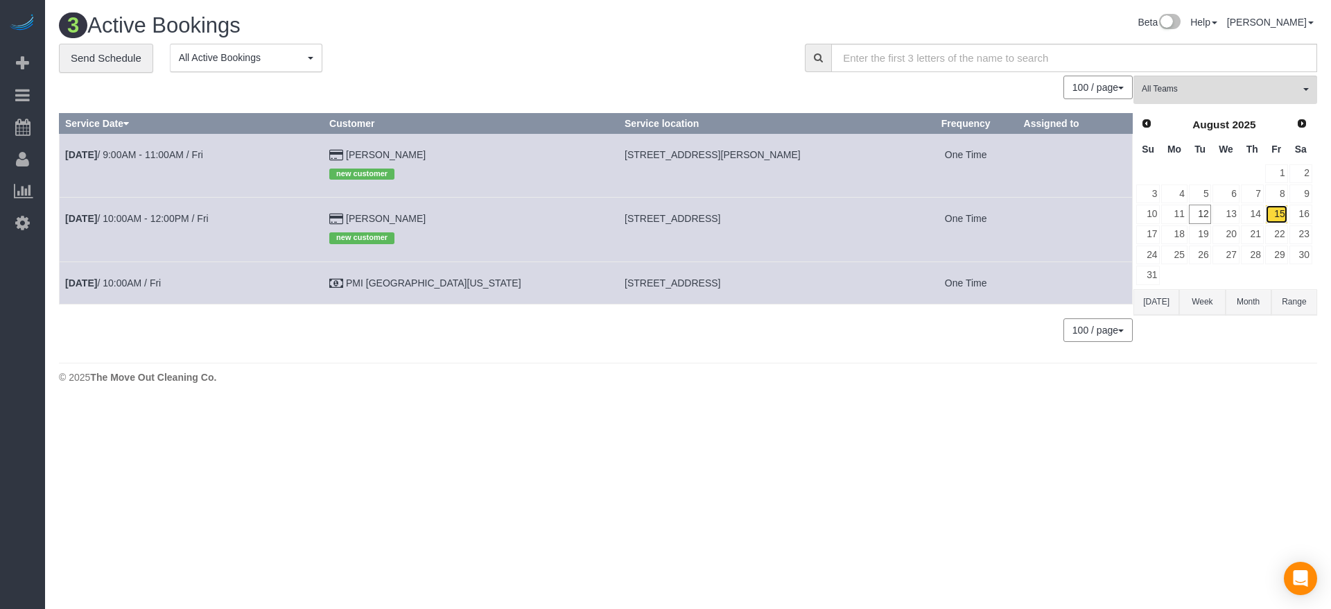
click at [1278, 217] on link "15" at bounding box center [1276, 213] width 23 height 19
click at [1257, 212] on link "14" at bounding box center [1252, 213] width 23 height 19
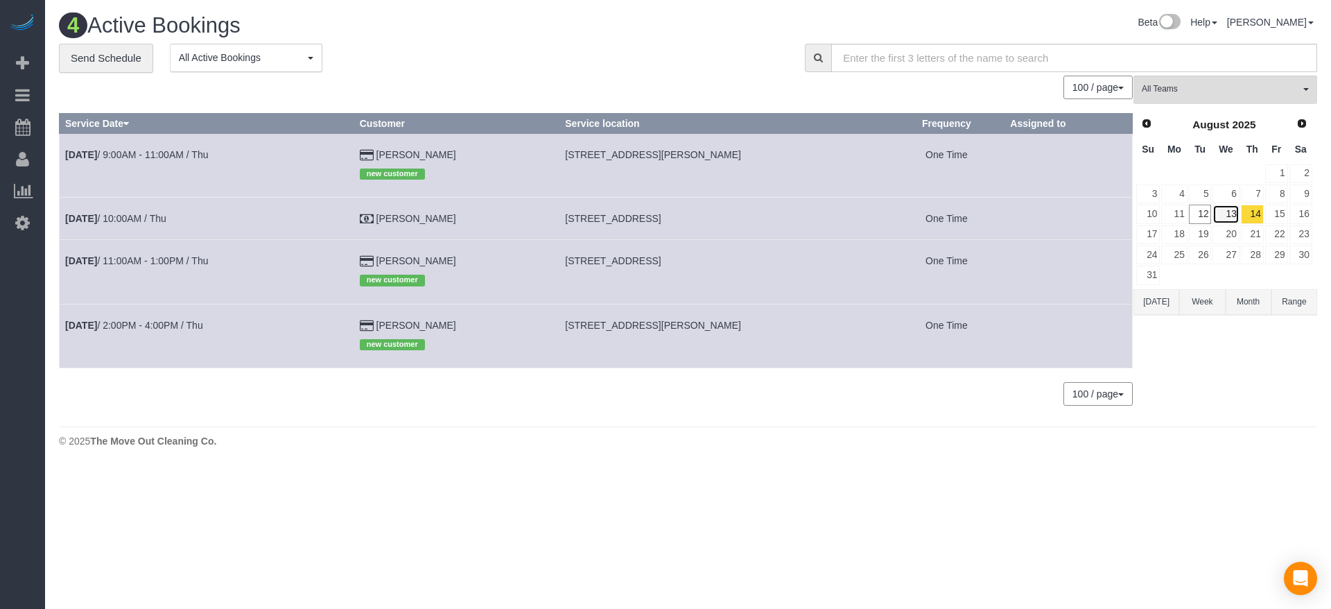
click at [1230, 211] on link "13" at bounding box center [1225, 213] width 26 height 19
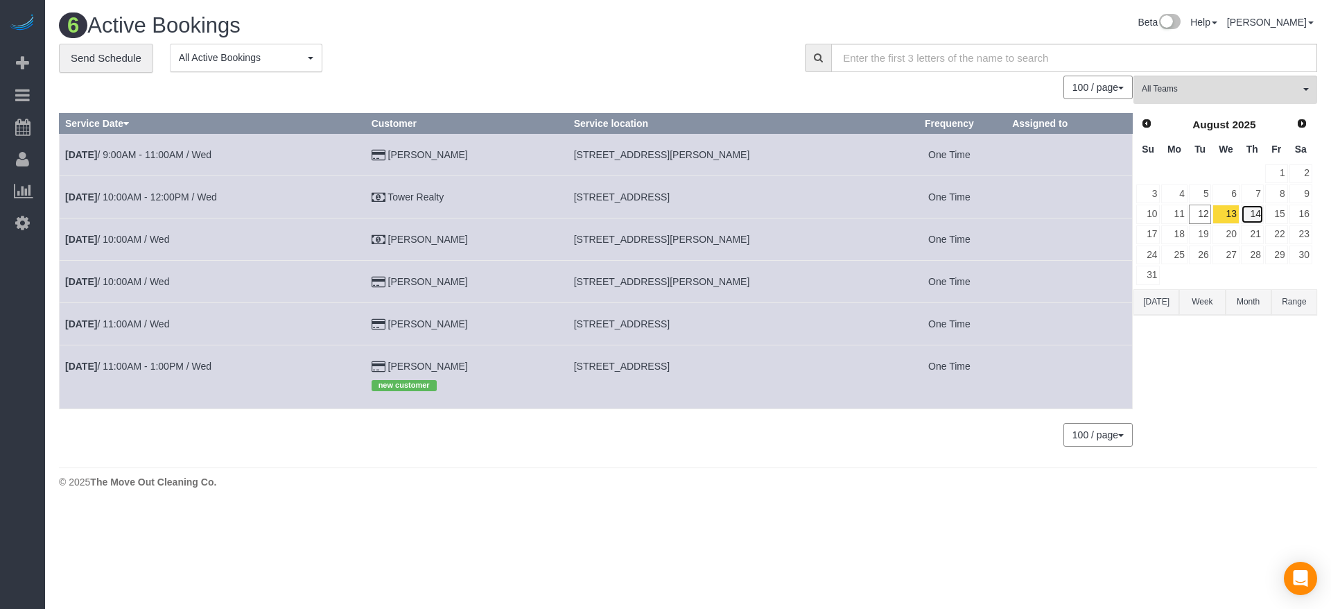
click at [1259, 213] on link "14" at bounding box center [1252, 213] width 23 height 19
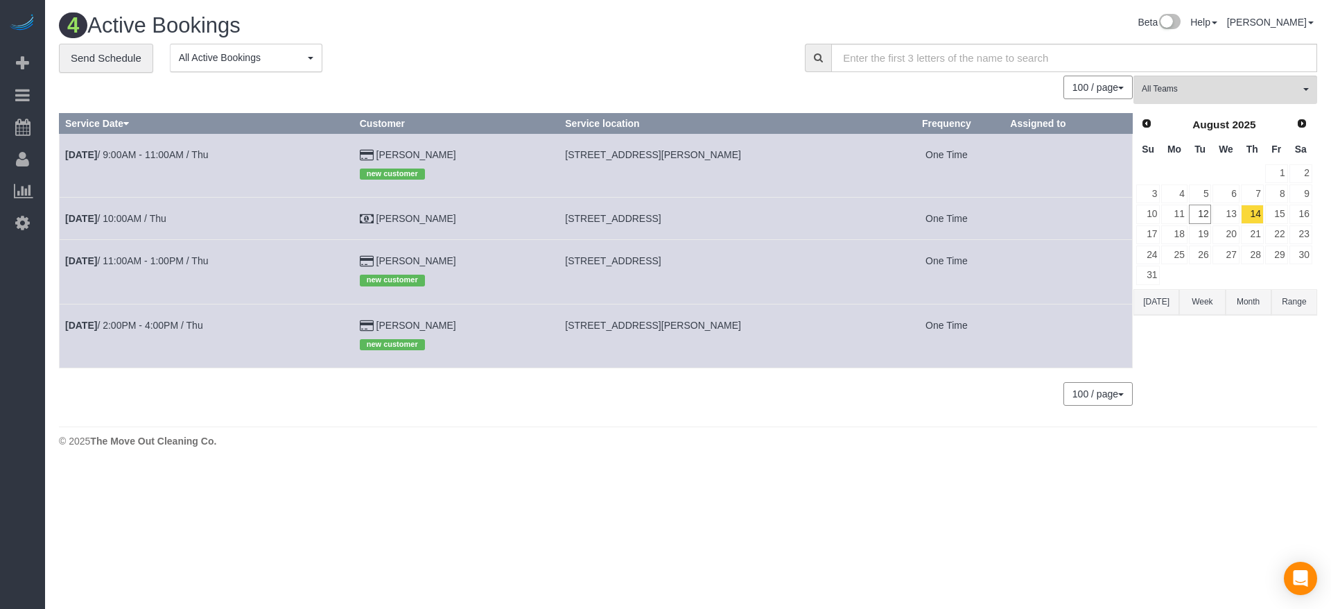
drag, startPoint x: 757, startPoint y: 219, endPoint x: 587, endPoint y: 223, distance: 169.9
click at [587, 223] on td "[STREET_ADDRESS]" at bounding box center [723, 219] width 329 height 42
click at [612, 510] on body "Beta Add Booking Bookings Active Bookings Cancelled Bookings Quote Inquiries Do…" at bounding box center [665, 304] width 1331 height 609
drag, startPoint x: 564, startPoint y: 217, endPoint x: 739, endPoint y: 223, distance: 175.5
click at [739, 223] on td "[STREET_ADDRESS]" at bounding box center [723, 219] width 329 height 42
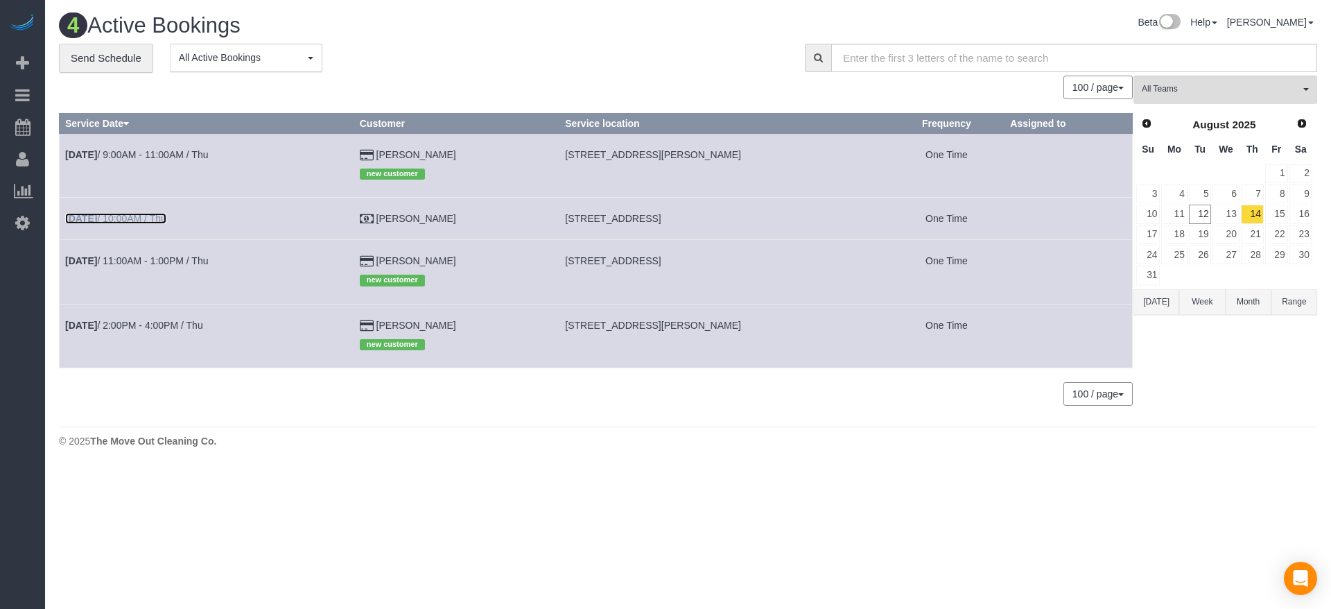
click at [166, 218] on link "[DATE] 10:00AM / Thu" at bounding box center [115, 218] width 101 height 11
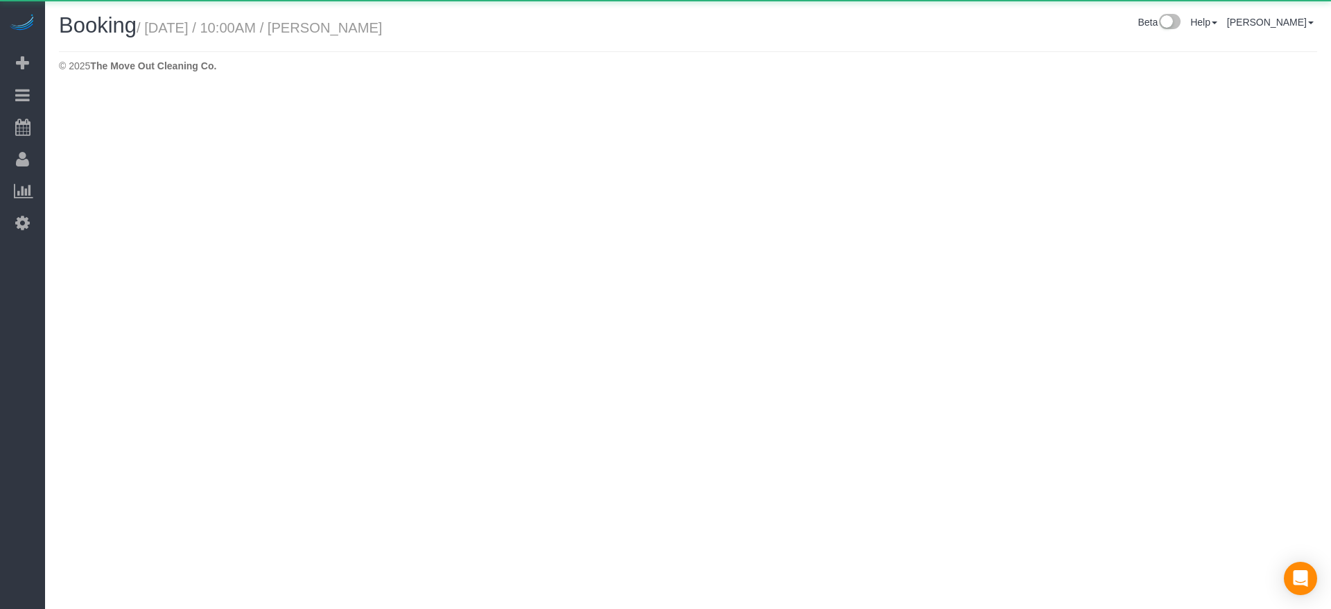
select select "[GEOGRAPHIC_DATA]"
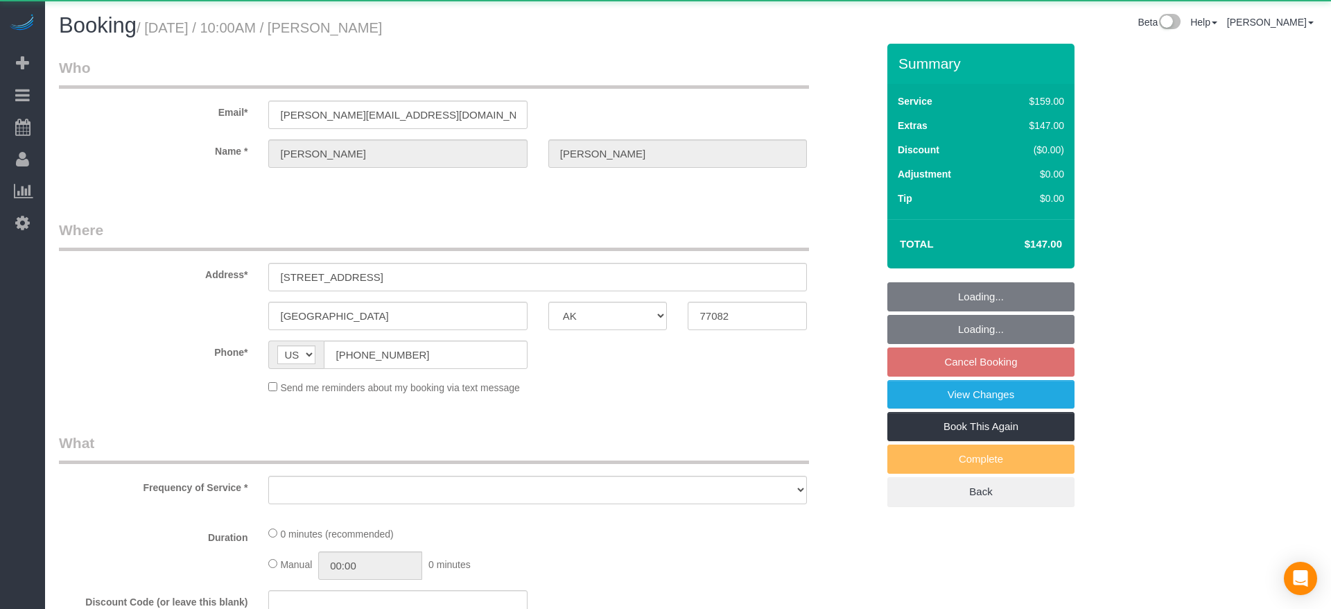
select select "object:11976"
select select "3"
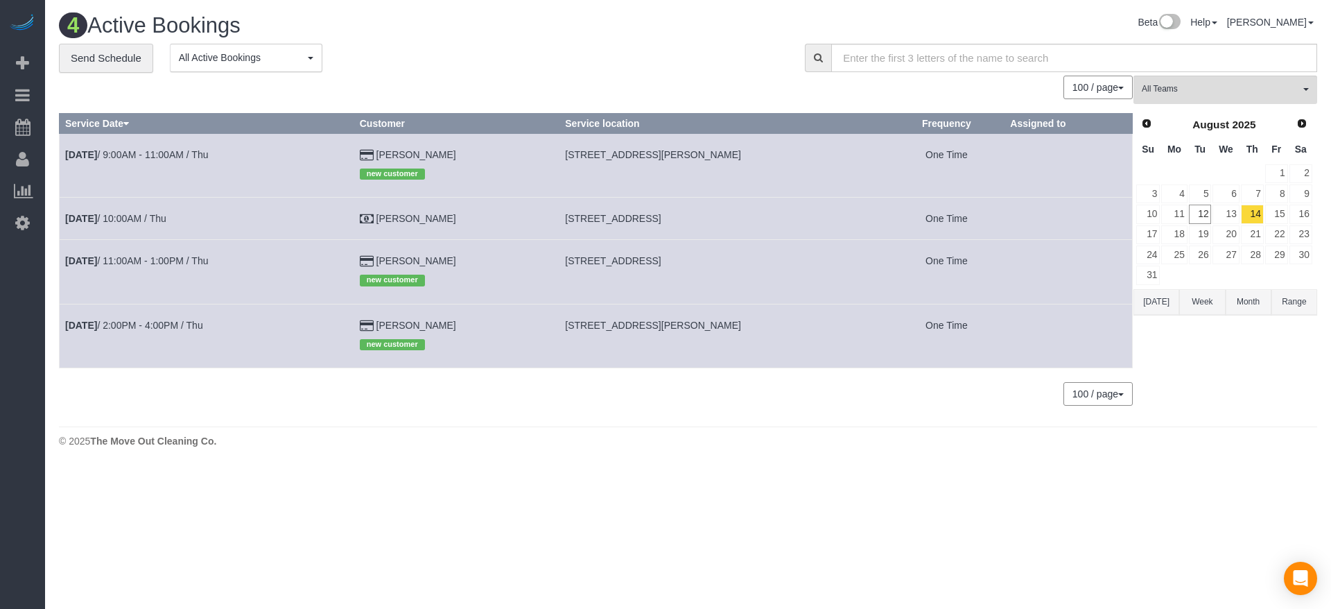
click at [1152, 297] on button "[DATE]" at bounding box center [1156, 302] width 46 height 26
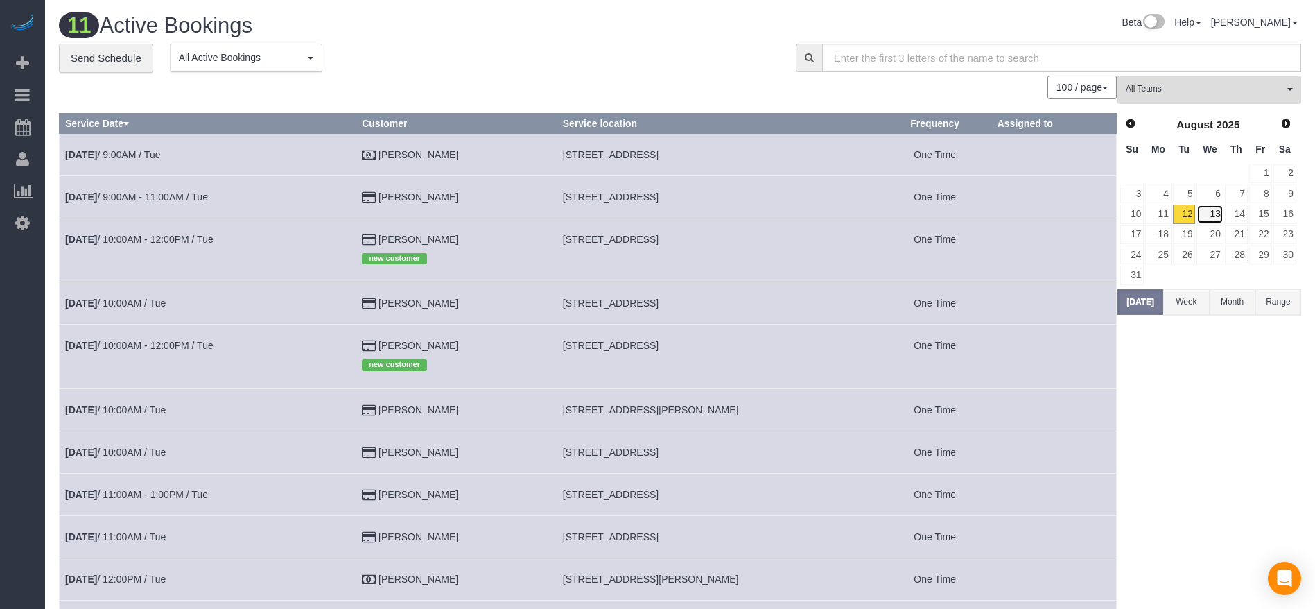
click at [1219, 213] on link "13" at bounding box center [1209, 213] width 26 height 19
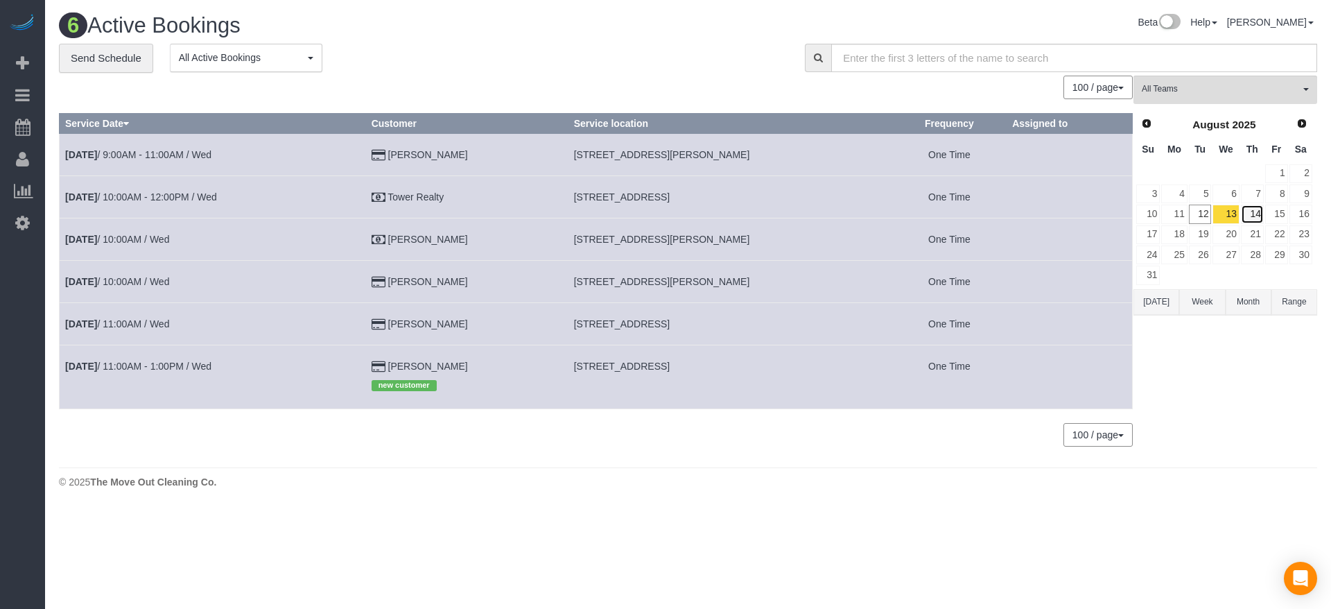
click at [1244, 213] on link "14" at bounding box center [1252, 213] width 23 height 19
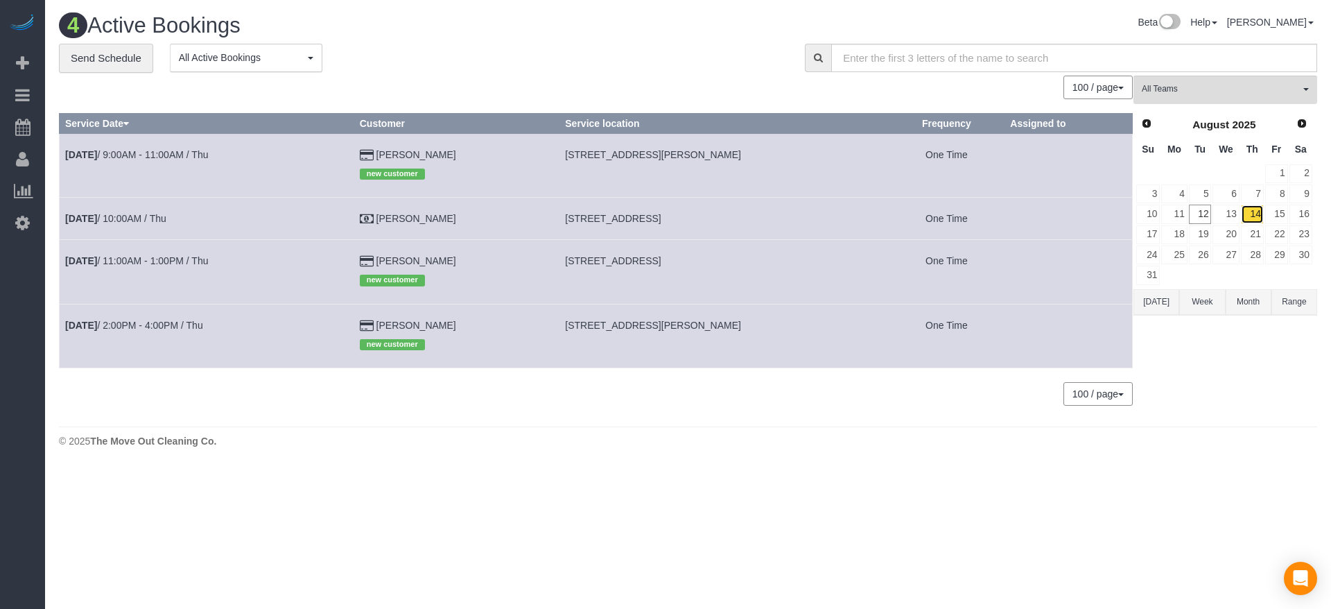
click at [1255, 212] on link "14" at bounding box center [1252, 213] width 23 height 19
drag, startPoint x: 564, startPoint y: 329, endPoint x: 771, endPoint y: 328, distance: 207.3
click at [771, 328] on td "[STREET_ADDRESS][PERSON_NAME]" at bounding box center [723, 336] width 329 height 64
click at [150, 323] on link "[DATE] 2:00PM - 4:00PM / Thu" at bounding box center [134, 325] width 138 height 11
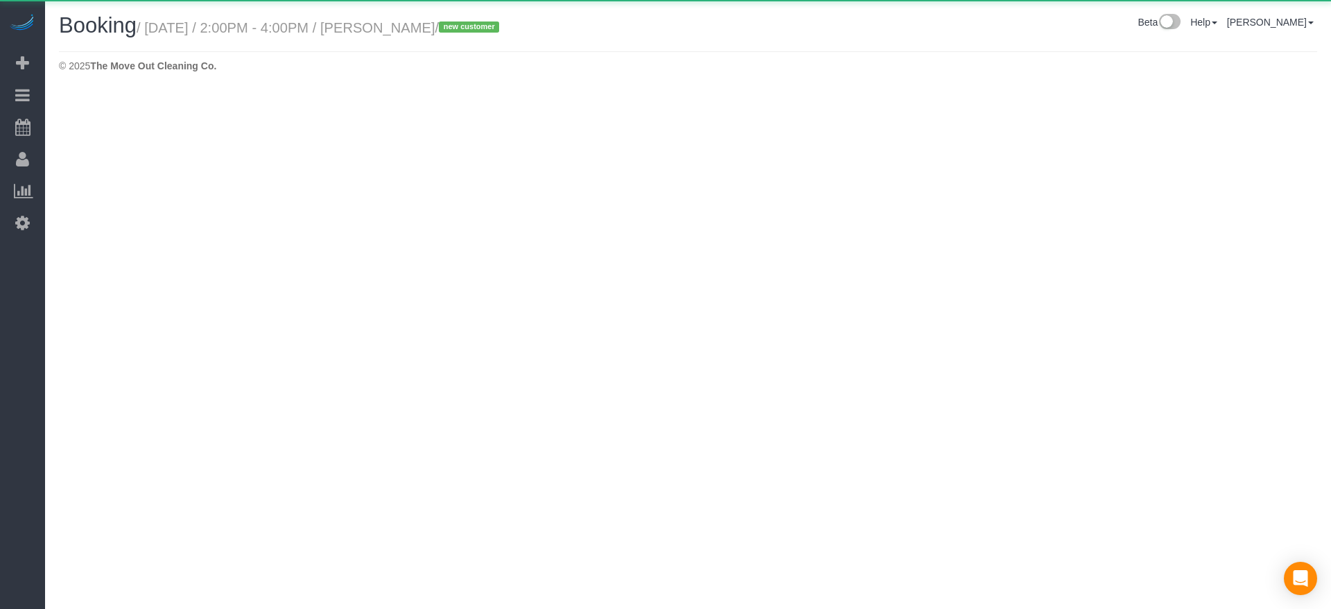
select select "[GEOGRAPHIC_DATA]"
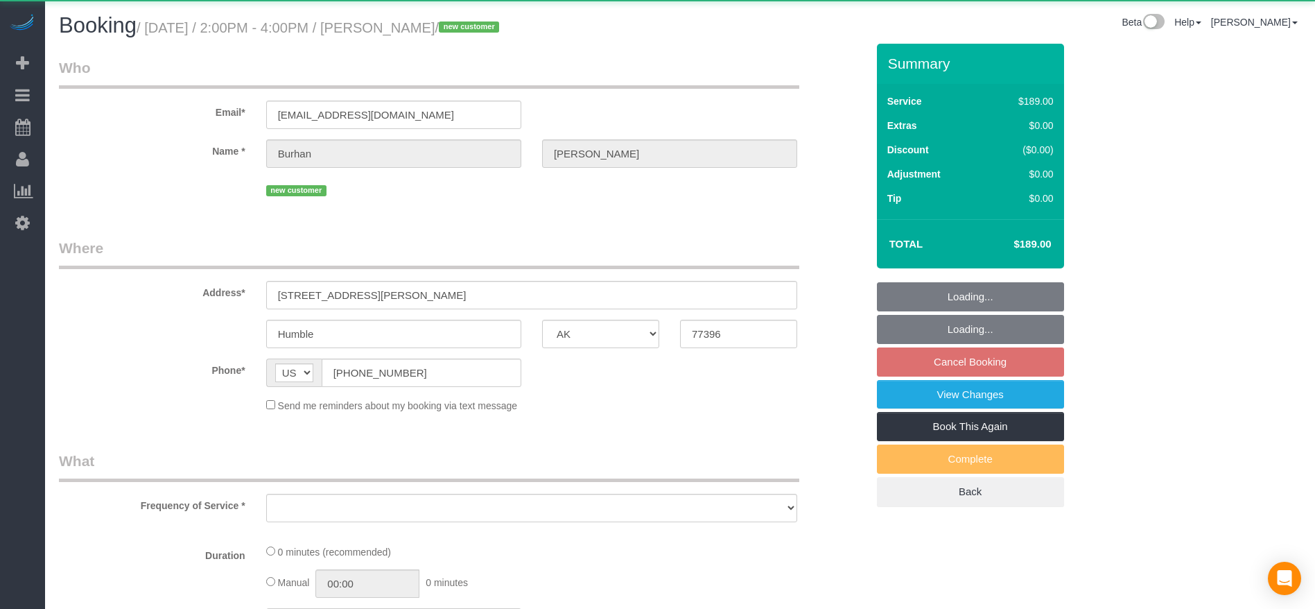
select select "object:12696"
select select "string:fspay-83f306c9-c86c-478d-b519-47afad3703b0"
select select "3"
select select "spot329"
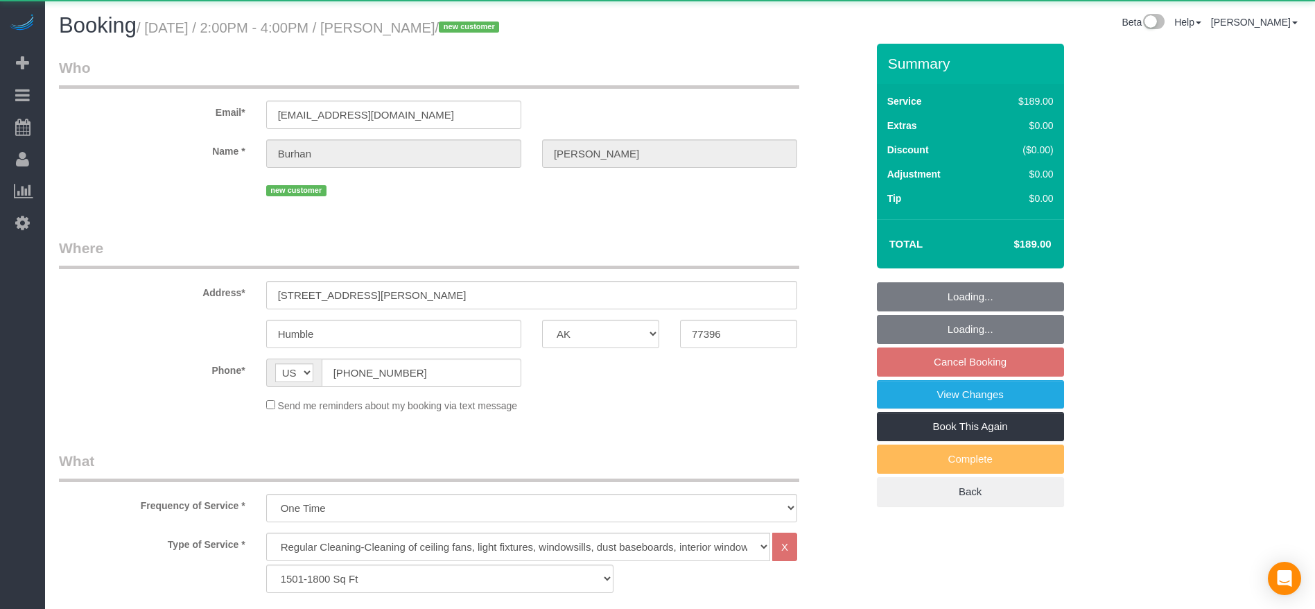
select select "object:12774"
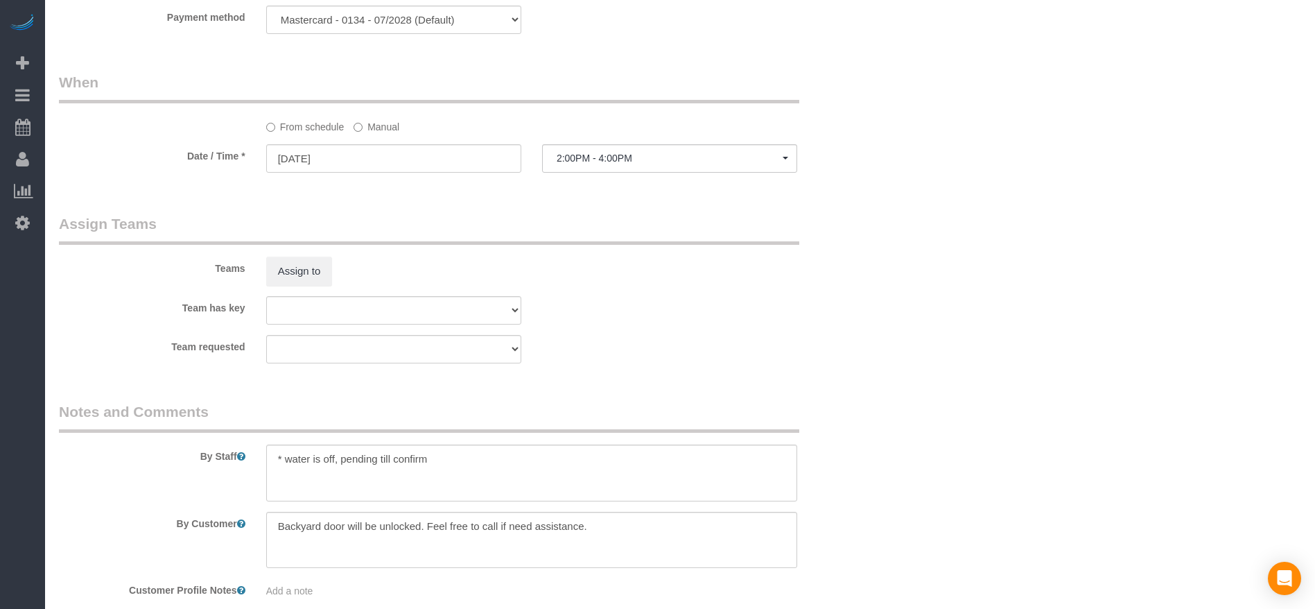
scroll to position [1352, 0]
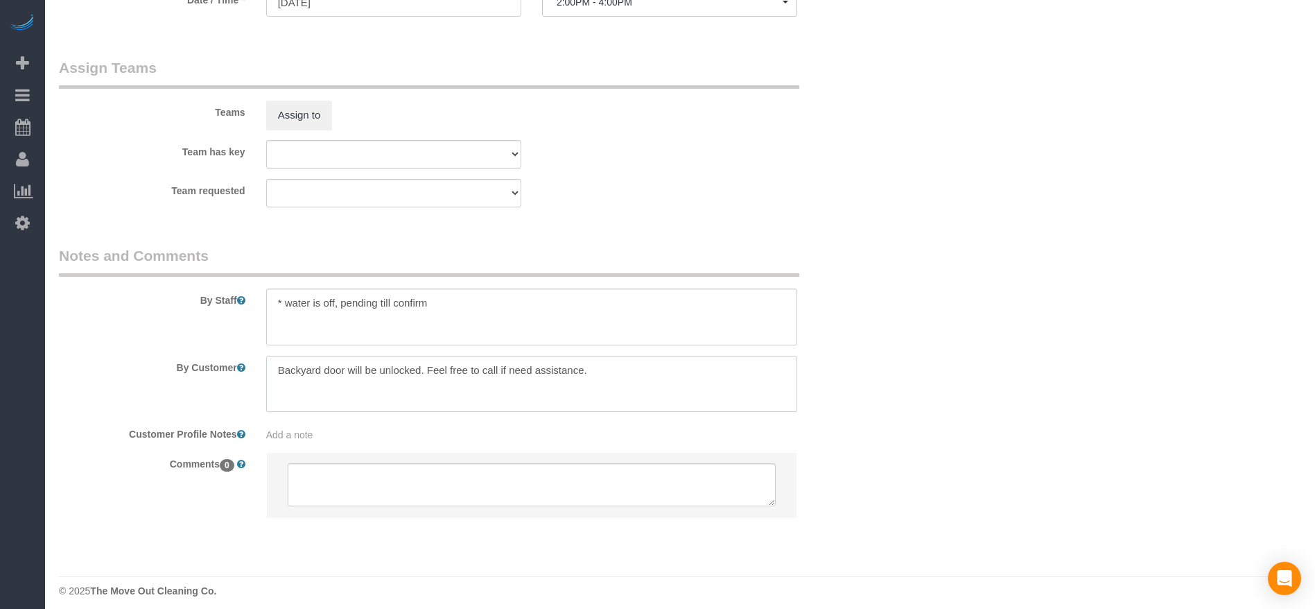
drag, startPoint x: 276, startPoint y: 372, endPoint x: 419, endPoint y: 373, distance: 143.5
click at [419, 373] on textarea at bounding box center [531, 384] width 531 height 57
